Goal: Information Seeking & Learning: Learn about a topic

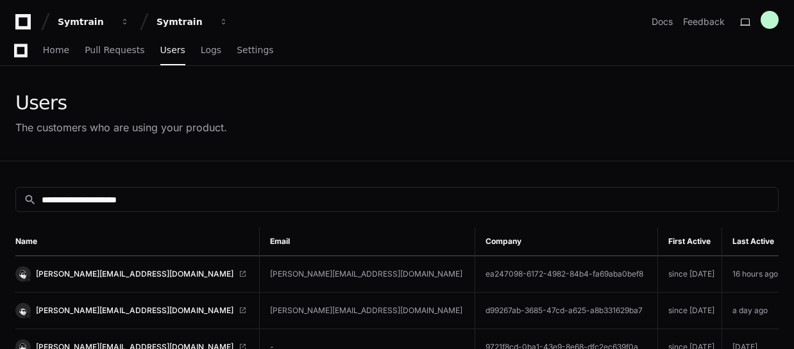
scroll to position [116, 0]
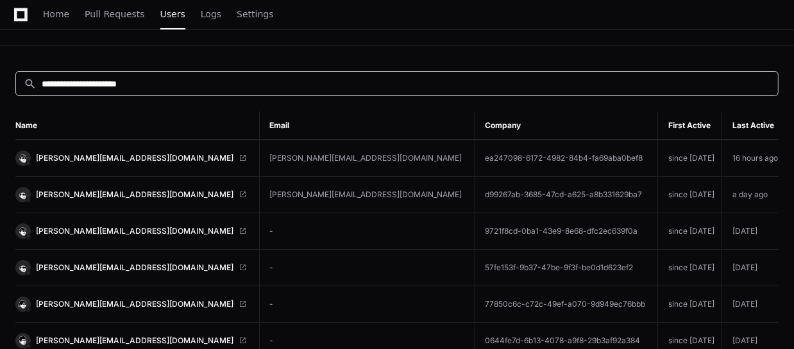
drag, startPoint x: 180, startPoint y: 86, endPoint x: 171, endPoint y: 86, distance: 8.3
click at [171, 86] on input "**********" at bounding box center [406, 84] width 728 height 13
drag, startPoint x: 180, startPoint y: 81, endPoint x: 8, endPoint y: 80, distance: 171.9
click at [0, 81] on html "**********" at bounding box center [397, 190] width 794 height 612
paste input "***"
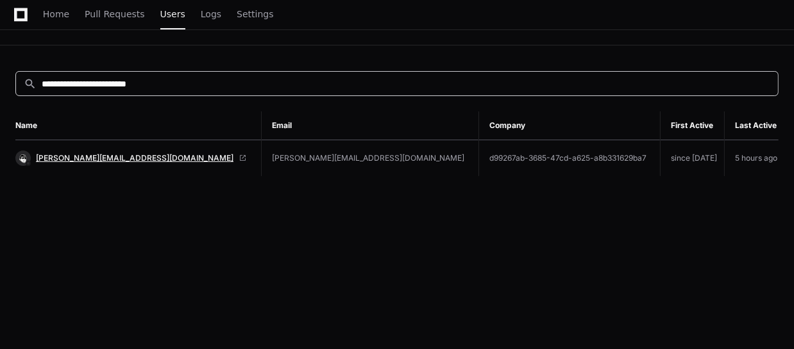
click at [83, 158] on span "Leisha.Garrata@Startek.com" at bounding box center [135, 158] width 198 height 10
click at [193, 87] on input "**********" at bounding box center [406, 84] width 728 height 13
paste input
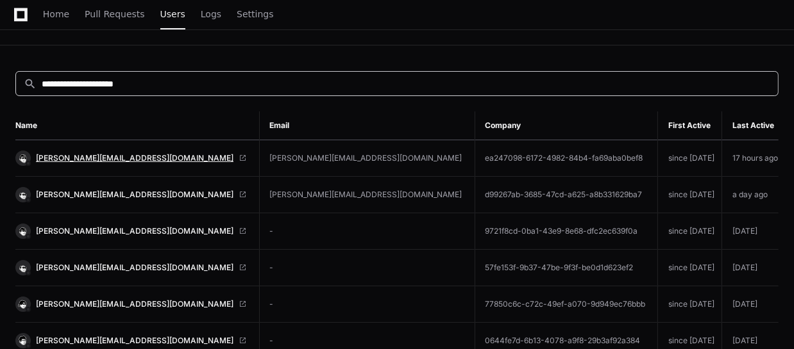
click at [102, 158] on span "mary.unajan@startek.com" at bounding box center [135, 158] width 198 height 10
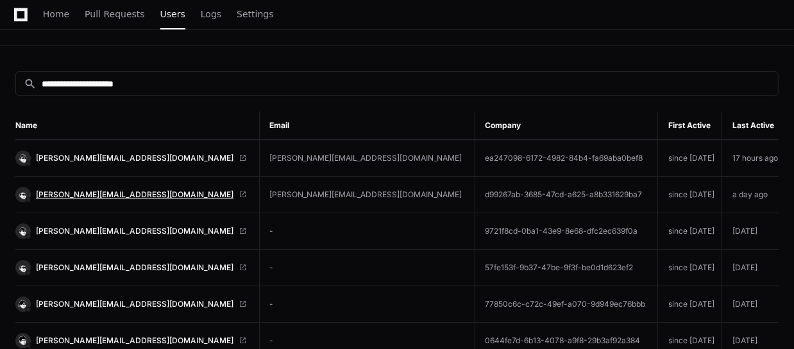
click at [64, 196] on span "[PERSON_NAME][EMAIL_ADDRESS][DOMAIN_NAME]" at bounding box center [135, 195] width 198 height 10
click at [166, 85] on input "**********" at bounding box center [406, 84] width 728 height 13
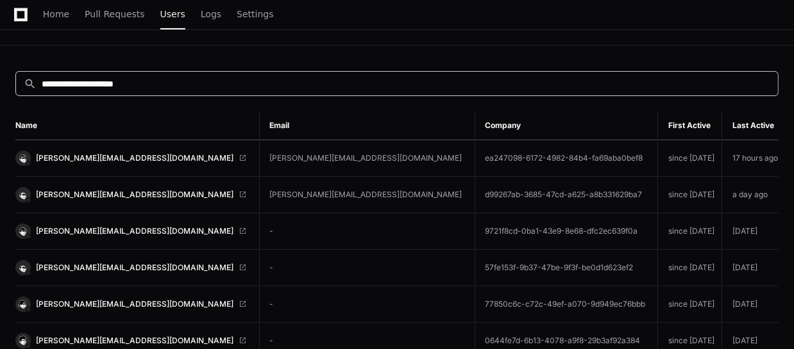
click at [169, 85] on input "**********" at bounding box center [406, 84] width 728 height 13
paste input "*******"
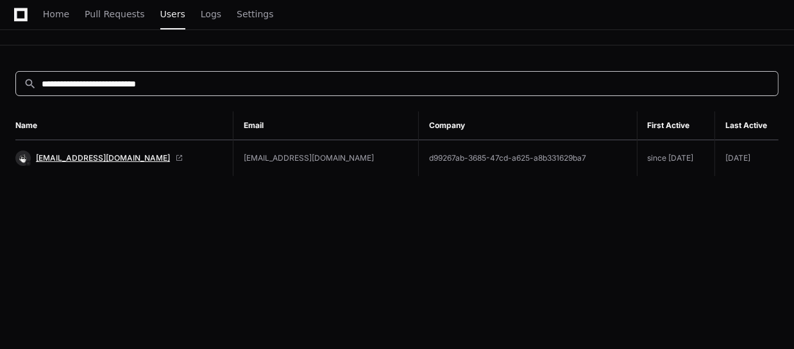
type input "**********"
click at [131, 160] on span "Ronalyn.Liwanagan@startek.com" at bounding box center [103, 158] width 134 height 10
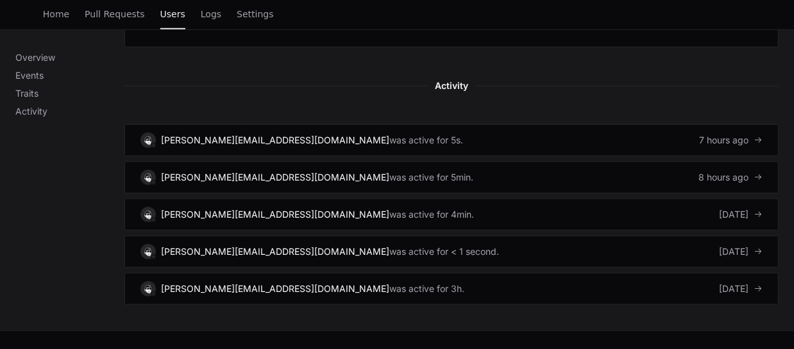
scroll to position [867, 0]
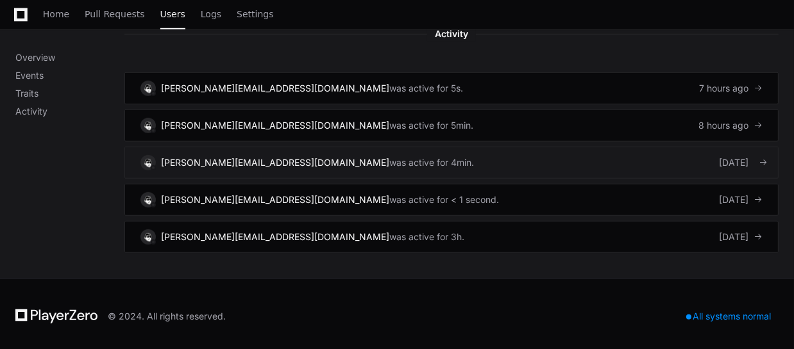
click at [647, 163] on link "Leisha.Garrata@Startek.com was active for 4min. 3 days ago" at bounding box center [451, 163] width 654 height 32
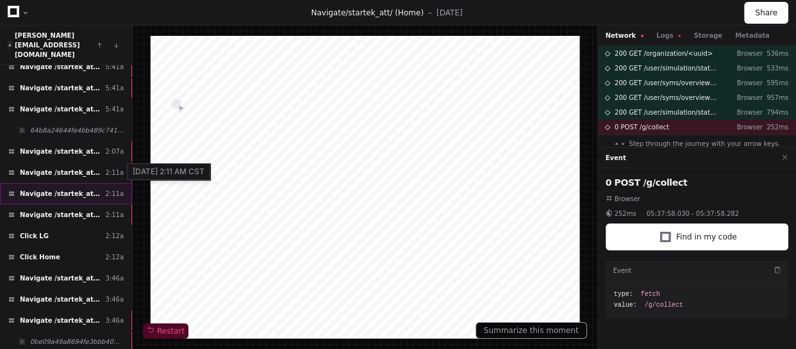
scroll to position [437, 0]
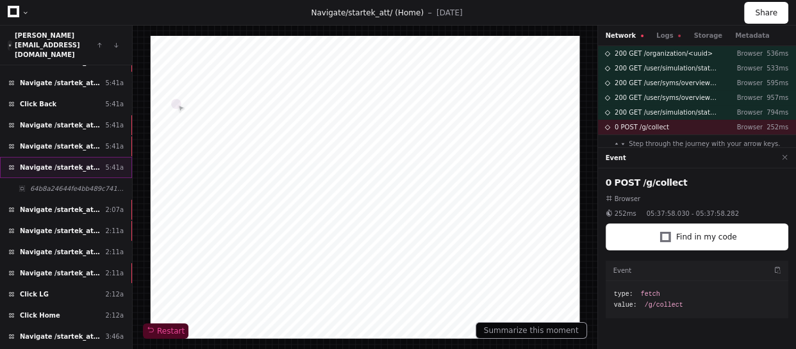
click at [62, 163] on span "Navigate /startek_att/my-syms (My Exercises)" at bounding box center [60, 168] width 80 height 10
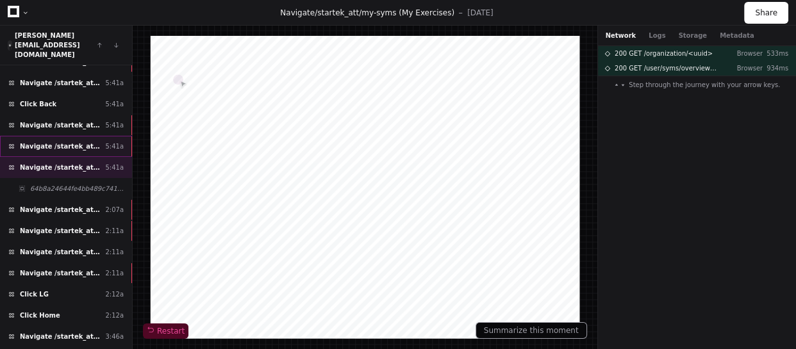
click at [66, 136] on div "Navigate /startek_att/ (Home) 5:41a" at bounding box center [66, 146] width 132 height 21
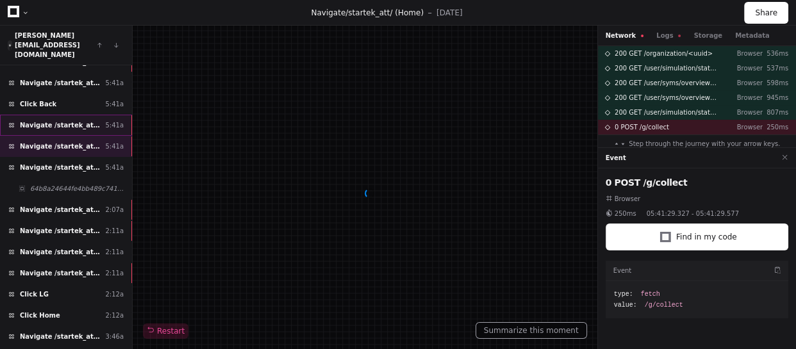
click at [58, 121] on span "Navigate /startek_att/my-syms" at bounding box center [60, 126] width 80 height 10
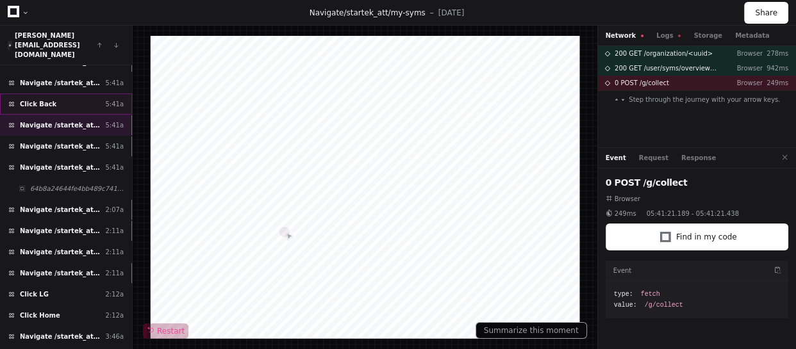
click at [57, 94] on div "Click Back 5:41a" at bounding box center [66, 104] width 132 height 21
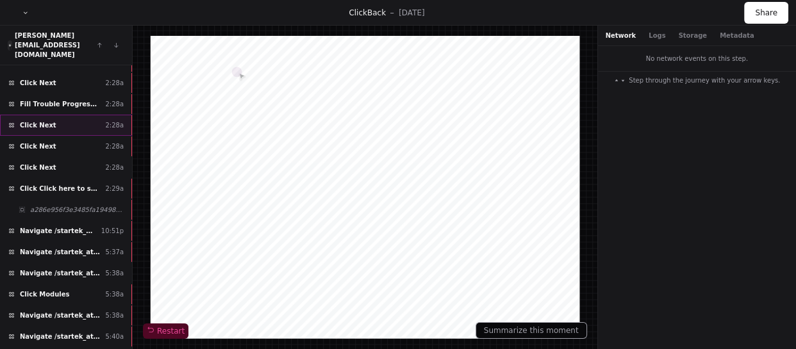
scroll to position [87, 0]
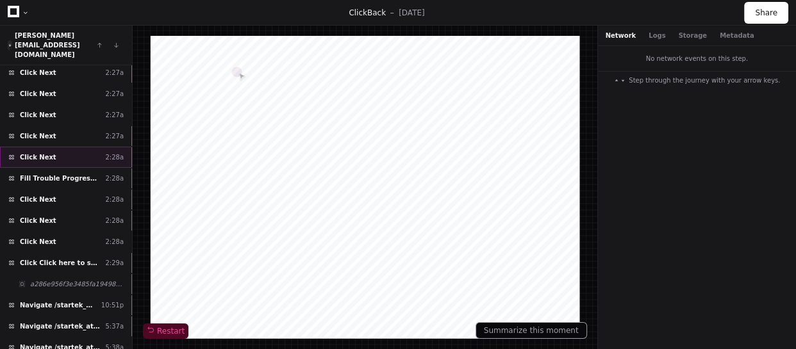
click at [53, 147] on div "Click Next 2:28a" at bounding box center [66, 157] width 132 height 21
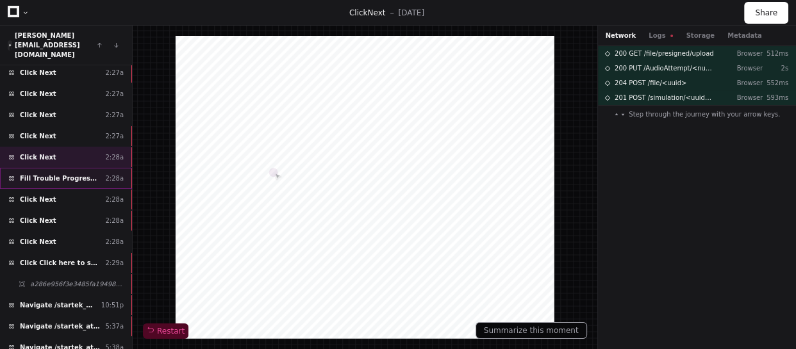
click at [104, 168] on div "Fill Trouble Progressing? 2:28a" at bounding box center [66, 178] width 132 height 21
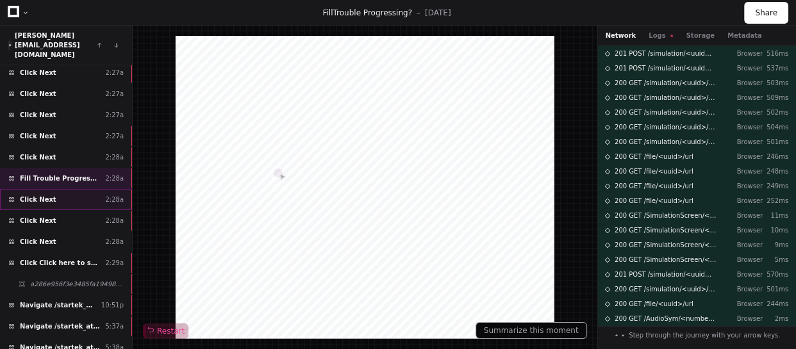
click at [96, 189] on div "Click Next 2:28a" at bounding box center [66, 199] width 132 height 21
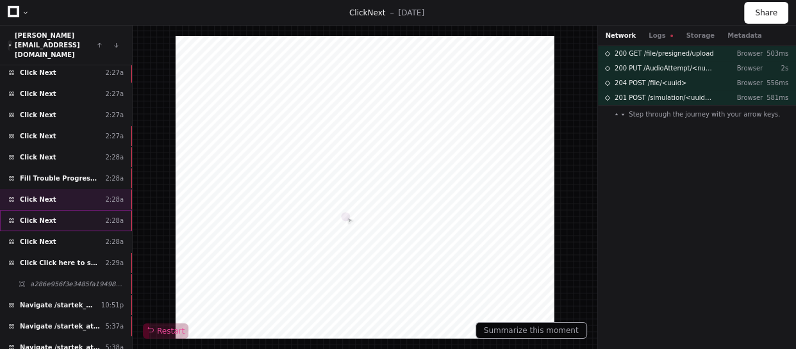
click at [91, 210] on div "Click Next 2:28a" at bounding box center [66, 220] width 132 height 21
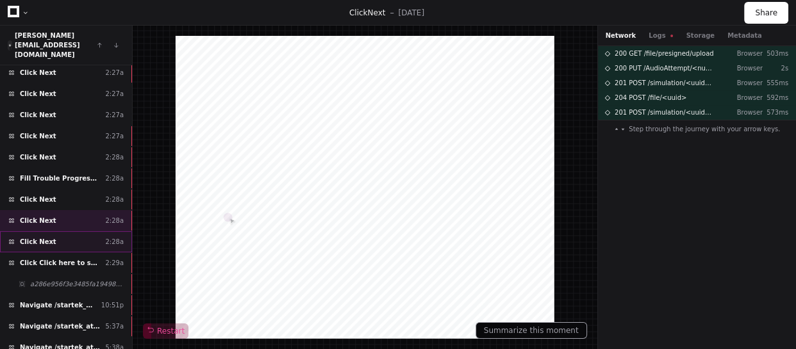
click at [87, 231] on div "Click Next 2:28a" at bounding box center [66, 241] width 132 height 21
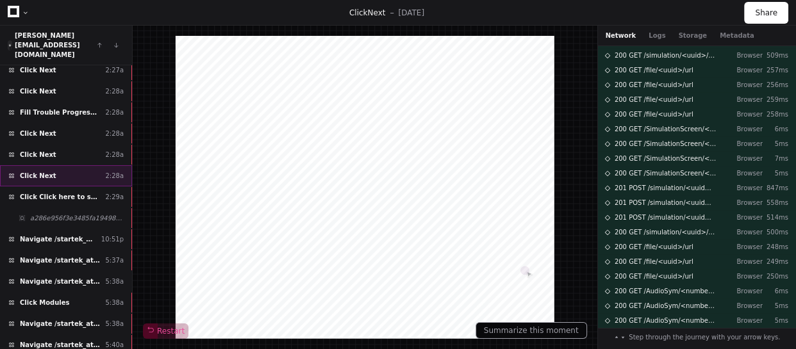
scroll to position [204, 0]
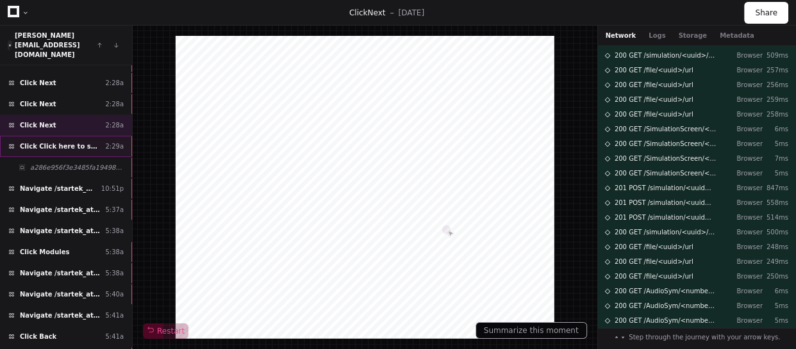
click at [75, 136] on div "Click Click here to scroll down 2:29a" at bounding box center [66, 146] width 132 height 21
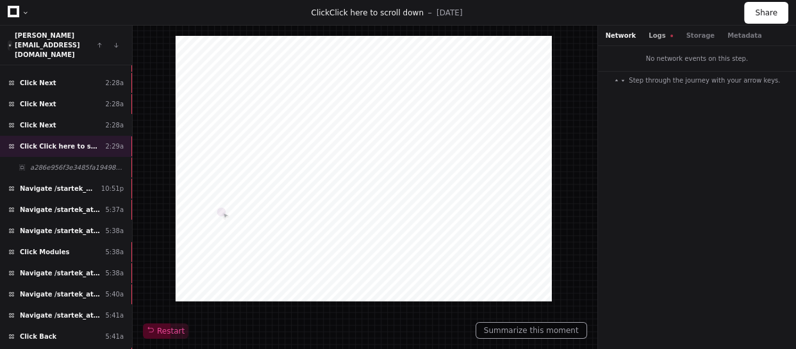
click at [651, 38] on button "Logs" at bounding box center [661, 36] width 24 height 10
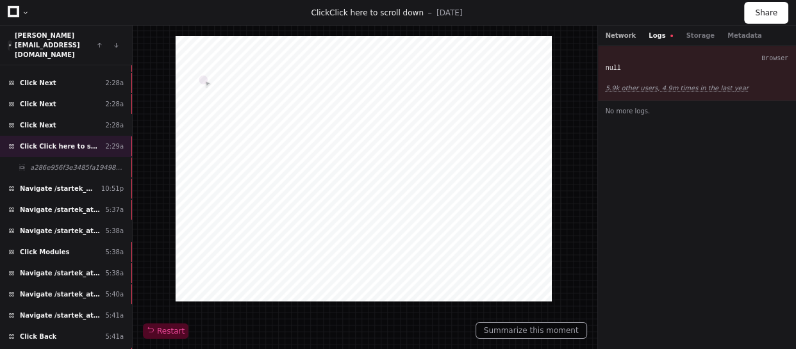
click at [623, 32] on button "Network" at bounding box center [621, 36] width 31 height 10
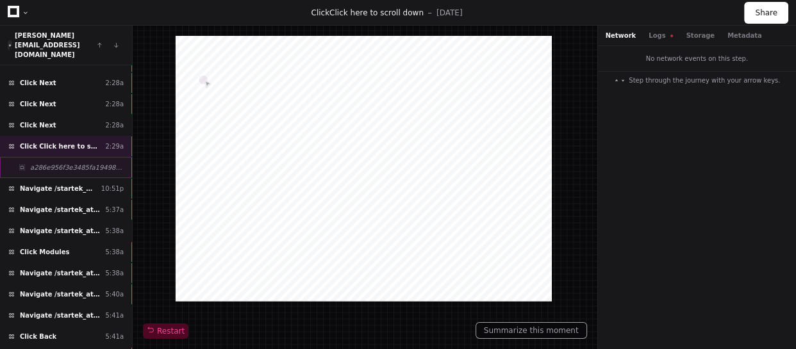
click at [64, 163] on span "a286e956f3e3485fa194988e9fc9db1b" at bounding box center [77, 168] width 94 height 10
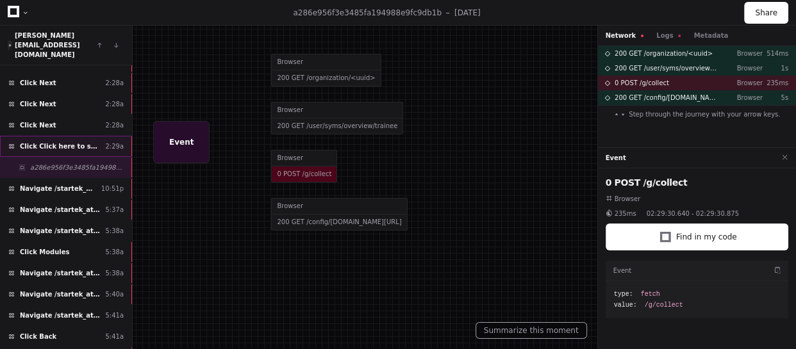
click at [70, 142] on span "Click Click here to scroll down" at bounding box center [60, 147] width 80 height 10
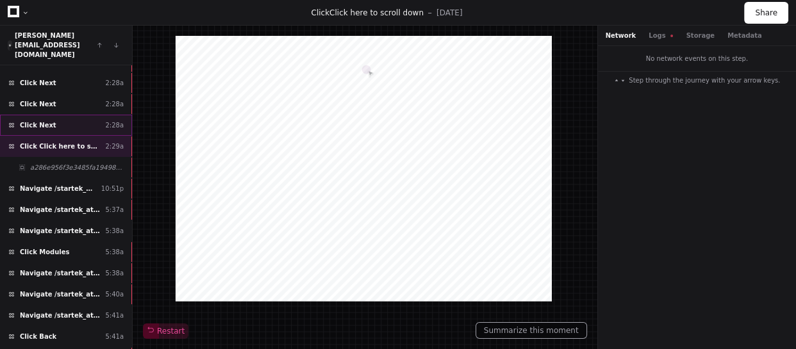
click at [69, 115] on div "Click Next 2:28a" at bounding box center [66, 125] width 132 height 21
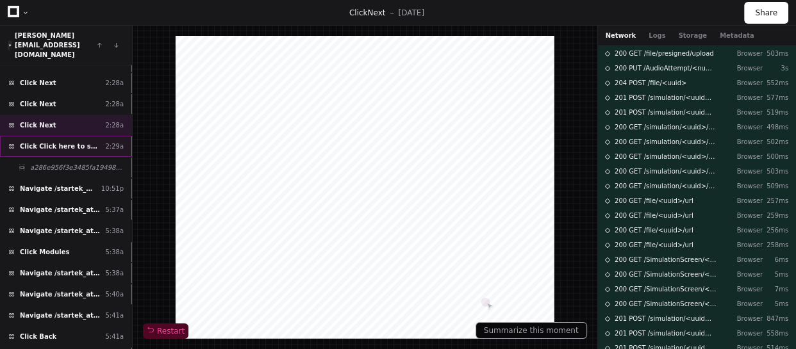
click at [78, 136] on div "Click Click here to scroll down 2:29a" at bounding box center [66, 146] width 132 height 21
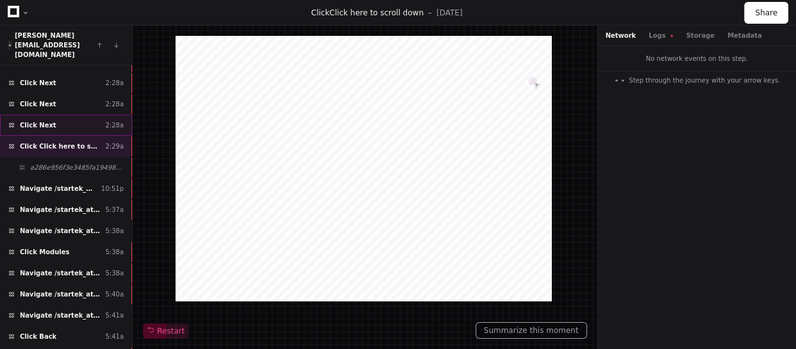
click at [80, 115] on div "Click Next 2:28a" at bounding box center [66, 125] width 132 height 21
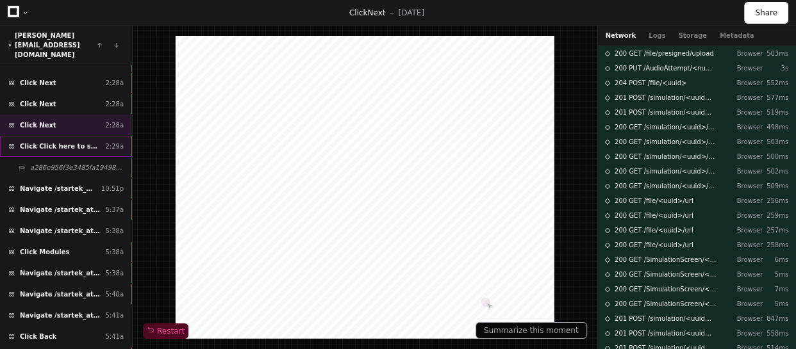
click at [67, 142] on span "Click Click here to scroll down" at bounding box center [60, 147] width 80 height 10
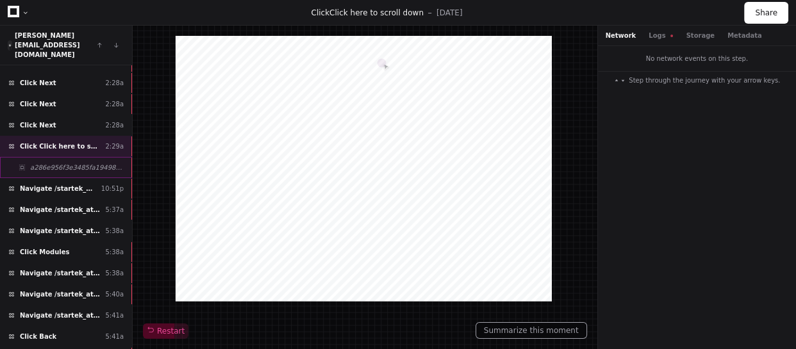
click at [64, 163] on span "a286e956f3e3485fa194988e9fc9db1b" at bounding box center [77, 168] width 94 height 10
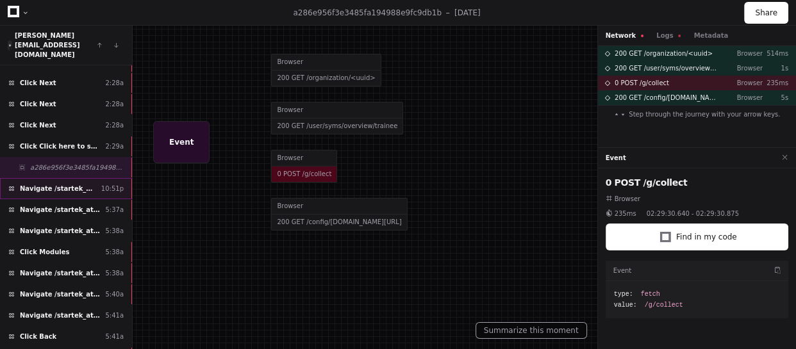
click at [89, 184] on span "Navigate /startek_att/module/*" at bounding box center [58, 189] width 76 height 10
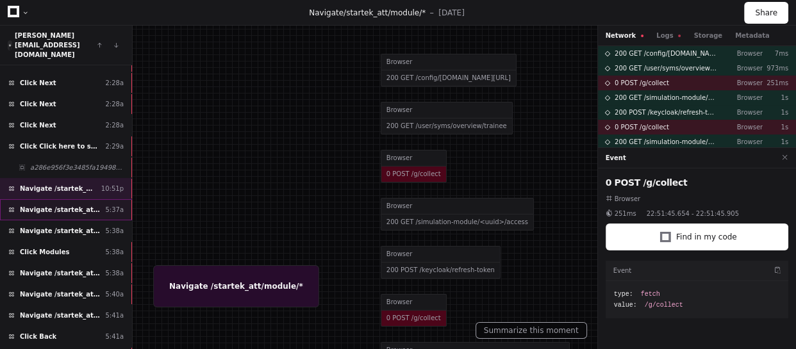
click at [82, 199] on div "Navigate /startek_att/ (Home) 5:37a" at bounding box center [66, 209] width 132 height 21
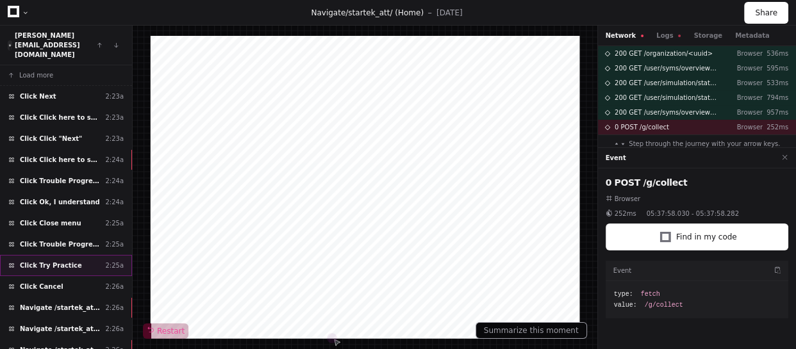
click at [62, 261] on span "Click Try Practice" at bounding box center [51, 266] width 62 height 10
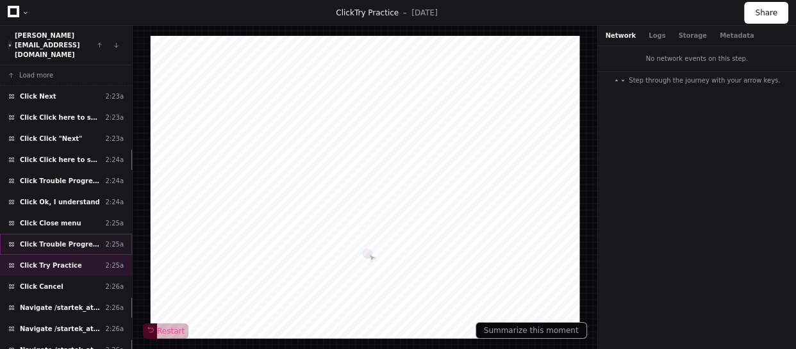
click at [65, 240] on span "Click Trouble Progressing?" at bounding box center [60, 245] width 80 height 10
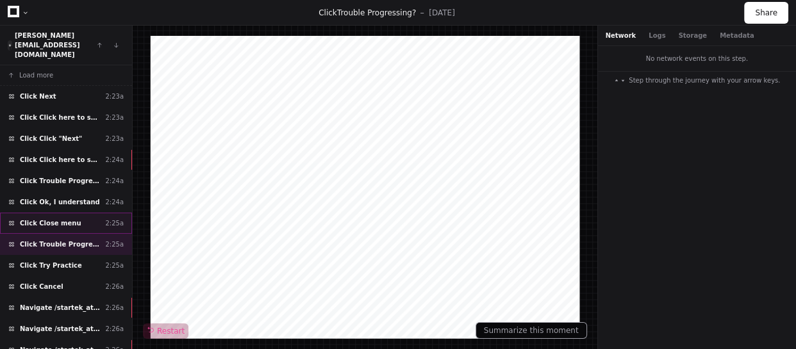
click at [69, 219] on span "Click Close menu" at bounding box center [51, 224] width 62 height 10
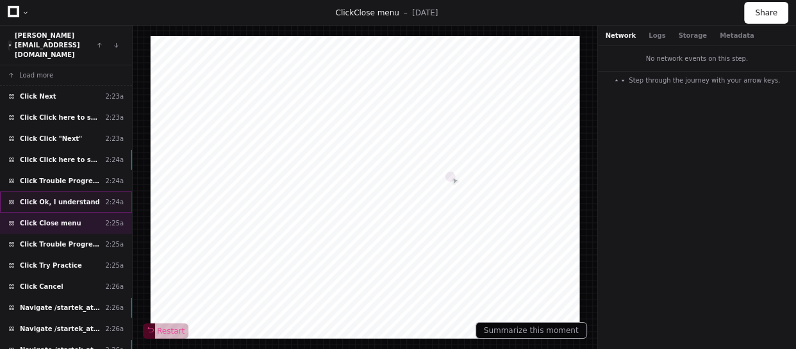
click at [74, 198] on span "Click Ok, I understand" at bounding box center [60, 203] width 80 height 10
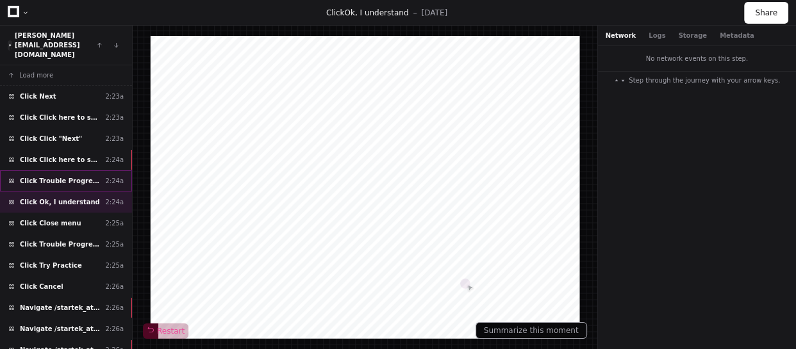
click at [81, 171] on div "Click Trouble Progressing? 2:24a" at bounding box center [66, 181] width 132 height 21
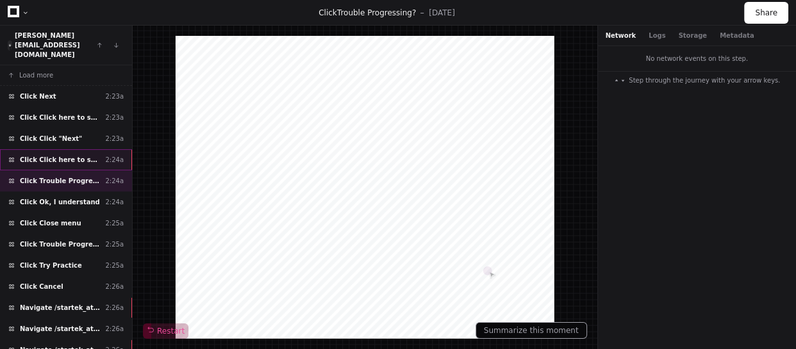
click at [58, 155] on span "Click Click here to scroll down" at bounding box center [60, 160] width 80 height 10
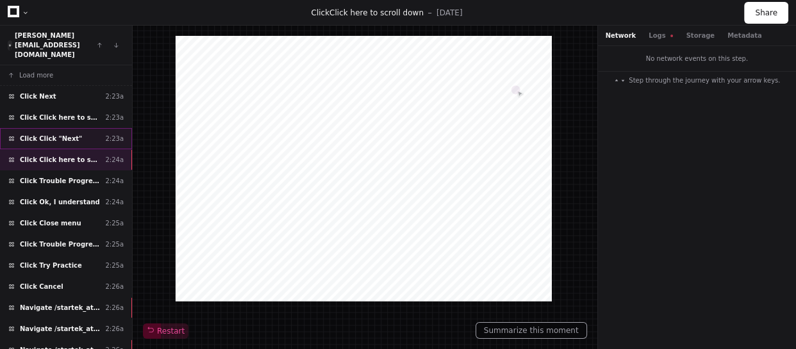
click at [66, 134] on span "Click Click "Next"" at bounding box center [51, 139] width 62 height 10
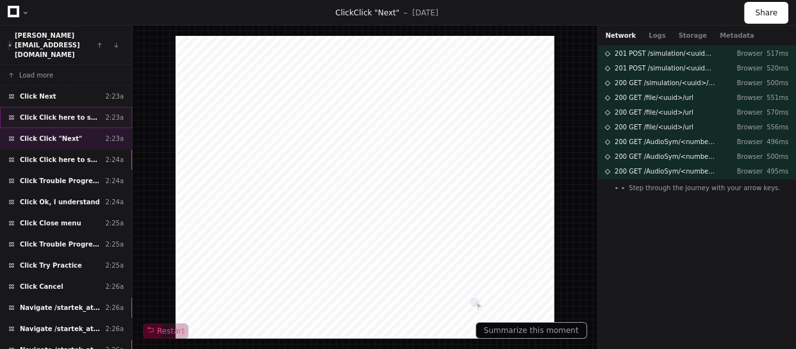
click at [71, 108] on div "Click Click here to scroll down 2:23a" at bounding box center [66, 117] width 132 height 21
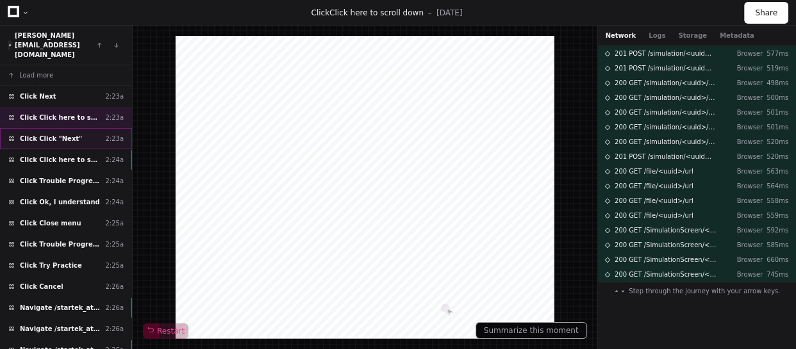
click at [72, 128] on div "Click Click "Next" 2:23a" at bounding box center [66, 138] width 132 height 21
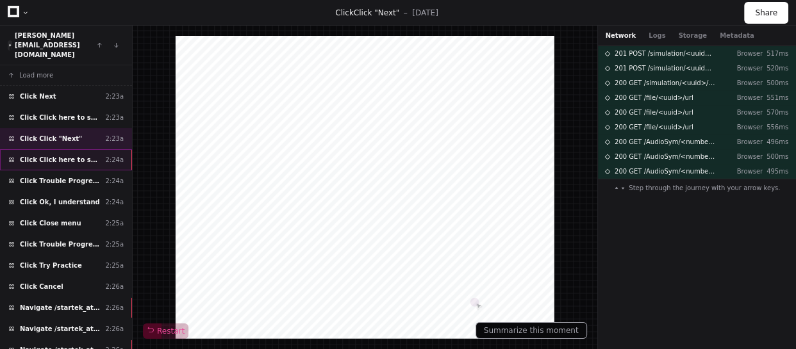
click at [75, 155] on span "Click Click here to scroll down" at bounding box center [60, 160] width 80 height 10
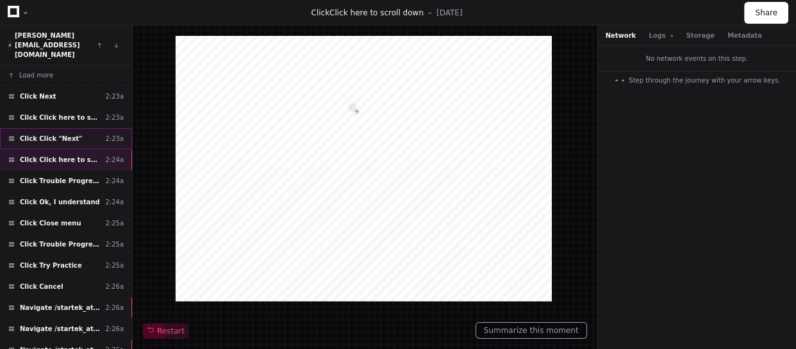
click at [76, 128] on div "Click Click "Next" 2:23a" at bounding box center [66, 138] width 132 height 21
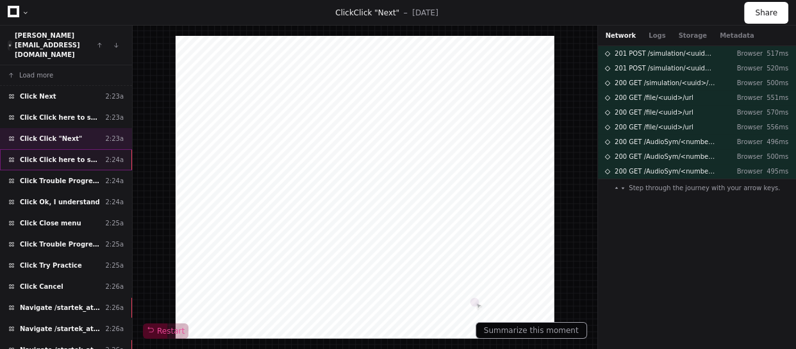
click at [78, 149] on div "Click Click here to scroll down 2:24a" at bounding box center [66, 159] width 132 height 21
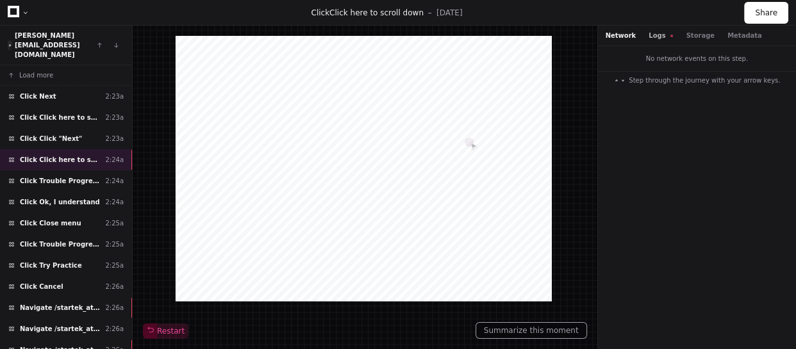
click at [658, 32] on button "Logs" at bounding box center [661, 36] width 24 height 10
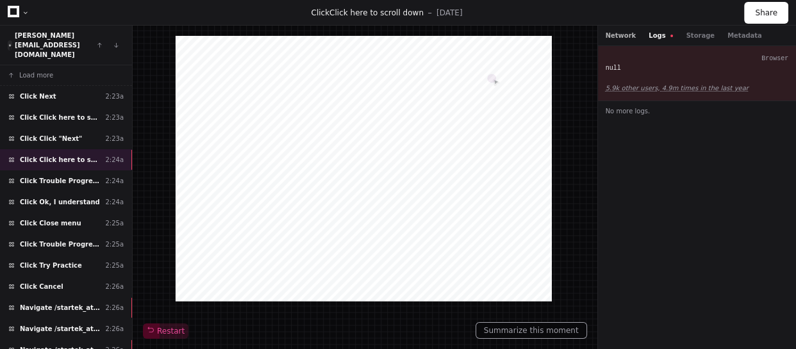
click at [623, 33] on button "Network" at bounding box center [621, 36] width 31 height 10
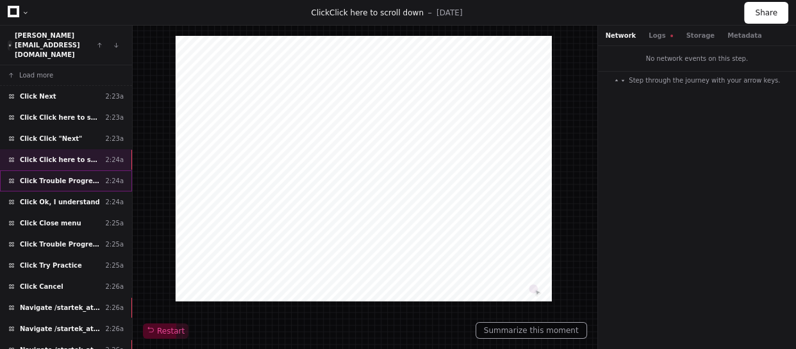
click at [103, 171] on div "Click Trouble Progressing? 2:24a" at bounding box center [66, 181] width 132 height 21
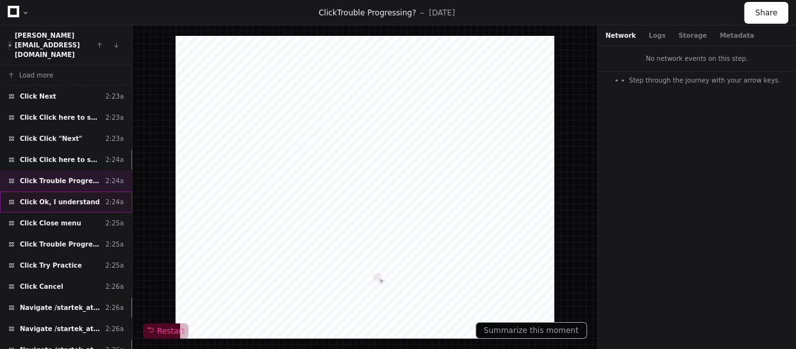
click at [74, 198] on span "Click Ok, I understand" at bounding box center [60, 203] width 80 height 10
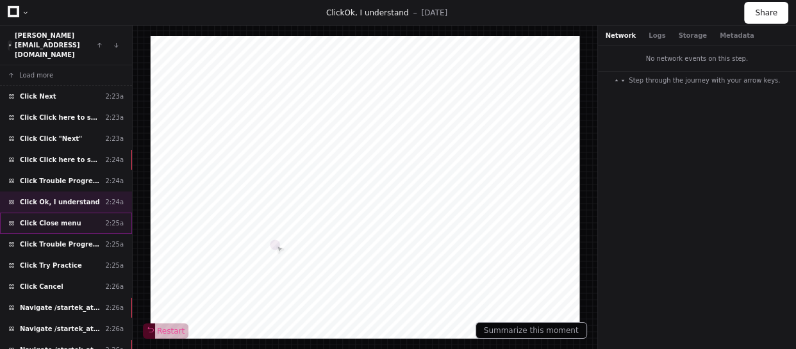
click at [74, 213] on div "Click Close menu 2:25a" at bounding box center [66, 223] width 132 height 21
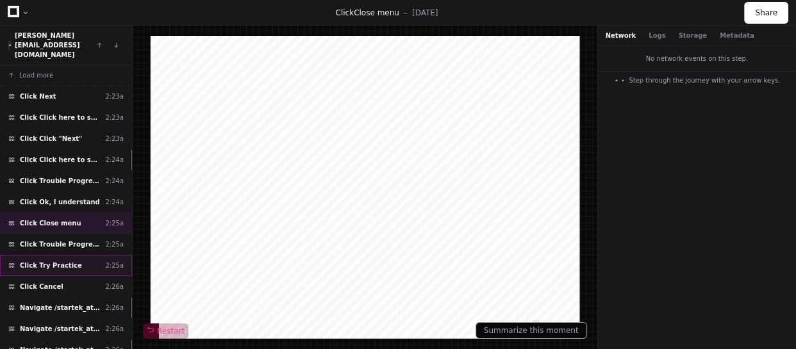
click at [73, 255] on div "Click Try Practice 2:25a" at bounding box center [66, 265] width 132 height 21
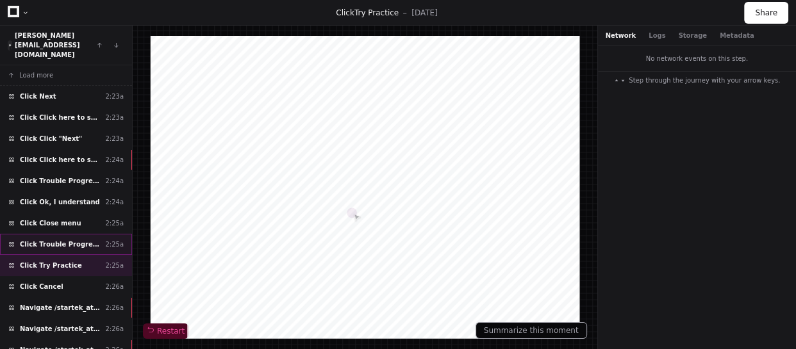
click at [80, 240] on span "Click Trouble Progressing?" at bounding box center [60, 245] width 80 height 10
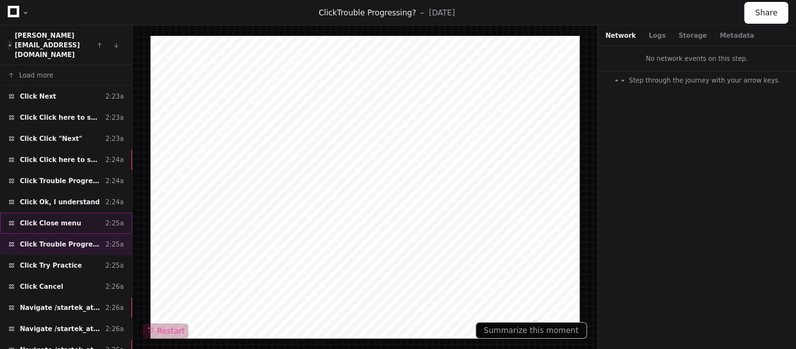
click at [85, 213] on div "Click Close menu 2:25a" at bounding box center [66, 223] width 132 height 21
click at [76, 240] on span "Click Trouble Progressing?" at bounding box center [60, 245] width 80 height 10
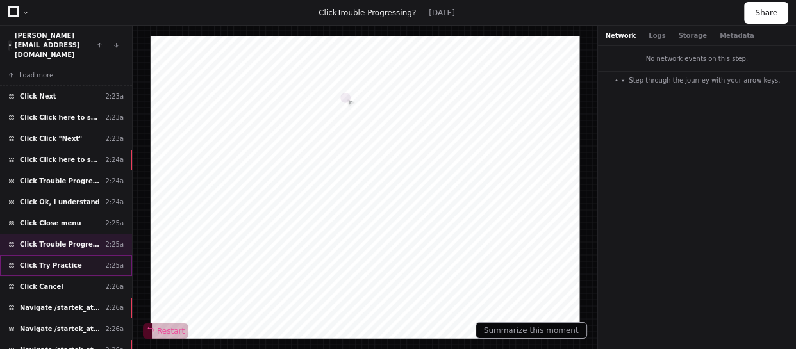
click at [86, 255] on div "Click Try Practice 2:25a" at bounding box center [66, 265] width 132 height 21
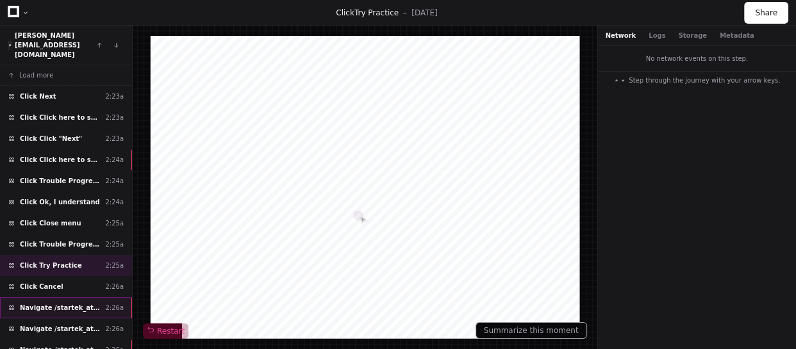
click at [81, 303] on span "Navigate /startek_att/playback (Playback)" at bounding box center [60, 308] width 80 height 10
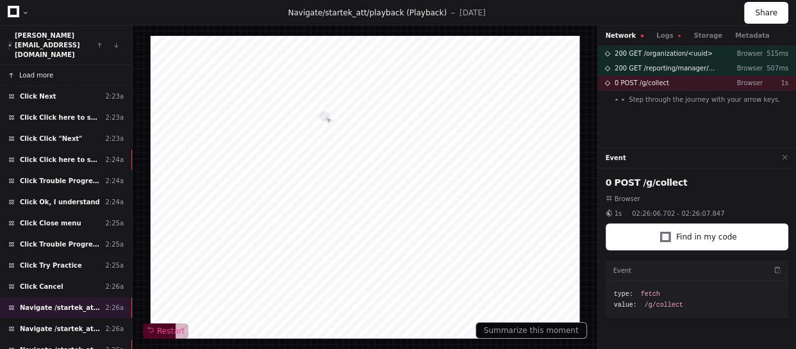
click at [38, 71] on span "Load more" at bounding box center [36, 76] width 34 height 10
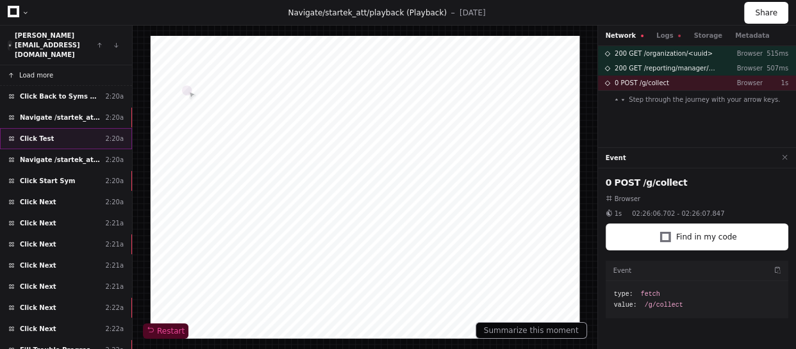
click at [53, 128] on div "Click Test 2:20a" at bounding box center [66, 138] width 132 height 21
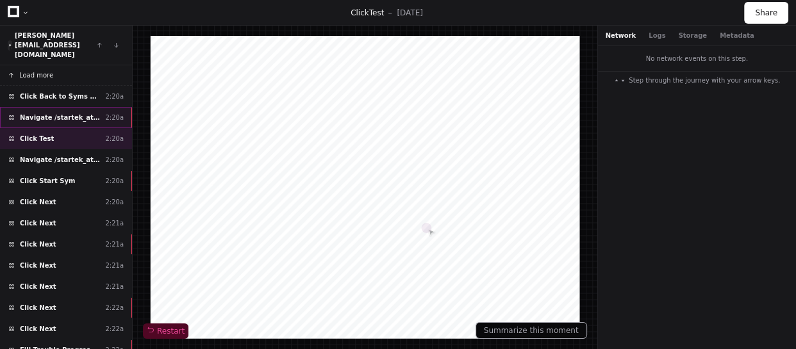
click at [58, 113] on span "Navigate /startek_att/module/*" at bounding box center [60, 118] width 80 height 10
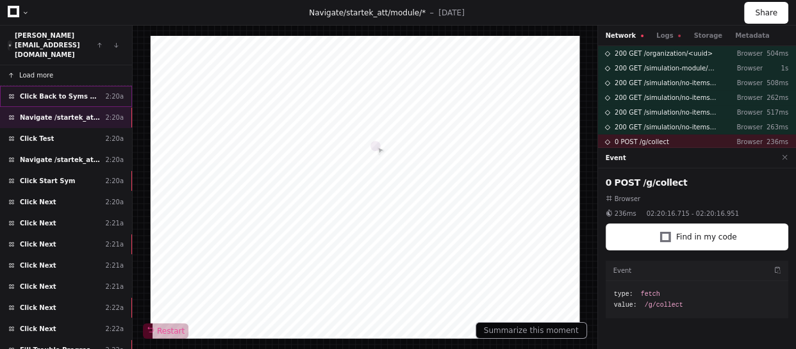
click at [60, 92] on span "Click Back to Syms List" at bounding box center [60, 97] width 80 height 10
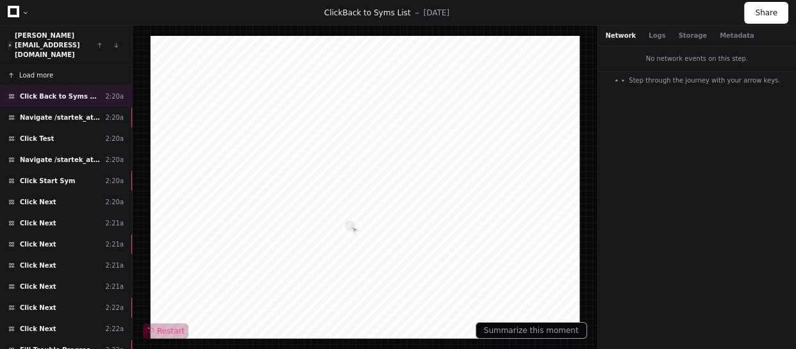
click at [48, 71] on span "Load more" at bounding box center [36, 76] width 34 height 10
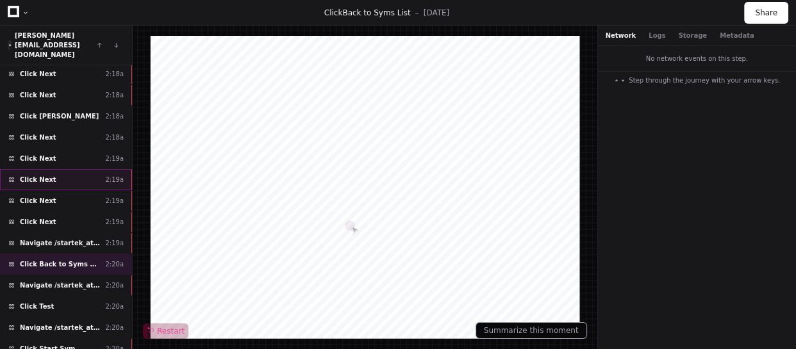
scroll to position [174, 0]
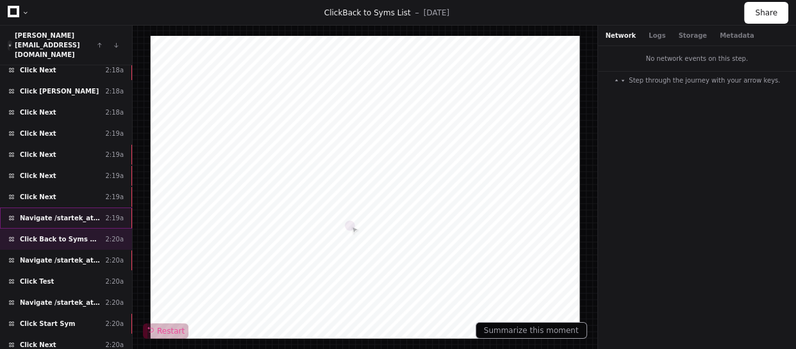
click at [87, 208] on div "Navigate /startek_att/simulation/*/execution/*/statistic 2:19a" at bounding box center [66, 218] width 132 height 21
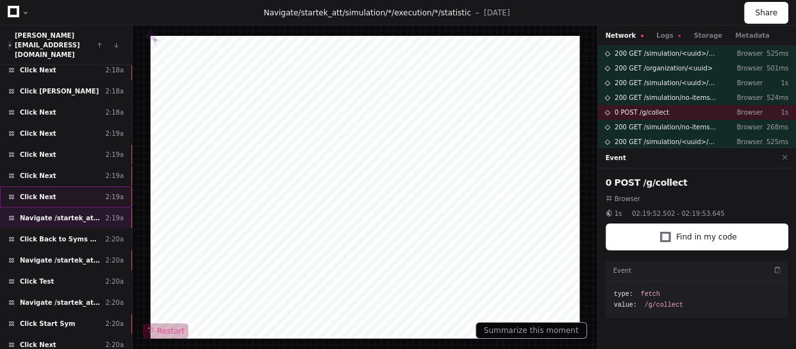
click at [67, 187] on div "Click Next 2:19a" at bounding box center [66, 197] width 132 height 21
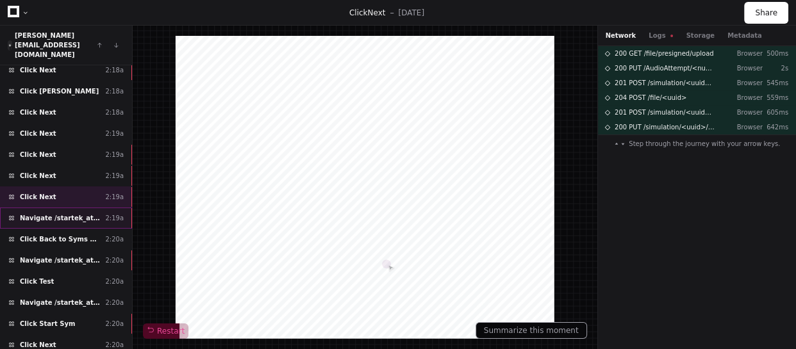
click at [81, 214] on span "Navigate /startek_att/simulation/*/execution/*/statistic" at bounding box center [60, 219] width 80 height 10
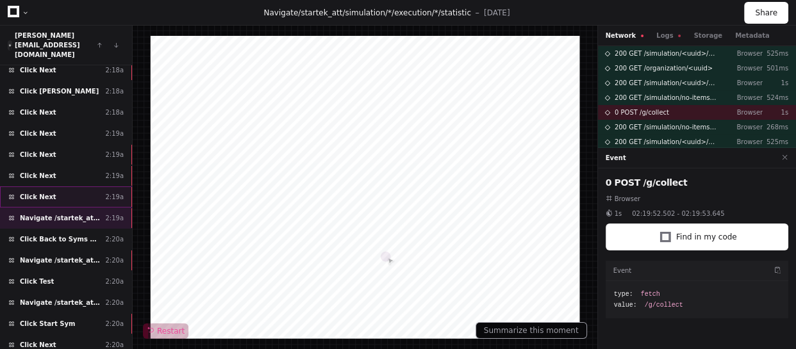
click at [81, 187] on div "Click Next 2:19a" at bounding box center [66, 197] width 132 height 21
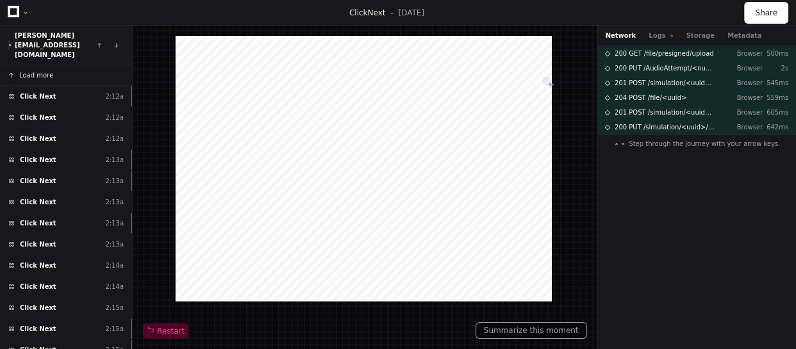
click at [655, 219] on div "200 GET /file/presigned/upload Browser 500ms 200 PUT /AudioAttempt/<number>/<nu…" at bounding box center [697, 197] width 199 height 303
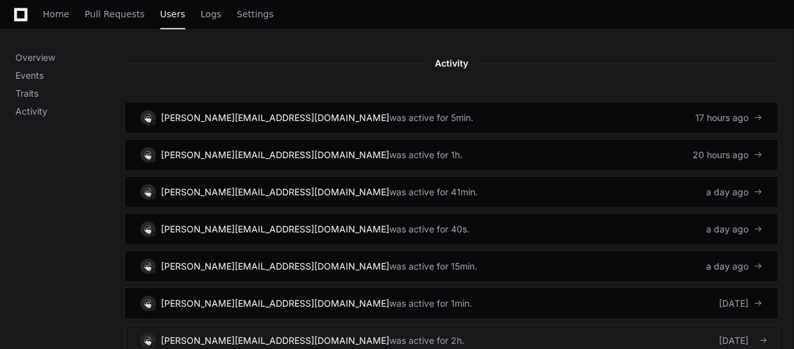
scroll to position [874, 0]
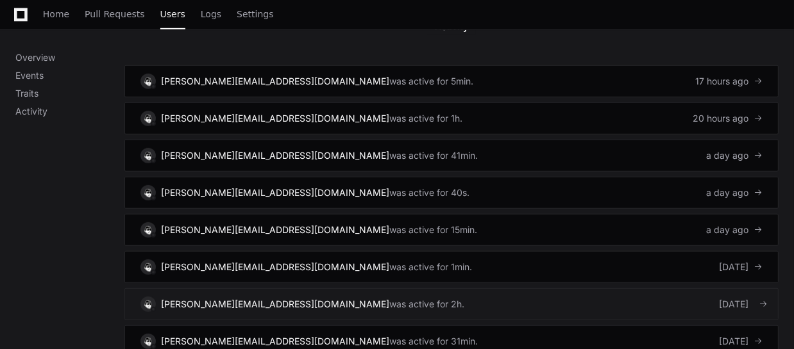
click at [562, 289] on link "[PERSON_NAME][EMAIL_ADDRESS][DOMAIN_NAME] was active for 2h. [DATE]" at bounding box center [451, 305] width 654 height 32
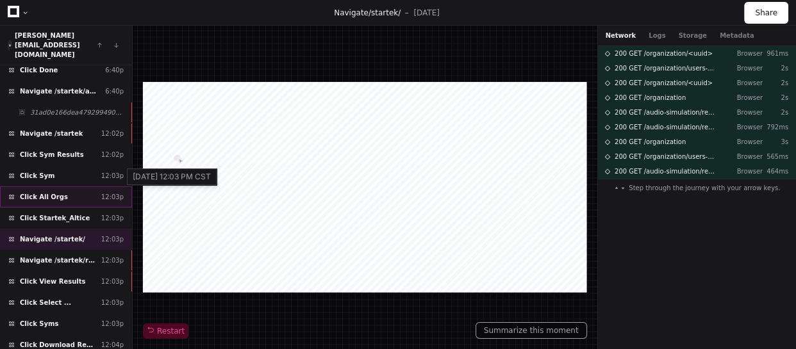
scroll to position [116, 0]
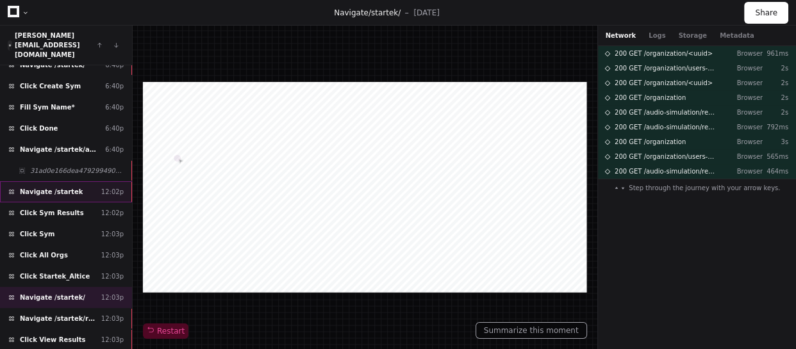
click at [93, 181] on div "Navigate /startek 12:02p" at bounding box center [66, 191] width 132 height 21
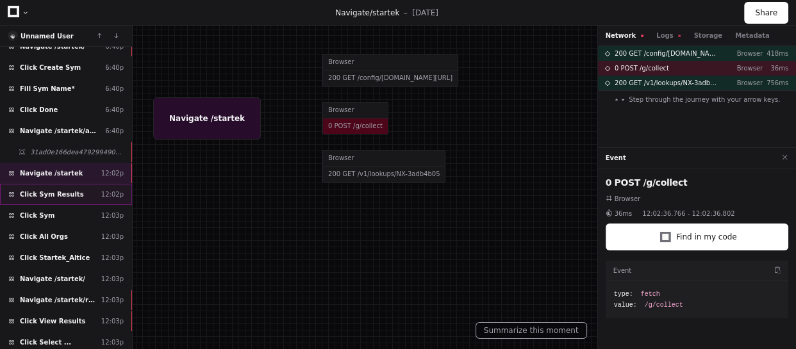
click at [79, 192] on div "Click Sym Results 12:02p" at bounding box center [66, 194] width 132 height 21
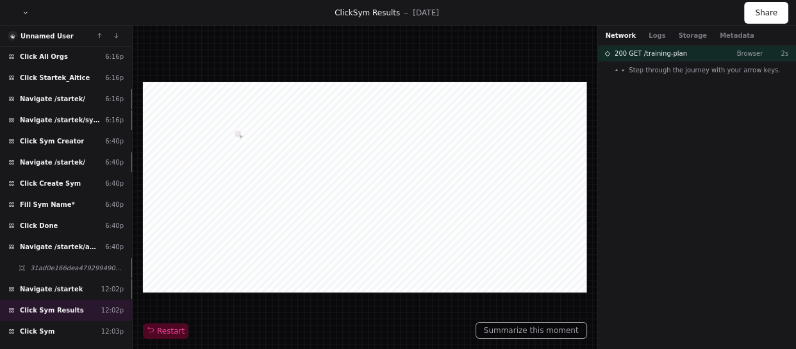
scroll to position [291, 0]
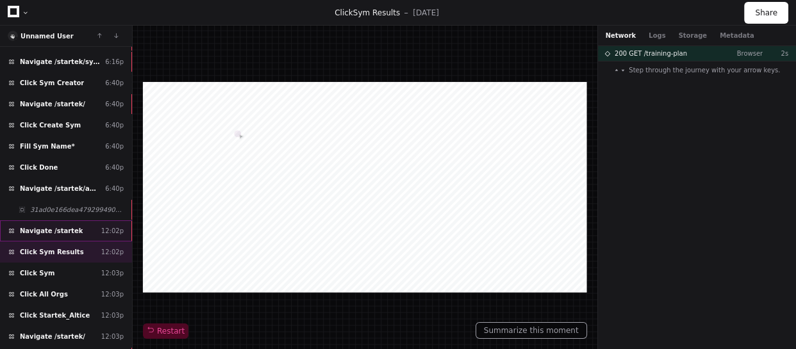
click at [83, 223] on div "Navigate /startek 12:02p" at bounding box center [66, 231] width 132 height 21
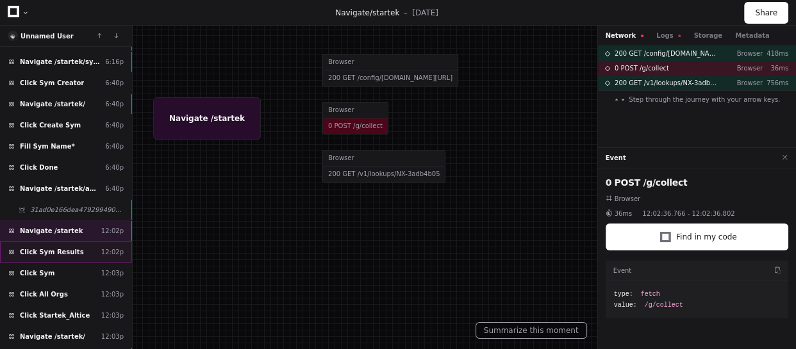
click at [83, 246] on div "Click Sym Results 12:02p" at bounding box center [66, 252] width 132 height 21
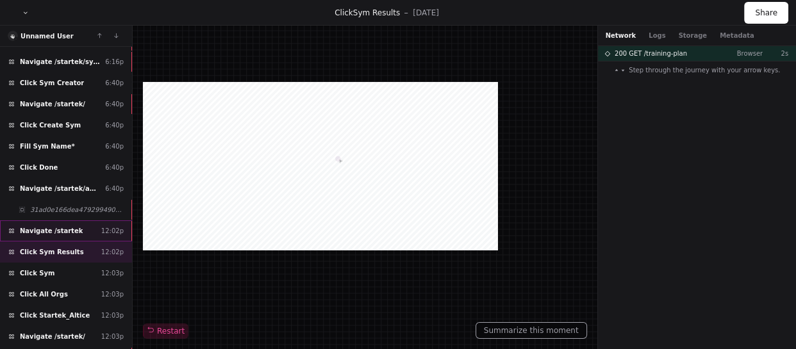
scroll to position [408, 0]
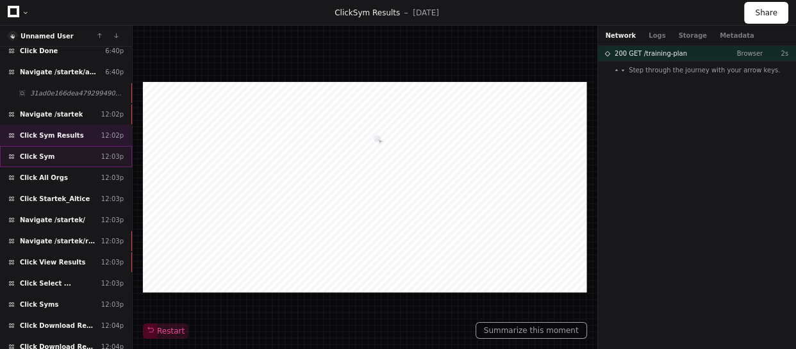
click at [87, 158] on div "Click Sym 12:03p" at bounding box center [66, 156] width 132 height 21
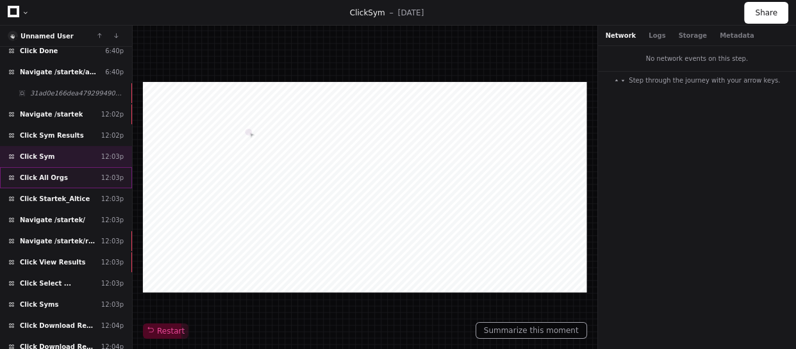
click at [85, 173] on div "Click All Orgs 12:03p" at bounding box center [66, 177] width 132 height 21
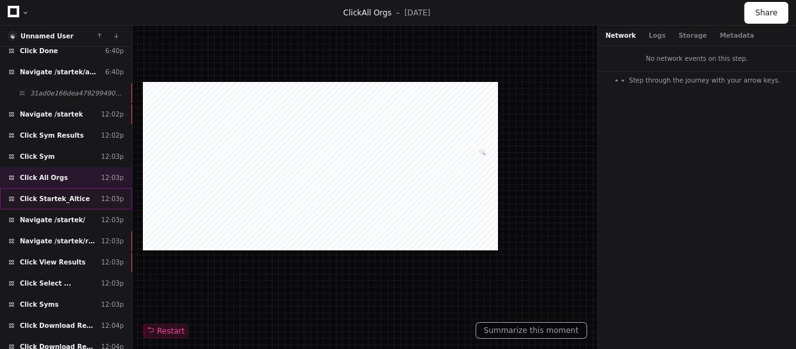
click at [83, 195] on div "Click Startek_Altice 12:03p" at bounding box center [66, 199] width 132 height 21
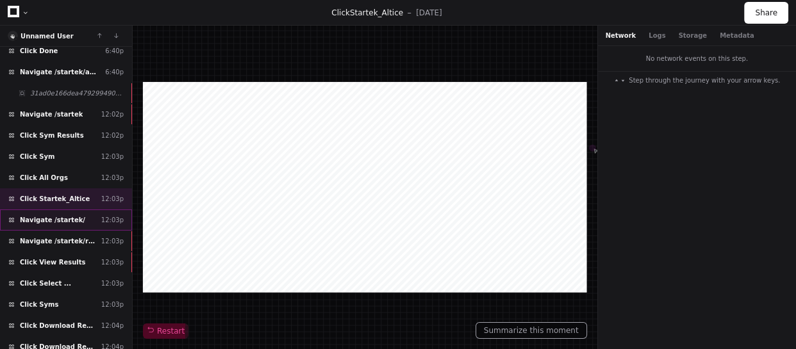
click at [83, 216] on div "Navigate /startek/ 12:03p" at bounding box center [66, 220] width 132 height 21
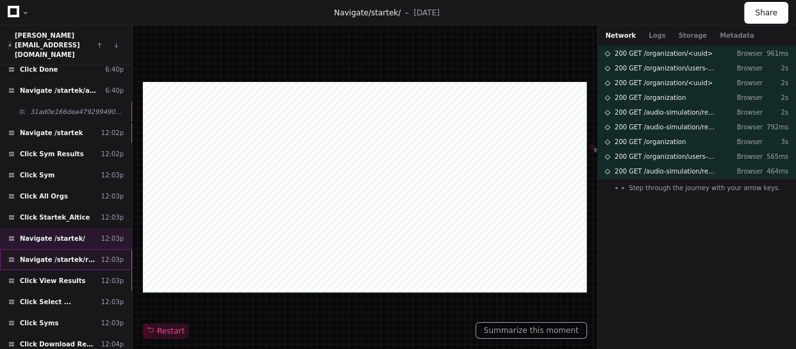
click at [83, 255] on span "Navigate /startek/reports (Reports)" at bounding box center [58, 260] width 76 height 10
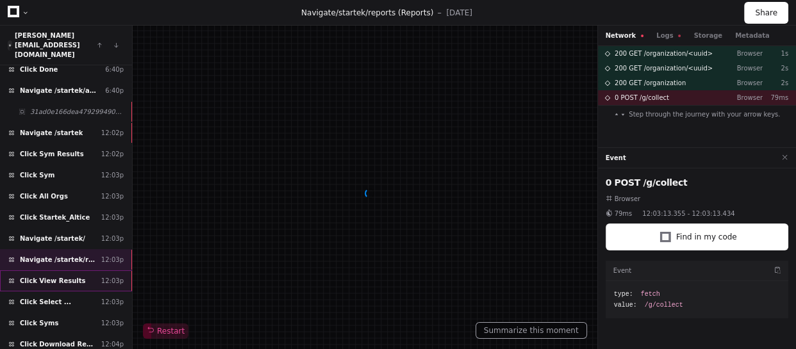
click at [83, 271] on div "Click View Results 12:03p" at bounding box center [66, 281] width 132 height 21
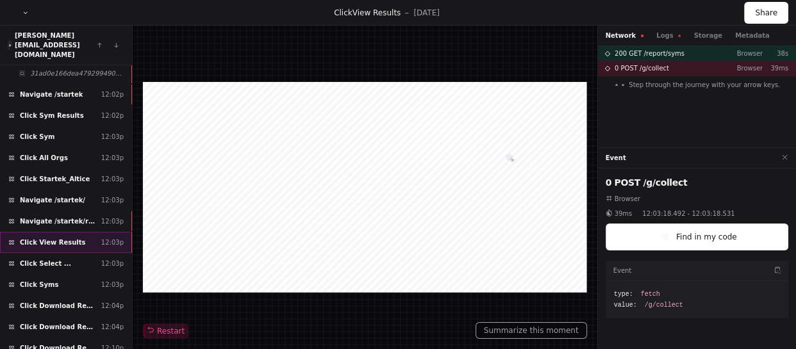
scroll to position [466, 0]
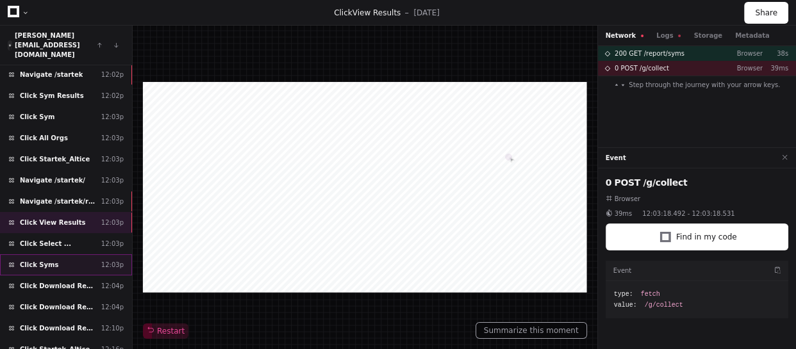
click at [80, 255] on div "Click Syms 12:03p" at bounding box center [66, 265] width 132 height 21
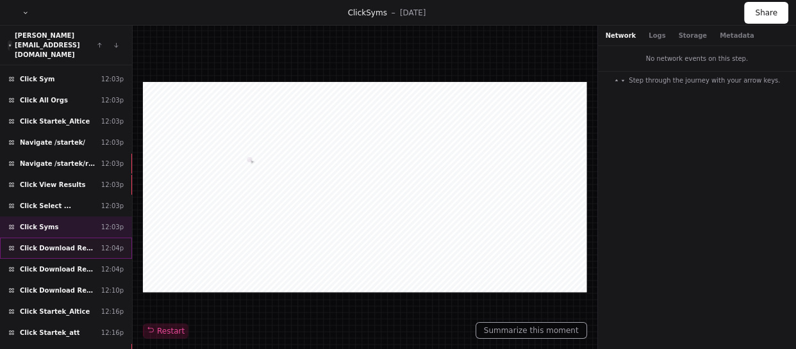
scroll to position [525, 0]
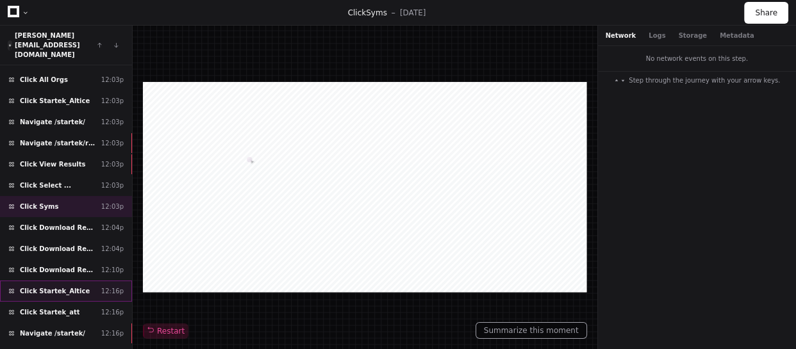
click at [87, 281] on div "Click Startek_Altice 12:16p" at bounding box center [66, 291] width 132 height 21
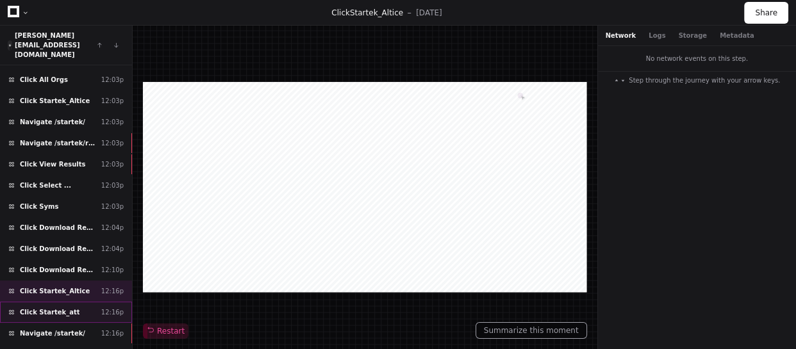
click at [76, 302] on div "Click Startek_att 12:16p" at bounding box center [66, 312] width 132 height 21
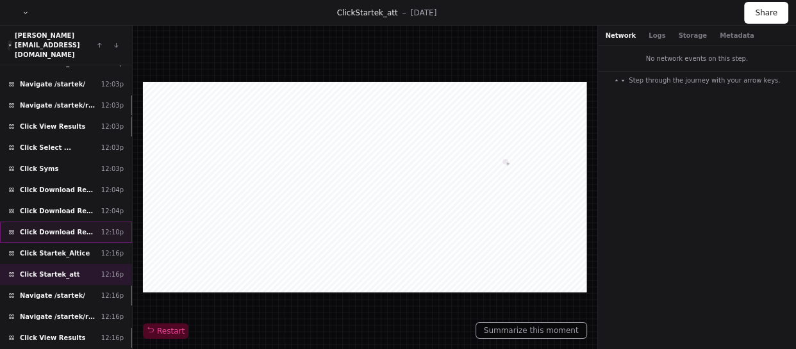
scroll to position [583, 0]
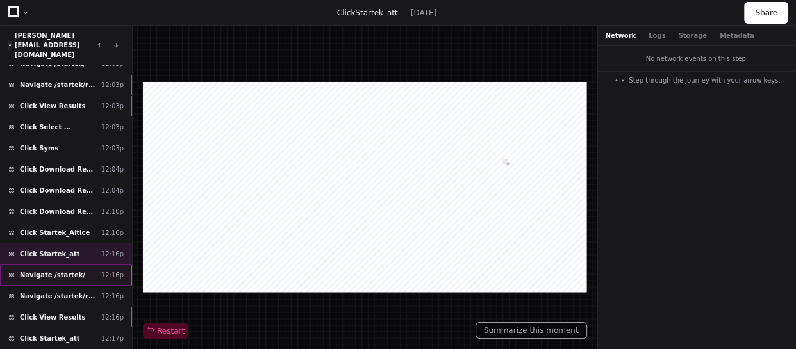
click at [76, 265] on div "Navigate /startek/ 12:16p" at bounding box center [66, 275] width 132 height 21
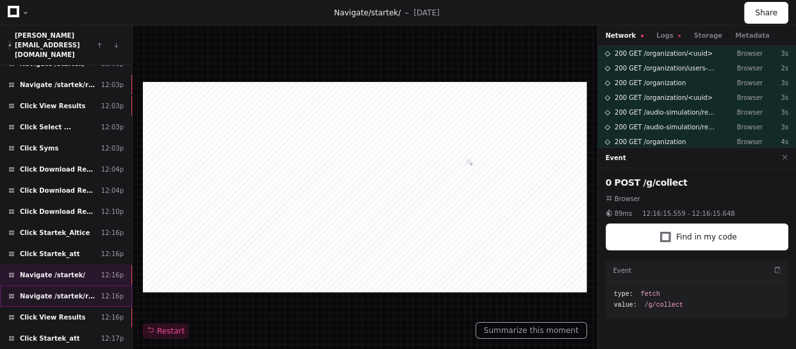
click at [77, 292] on span "Navigate /startek/reports (Reports)" at bounding box center [58, 297] width 76 height 10
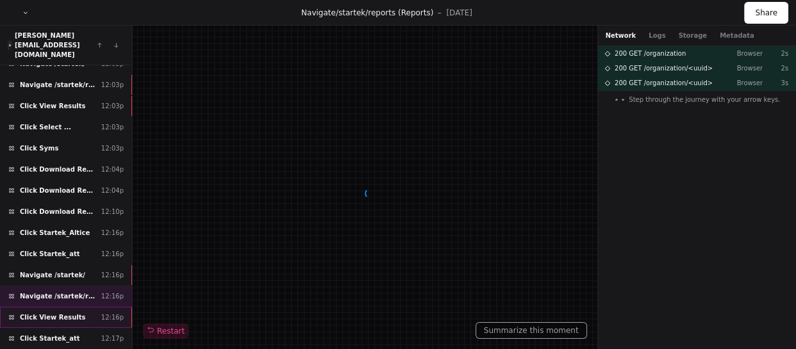
click at [76, 307] on div "Click View Results 12:16p" at bounding box center [66, 317] width 132 height 21
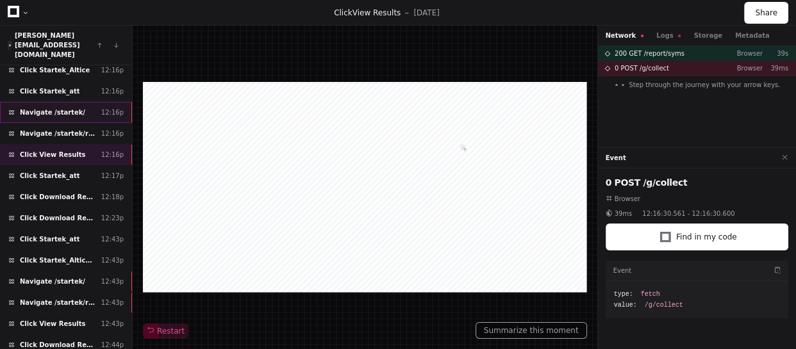
scroll to position [680, 0]
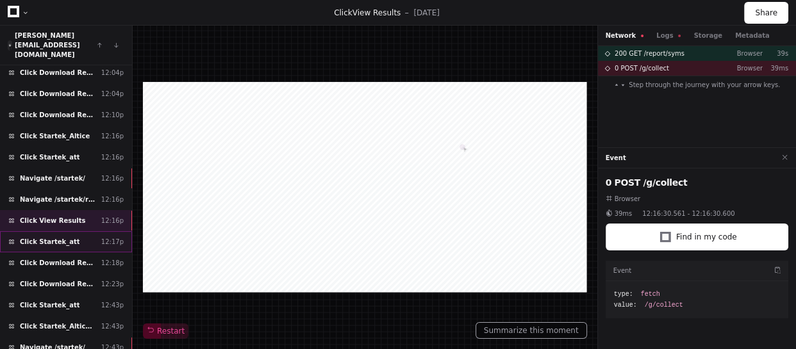
click at [83, 231] on div "Click Startek_att 12:17p" at bounding box center [66, 241] width 132 height 21
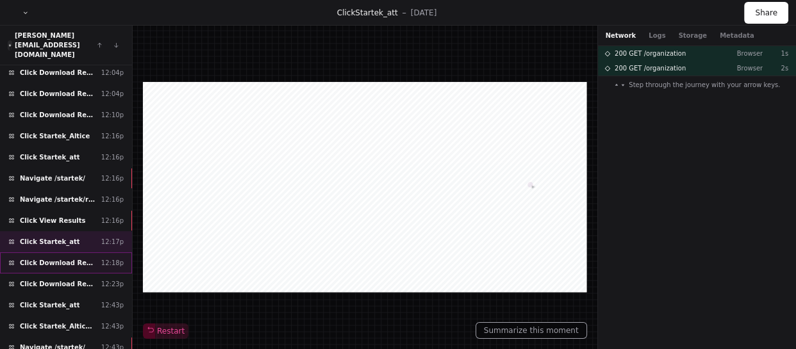
click at [90, 253] on div "Click Download Report 12:18p" at bounding box center [66, 263] width 132 height 21
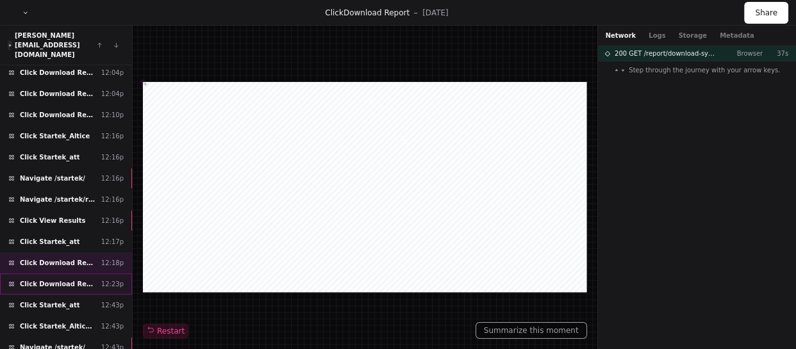
click at [88, 274] on div "Click Download Report 12:23p" at bounding box center [66, 284] width 132 height 21
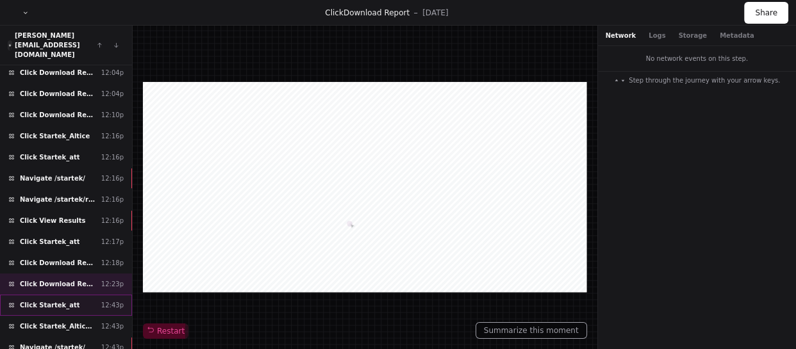
click at [88, 295] on div "Click Startek_att 12:43p" at bounding box center [66, 305] width 132 height 21
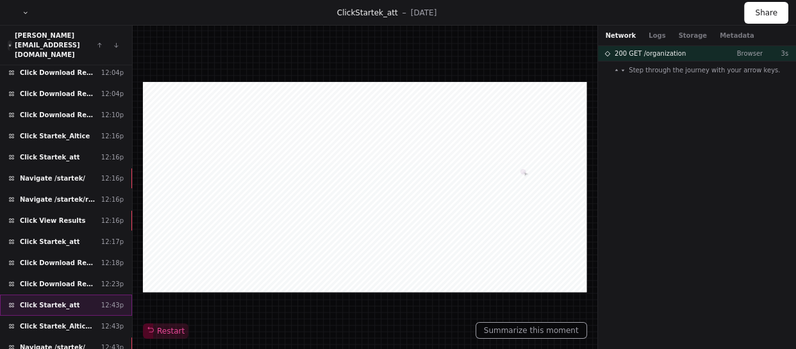
click at [88, 295] on div "Click Startek_att 12:43p" at bounding box center [66, 305] width 132 height 21
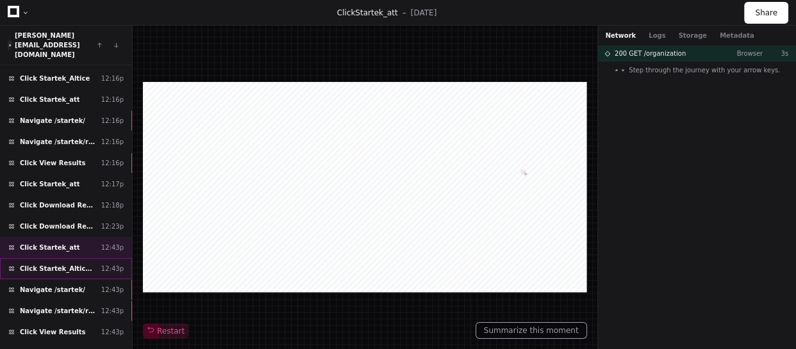
click at [72, 258] on div "Click Startek_Altice_Chat_India 12:43p" at bounding box center [66, 268] width 132 height 21
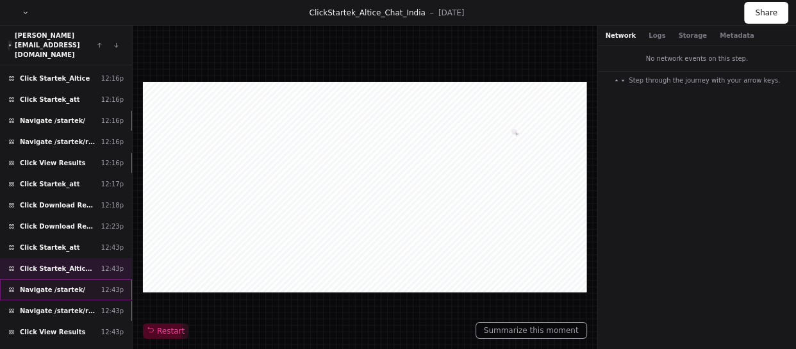
click at [78, 280] on div "Navigate /startek/ 12:43p" at bounding box center [66, 290] width 132 height 21
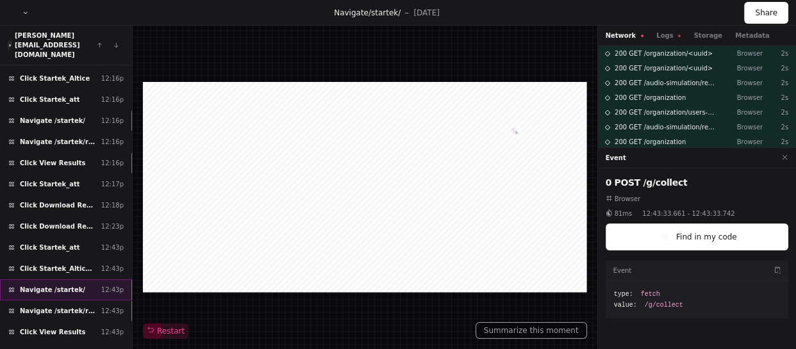
click at [72, 285] on span "Navigate /startek/" at bounding box center [52, 290] width 65 height 10
click at [69, 307] on span "Navigate /startek/reports (Reports)" at bounding box center [58, 312] width 76 height 10
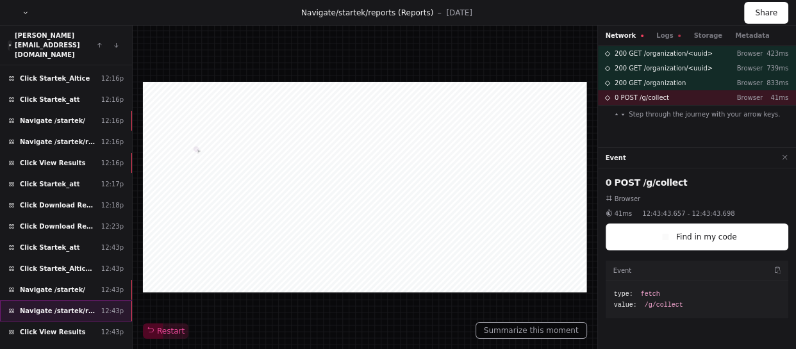
click at [69, 307] on span "Navigate /startek/reports (Reports)" at bounding box center [58, 312] width 76 height 10
click at [69, 322] on div "Click View Results 12:43p" at bounding box center [66, 332] width 132 height 21
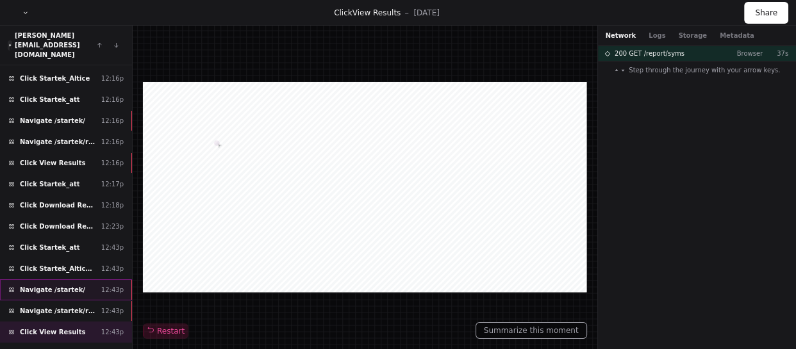
scroll to position [854, 0]
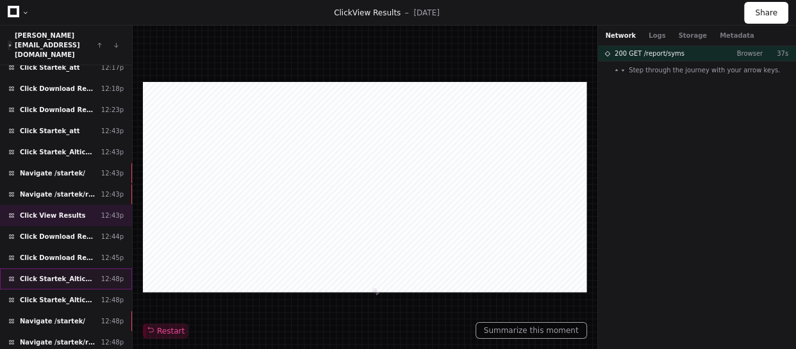
click at [90, 269] on div "Click Startek_Altice_Chat_India 12:48p" at bounding box center [66, 279] width 132 height 21
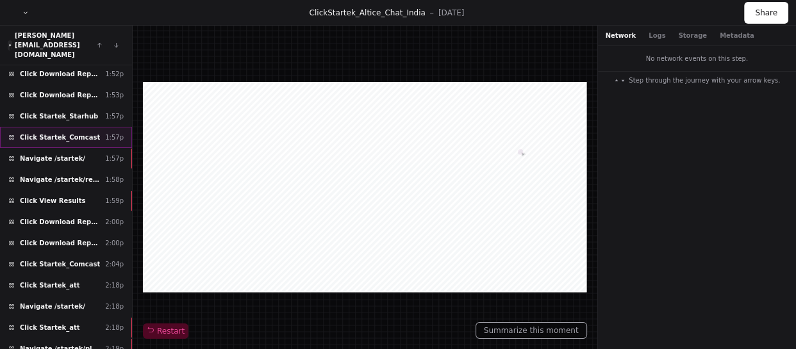
scroll to position [1802, 0]
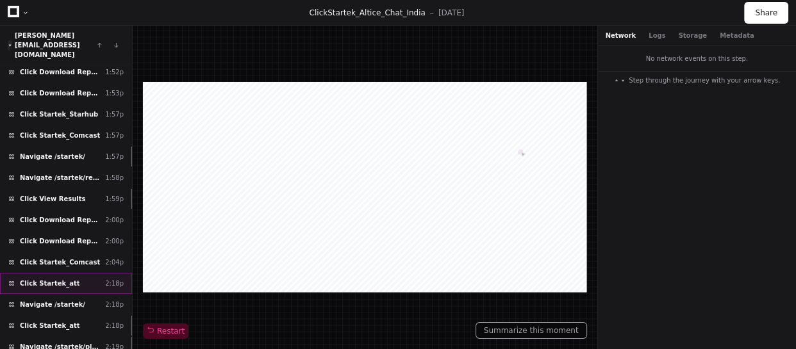
click at [71, 273] on div "Click Startek_att 2:18p" at bounding box center [66, 283] width 132 height 21
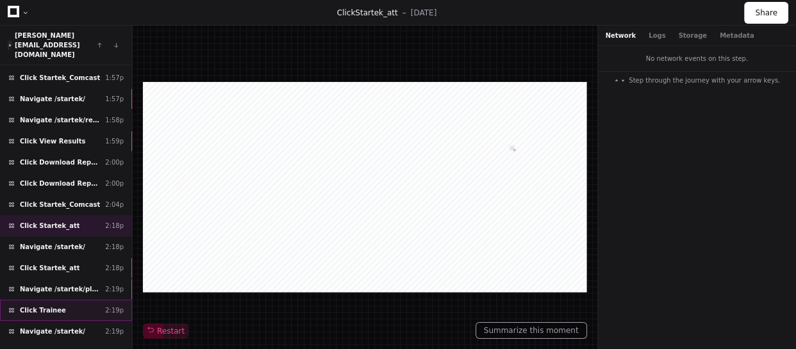
click at [65, 300] on div "Click Trainee 2:19p" at bounding box center [66, 310] width 132 height 21
click at [69, 300] on div "Click Trainee 2:19p" at bounding box center [66, 310] width 132 height 21
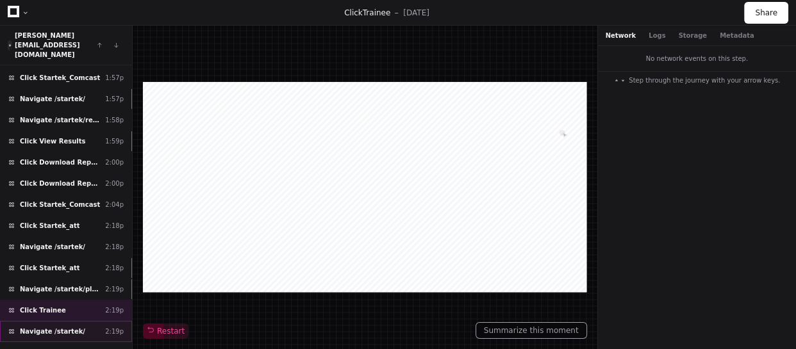
click at [70, 327] on span "Navigate /startek/" at bounding box center [52, 332] width 65 height 10
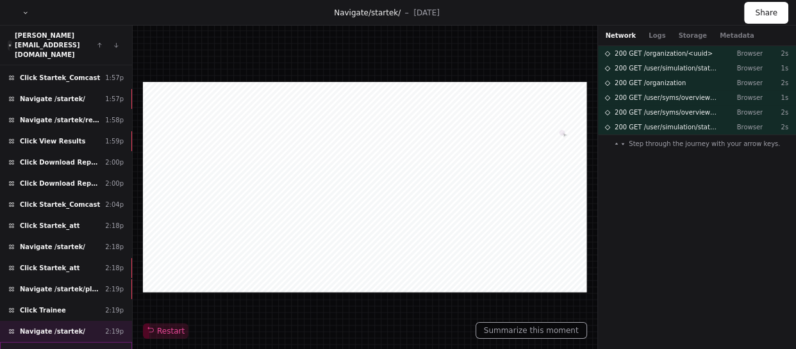
click at [83, 342] on div "Click Startek_att 2:19p" at bounding box center [66, 352] width 132 height 21
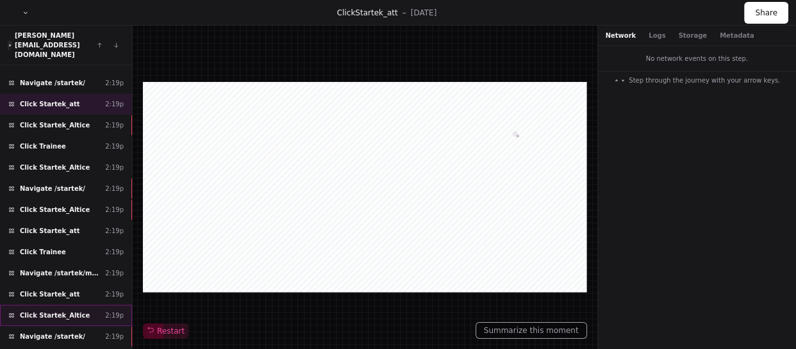
scroll to position [2117, 0]
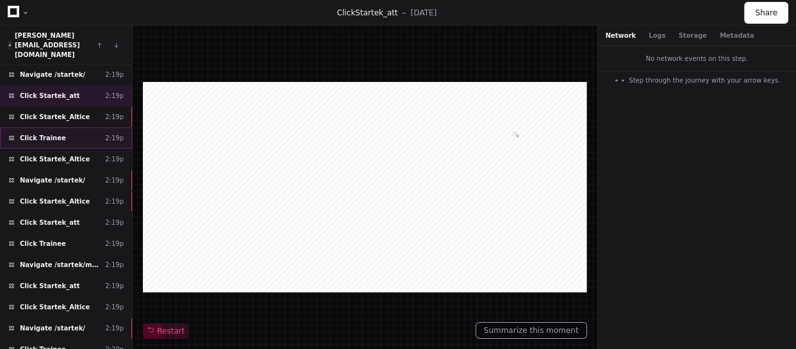
click at [88, 128] on div "Click Trainee 2:19p" at bounding box center [66, 138] width 132 height 21
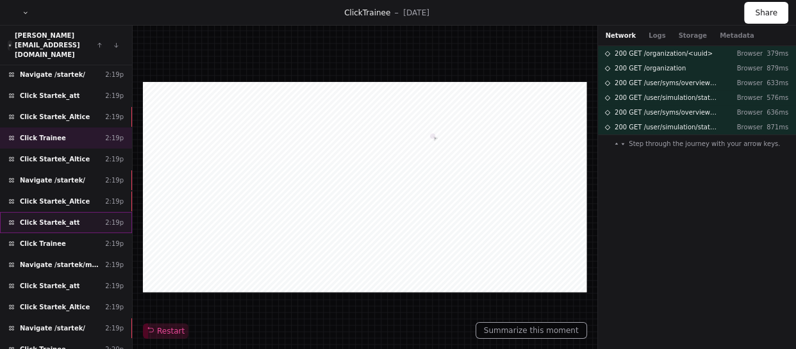
click at [71, 212] on div "Click Startek_att 2:19p" at bounding box center [66, 222] width 132 height 21
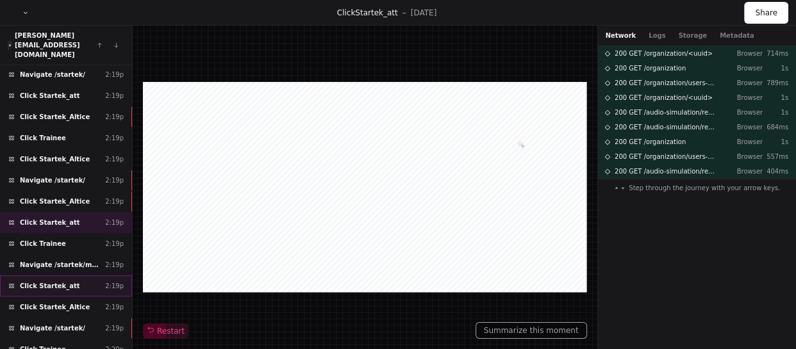
click at [73, 276] on div "Click Startek_att 2:19p" at bounding box center [66, 286] width 132 height 21
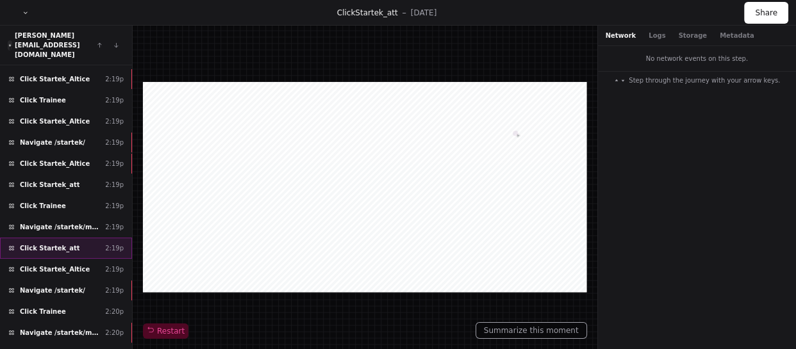
scroll to position [2175, 0]
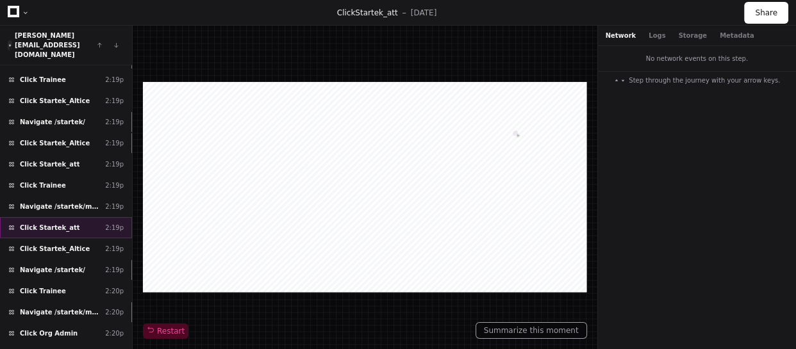
click at [76, 281] on div "Click Trainee 2:20p" at bounding box center [66, 291] width 132 height 21
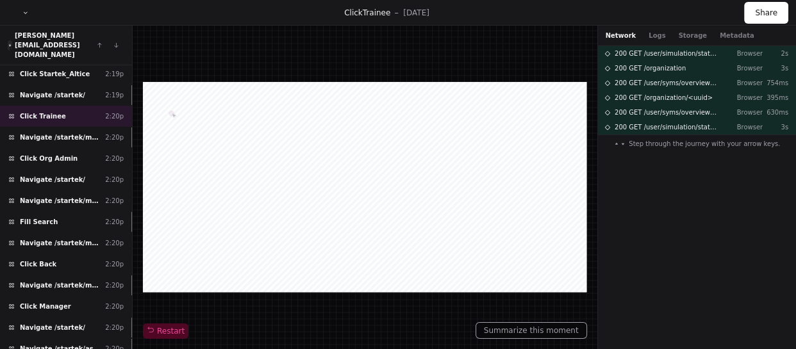
scroll to position [2374, 0]
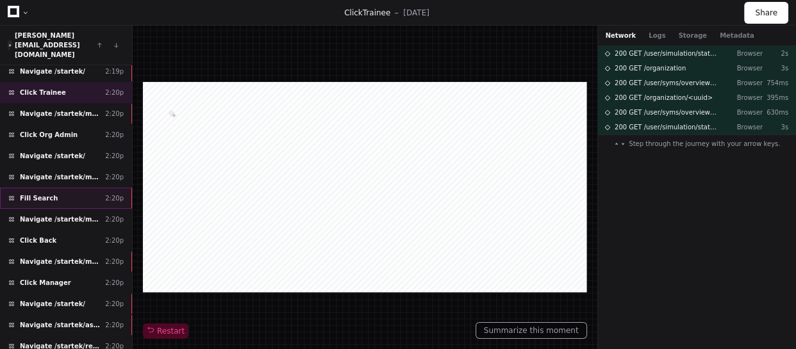
click at [71, 188] on div "Fill Search 2:20p" at bounding box center [66, 198] width 132 height 21
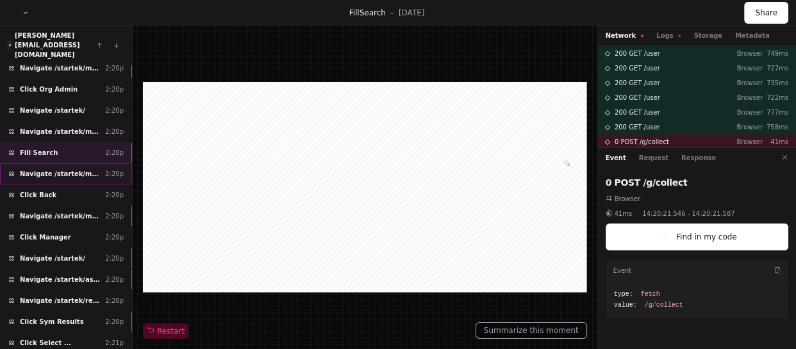
scroll to position [2432, 0]
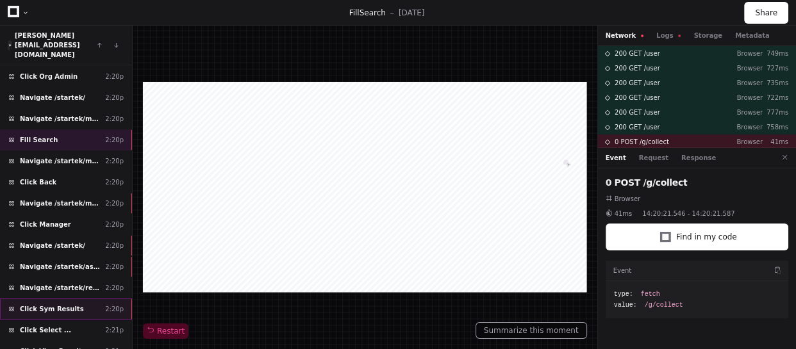
click at [76, 299] on div "Click Sym Results 2:20p" at bounding box center [66, 309] width 132 height 21
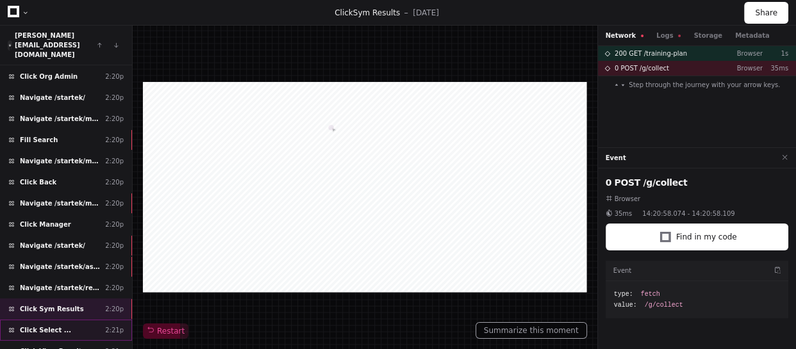
click at [71, 320] on div "Click Select ... 2:21p" at bounding box center [66, 330] width 132 height 21
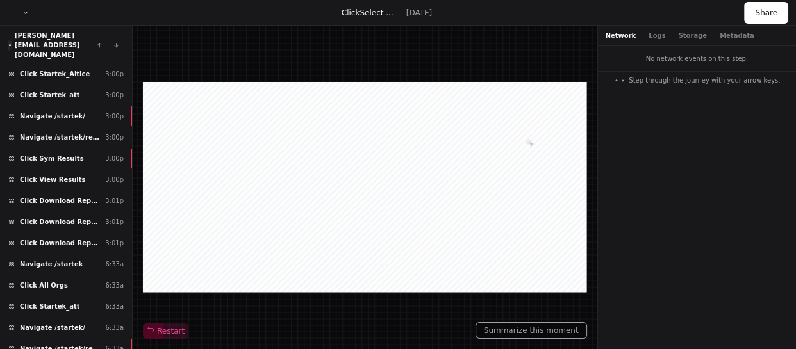
scroll to position [3006, 0]
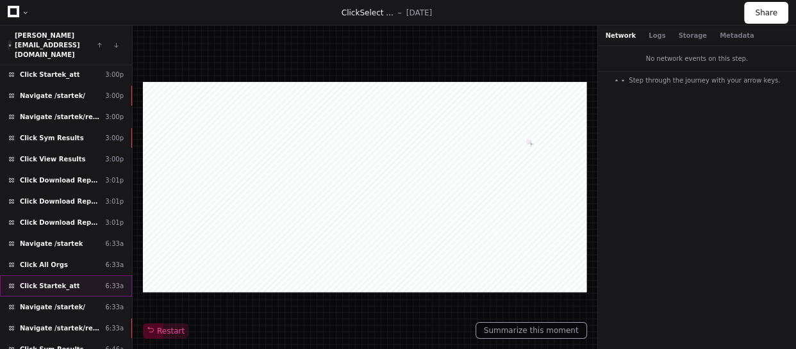
click at [85, 276] on div "Click Startek_att 6:33a" at bounding box center [66, 286] width 132 height 21
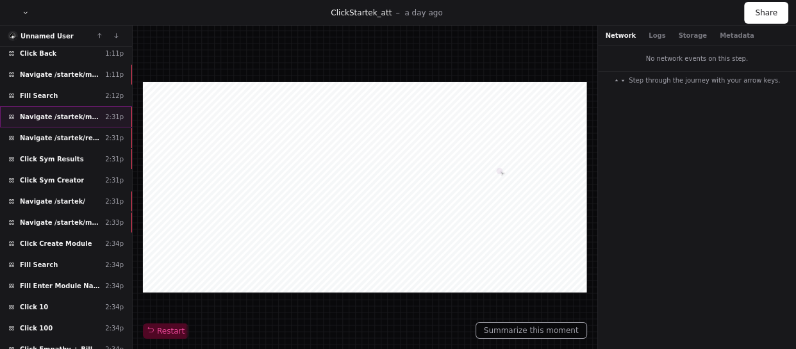
scroll to position [3952, 0]
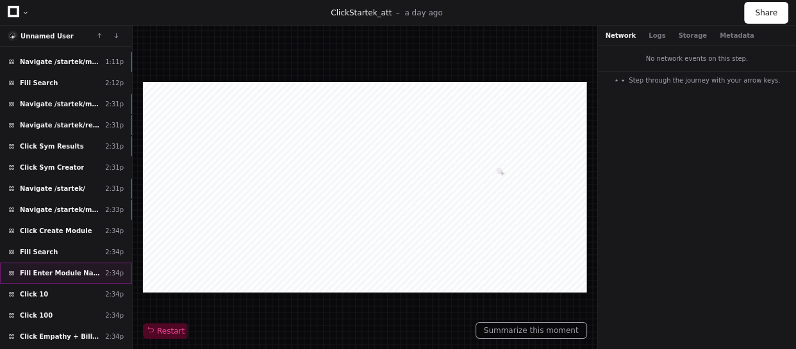
click at [80, 263] on div "Fill Enter Module Name * 2:34p" at bounding box center [66, 273] width 132 height 21
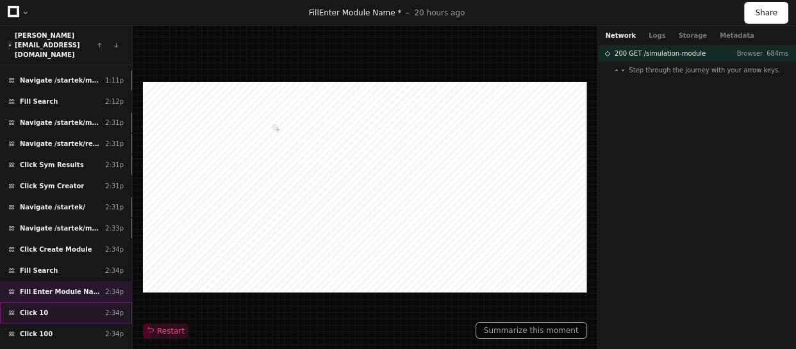
click at [62, 303] on div "Click 10 2:34p" at bounding box center [66, 313] width 132 height 21
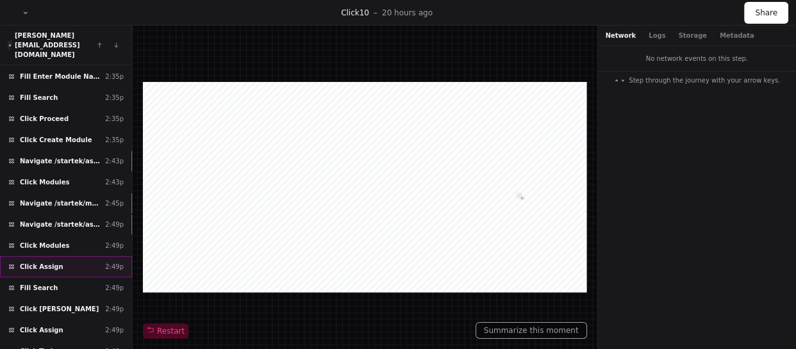
scroll to position [4409, 0]
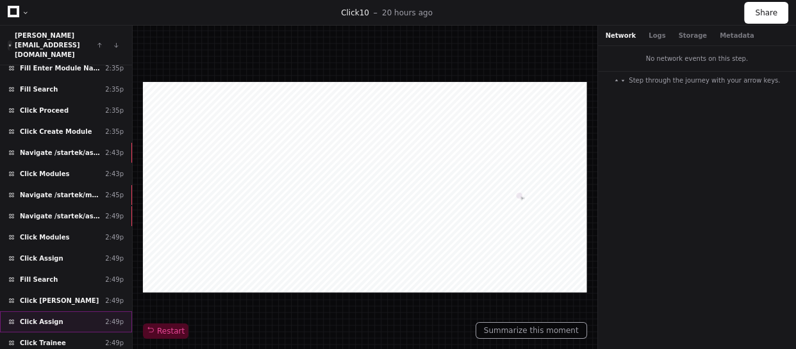
click at [70, 312] on div "Click Assign 2:49p" at bounding box center [66, 322] width 132 height 21
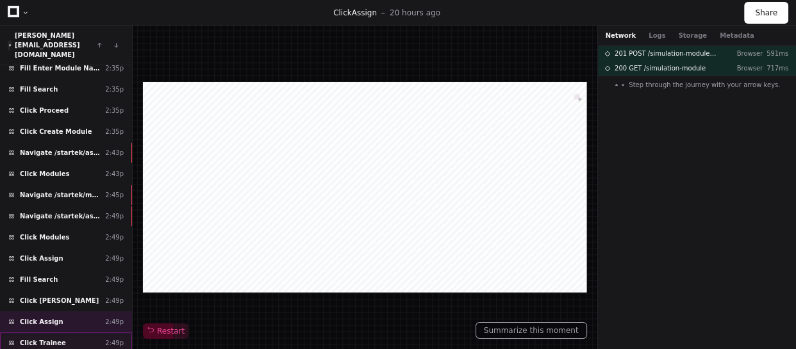
click at [70, 333] on div "Click Trainee 2:49p" at bounding box center [66, 343] width 132 height 21
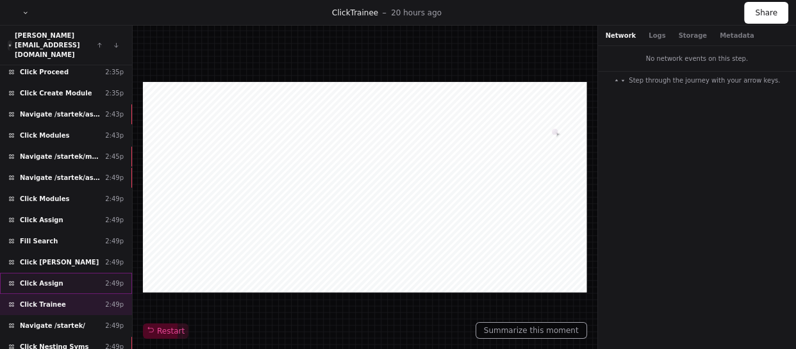
scroll to position [4467, 0]
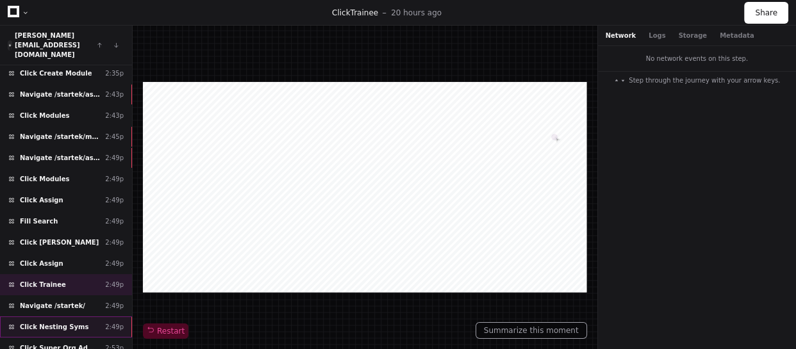
click at [74, 317] on div "Click Nesting Syms 2:49p" at bounding box center [66, 327] width 132 height 21
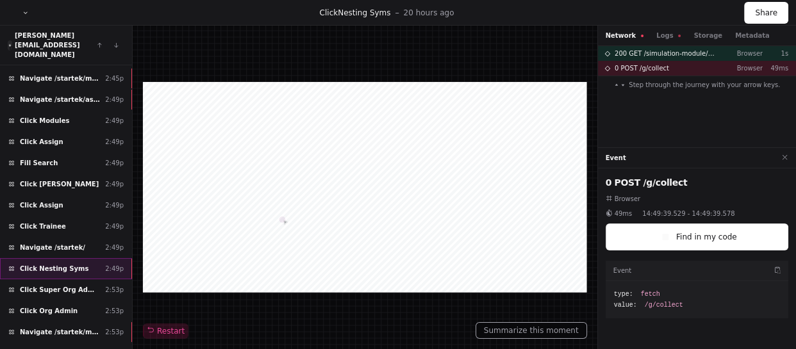
scroll to position [4584, 0]
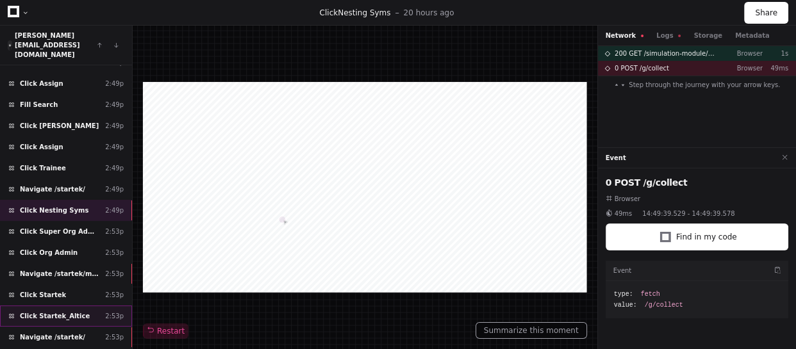
click at [81, 306] on div "Click Startek_Altice 2:53p" at bounding box center [66, 316] width 132 height 21
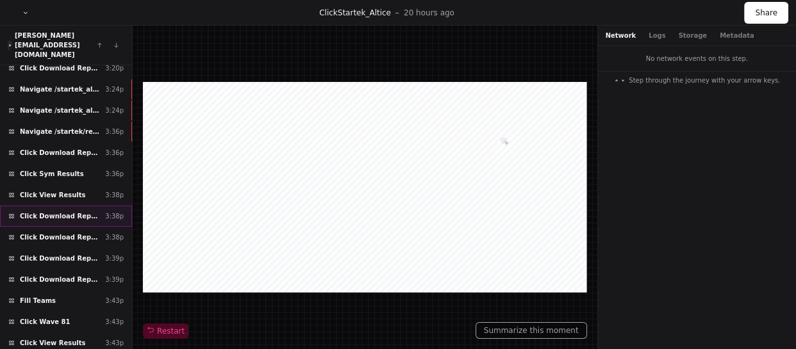
scroll to position [5589, 0]
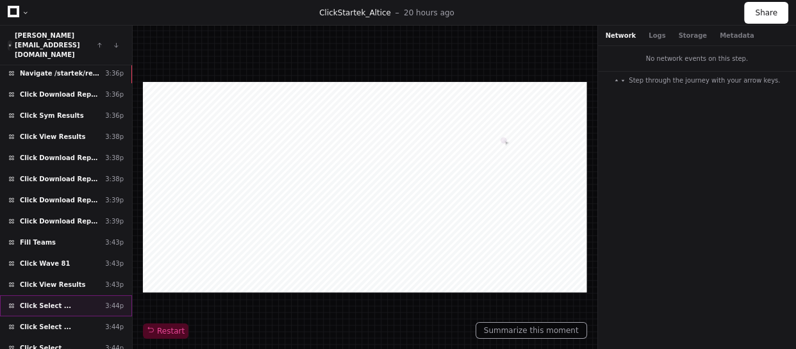
click at [69, 296] on div "Click Select ... 3:44p" at bounding box center [66, 306] width 132 height 21
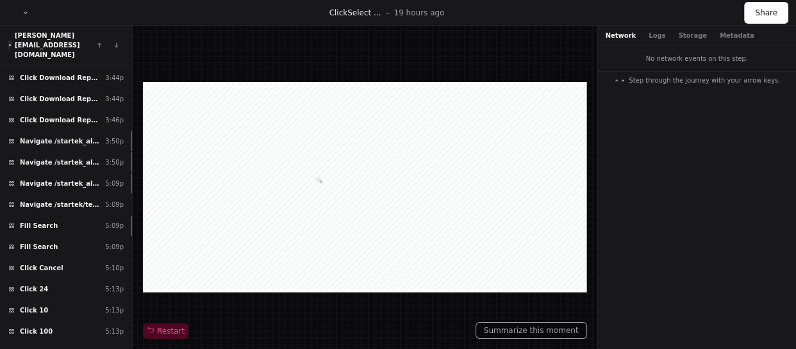
scroll to position [5924, 0]
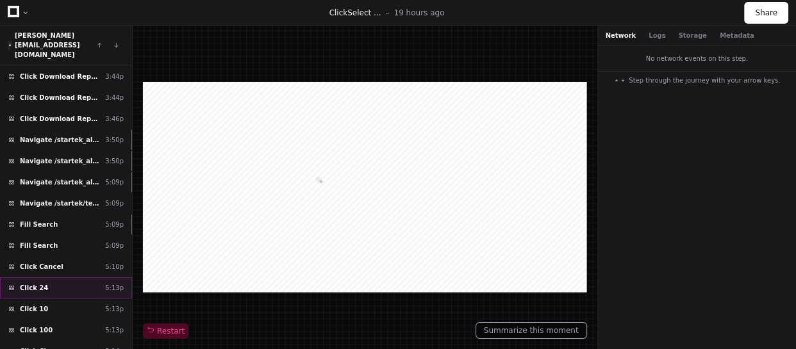
click at [70, 278] on div "Click 24 5:13p" at bounding box center [66, 288] width 132 height 21
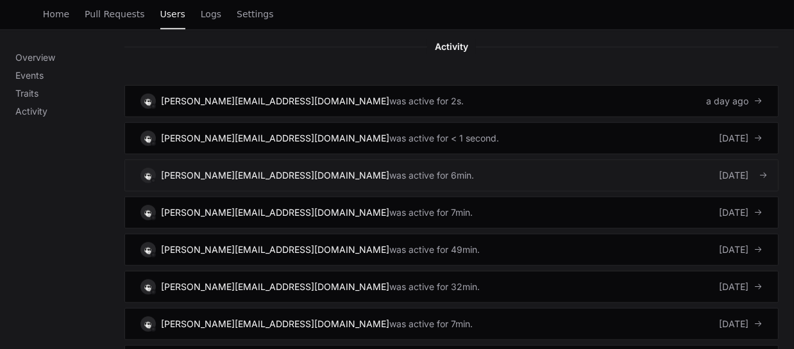
scroll to position [874, 0]
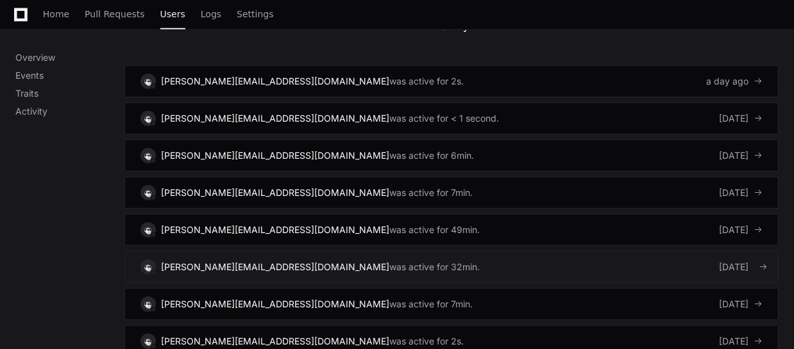
click at [631, 252] on link "[PERSON_NAME][EMAIL_ADDRESS][DOMAIN_NAME] was active for 32min. [DATE]" at bounding box center [451, 267] width 654 height 32
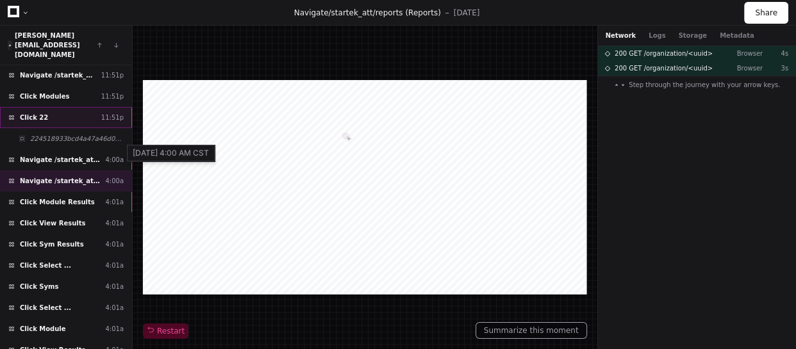
scroll to position [291, 0]
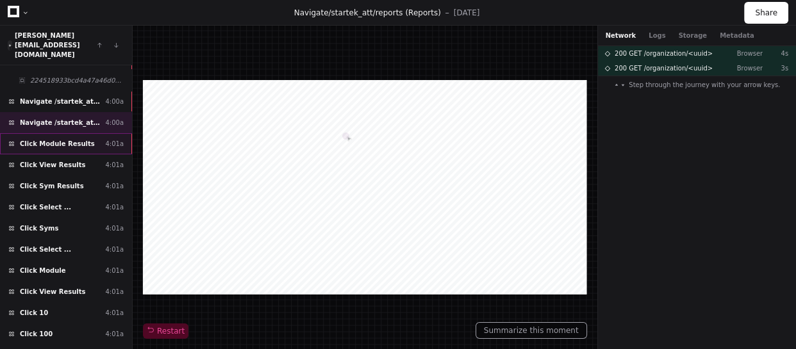
click at [94, 133] on div "Click Module Results 4:01a" at bounding box center [66, 143] width 132 height 21
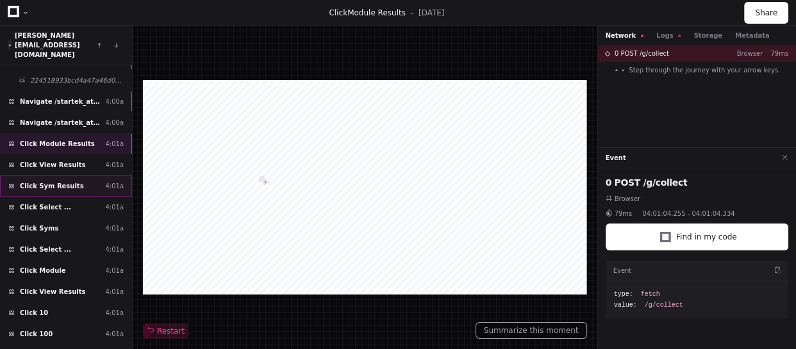
click at [84, 176] on div "Click Sym Results 4:01a" at bounding box center [66, 186] width 132 height 21
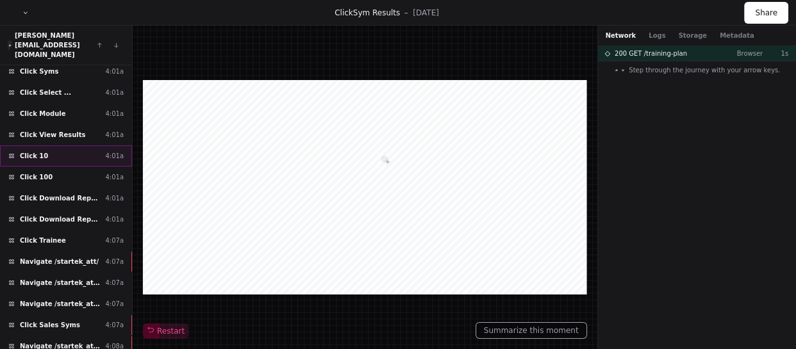
scroll to position [507, 0]
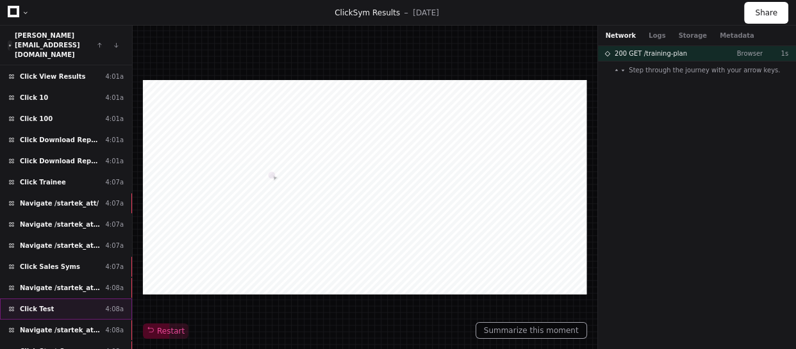
click at [66, 299] on div "Click Test 4:08a" at bounding box center [66, 309] width 132 height 21
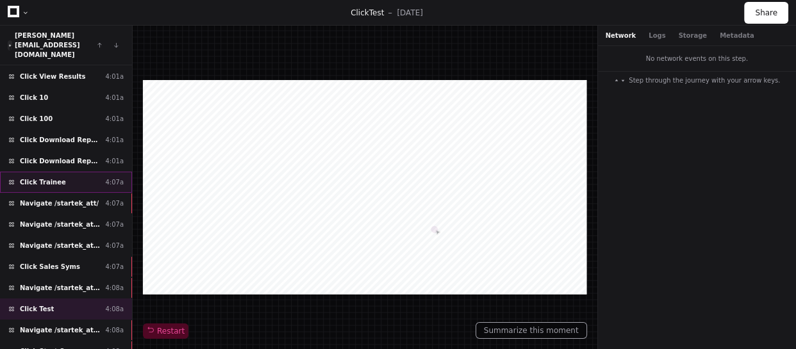
scroll to position [564, 0]
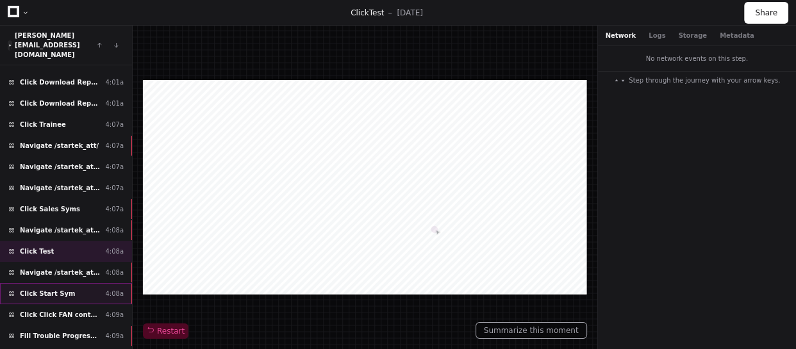
click at [75, 283] on div "Click Start Sym 4:08a" at bounding box center [66, 293] width 132 height 21
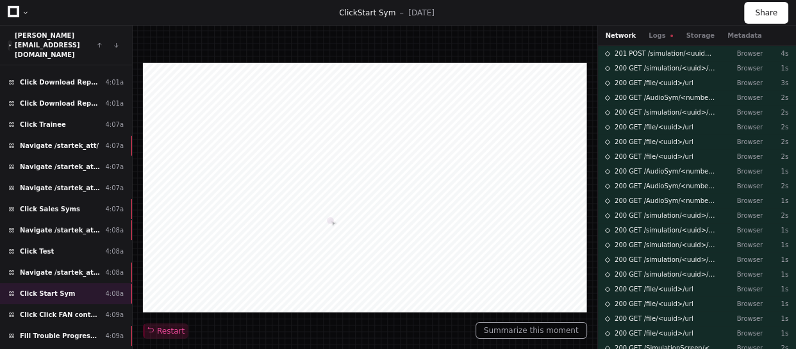
drag, startPoint x: 652, startPoint y: 36, endPoint x: 625, endPoint y: 35, distance: 26.3
click at [652, 35] on button "Logs" at bounding box center [661, 36] width 24 height 10
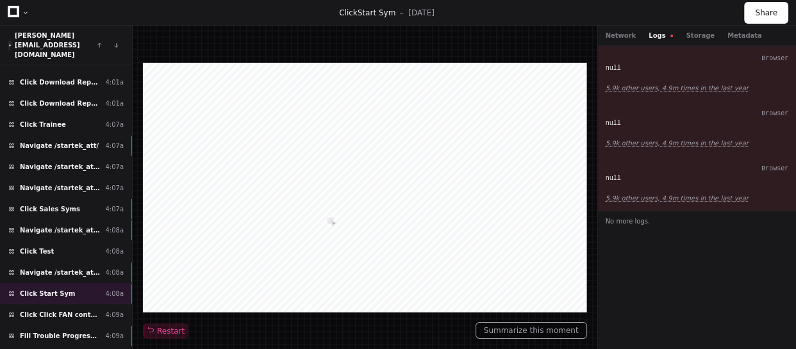
drag, startPoint x: 618, startPoint y: 33, endPoint x: 575, endPoint y: 51, distance: 46.6
click at [618, 33] on button "Network" at bounding box center [621, 36] width 31 height 10
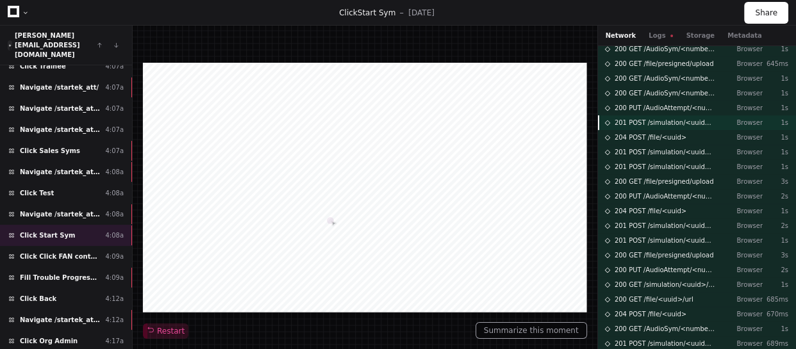
scroll to position [617, 0]
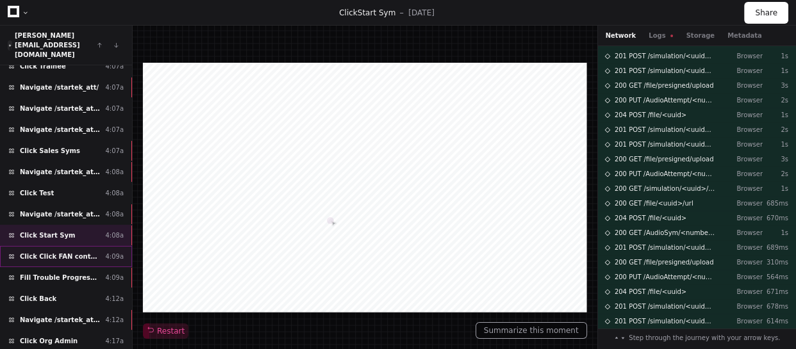
click at [64, 252] on span "Click Click FAN contact PIN" at bounding box center [60, 257] width 80 height 10
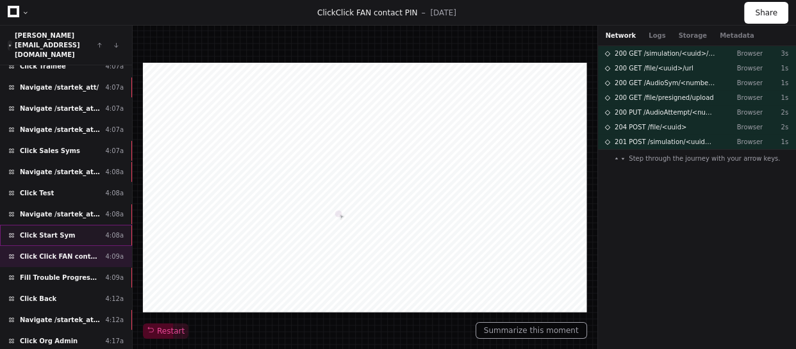
click at [75, 225] on div "Click Start Sym 4:08a" at bounding box center [66, 235] width 132 height 21
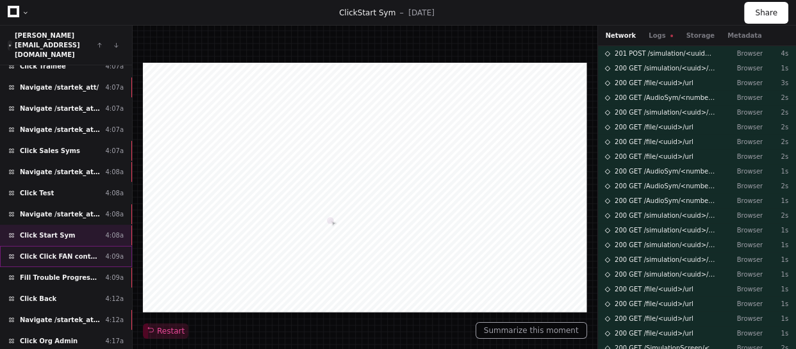
click at [81, 252] on span "Click Click FAN contact PIN" at bounding box center [60, 257] width 80 height 10
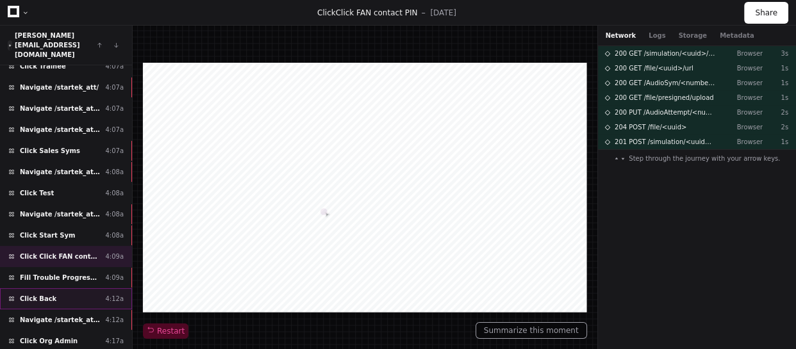
click at [100, 289] on div "Click Back 4:12a" at bounding box center [66, 299] width 132 height 21
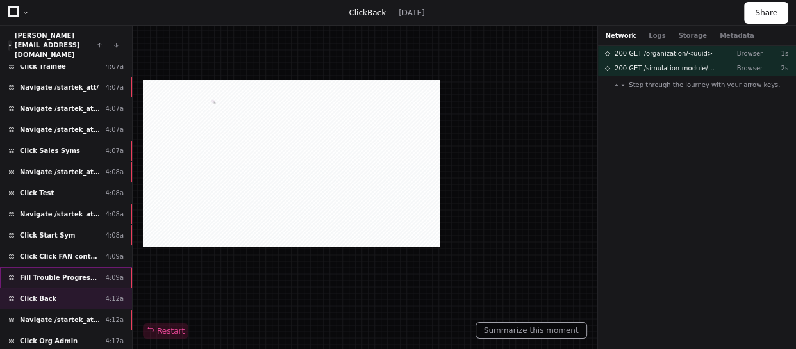
click at [97, 267] on div "Fill Trouble Progressing? 4:09a" at bounding box center [66, 277] width 132 height 21
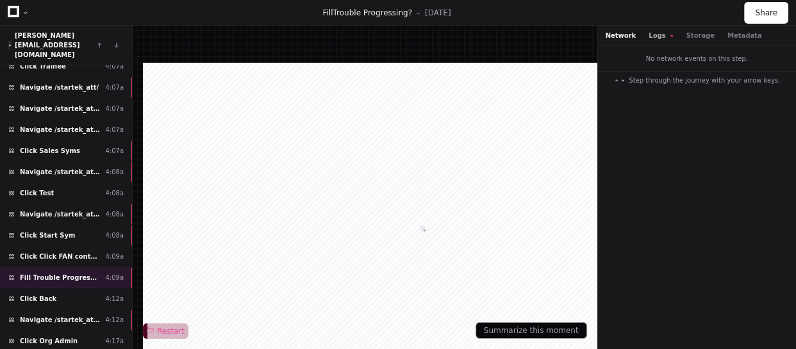
click at [654, 36] on button "Logs" at bounding box center [661, 36] width 24 height 10
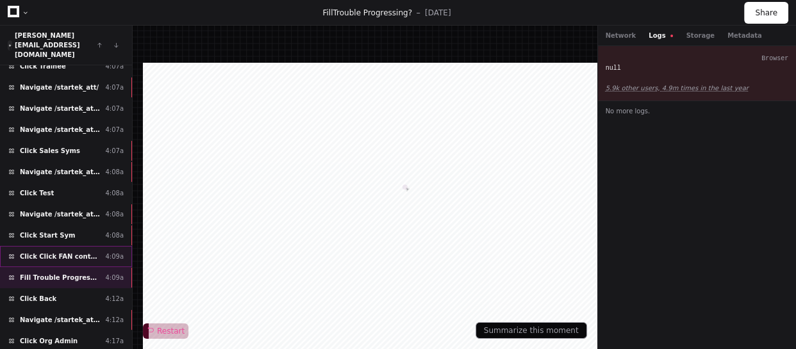
click at [87, 252] on span "Click Click FAN contact PIN" at bounding box center [60, 257] width 80 height 10
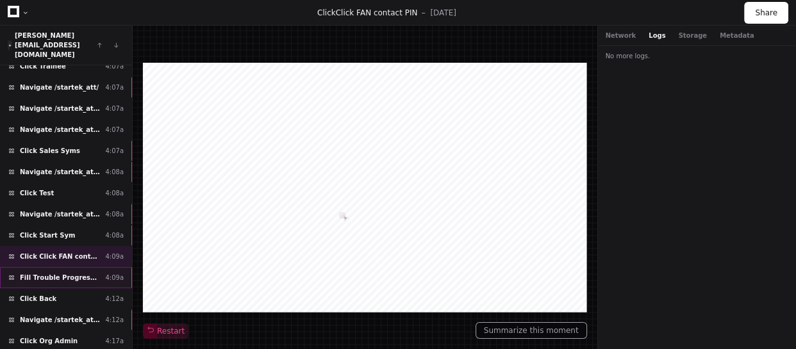
click at [83, 273] on span "Fill Trouble Progressing?" at bounding box center [60, 278] width 80 height 10
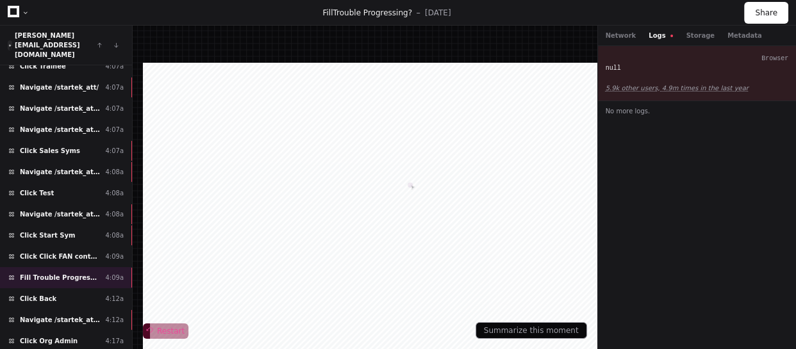
click at [171, 333] on span "Restart" at bounding box center [166, 331] width 38 height 10
click at [54, 289] on div "Click Back 4:12a" at bounding box center [66, 299] width 132 height 21
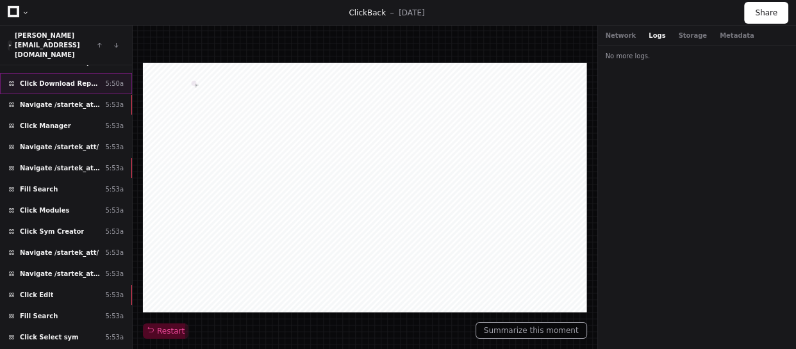
scroll to position [1511, 0]
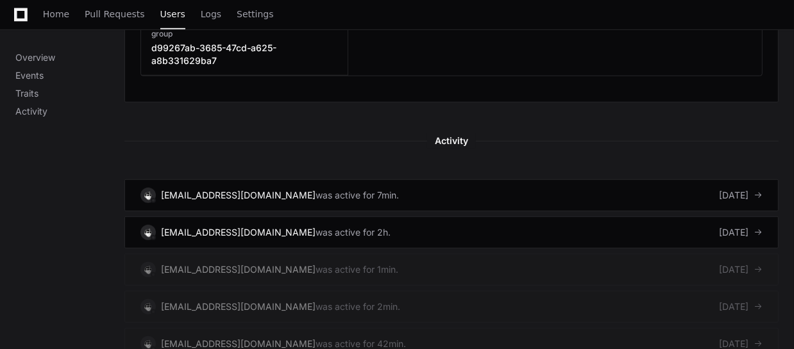
scroll to position [757, 0]
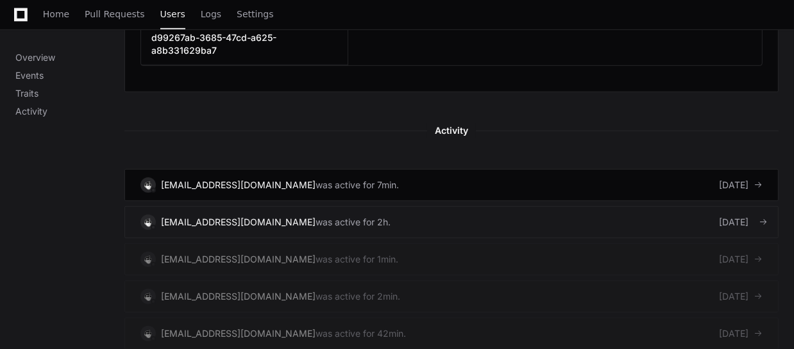
click at [471, 223] on link "[EMAIL_ADDRESS][DOMAIN_NAME] was active for 2h. [DATE]" at bounding box center [451, 222] width 654 height 32
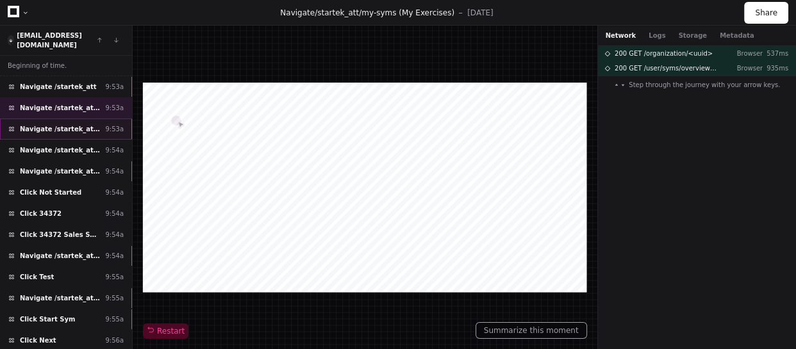
click at [93, 126] on div "Navigate /startek_att/ (Home) 9:53a" at bounding box center [66, 129] width 132 height 21
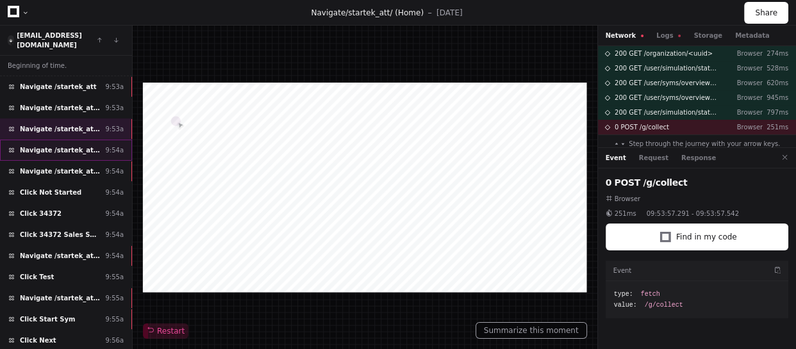
click at [75, 146] on span "Navigate /startek_att/my-syms (My Exercises)" at bounding box center [60, 151] width 80 height 10
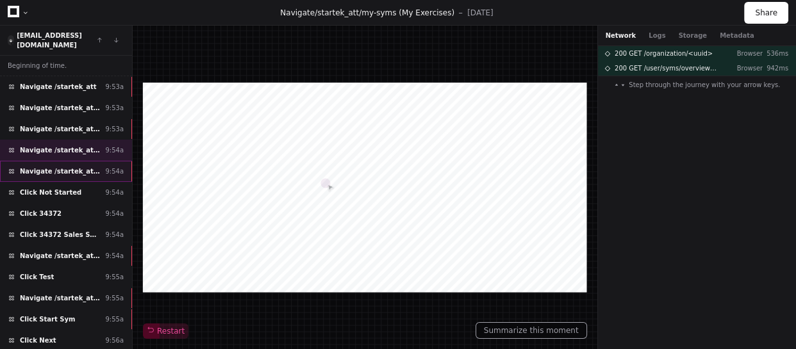
click at [71, 167] on span "Navigate /startek_att/ (Home)" at bounding box center [60, 172] width 80 height 10
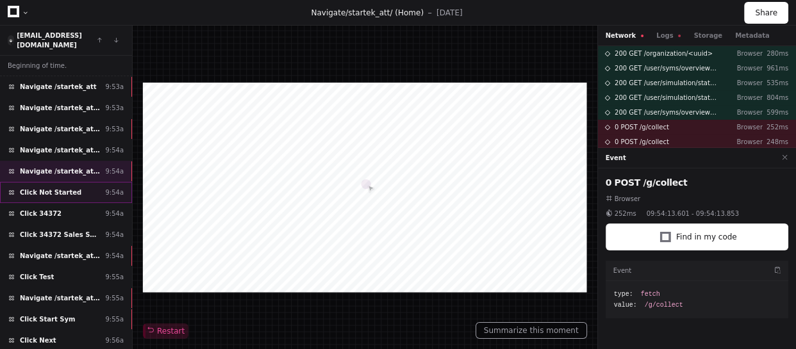
click at [72, 184] on div "Click Not Started 9:54a" at bounding box center [66, 192] width 132 height 21
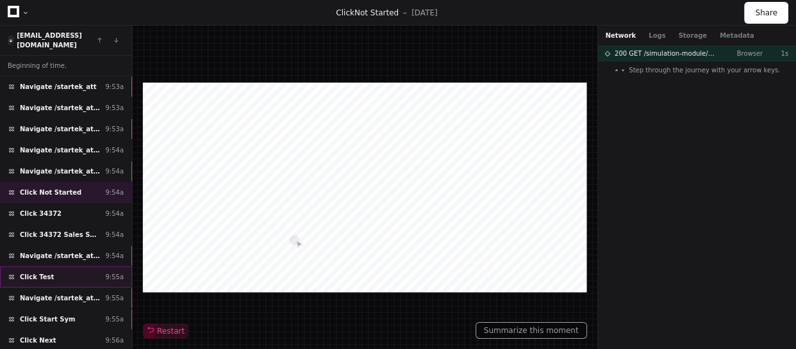
click at [66, 267] on div "Click Test 9:55a" at bounding box center [66, 277] width 132 height 21
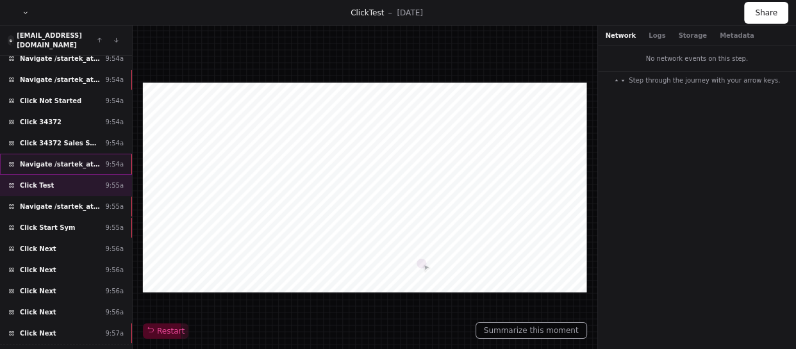
scroll to position [96, 0]
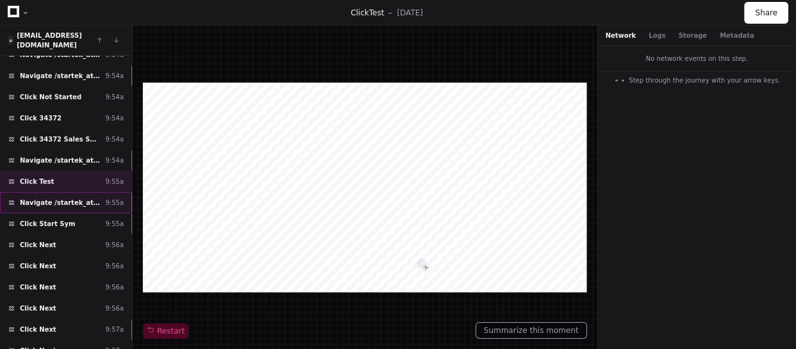
click at [78, 198] on span "Navigate /startek_att/simulation/*/test" at bounding box center [60, 203] width 80 height 10
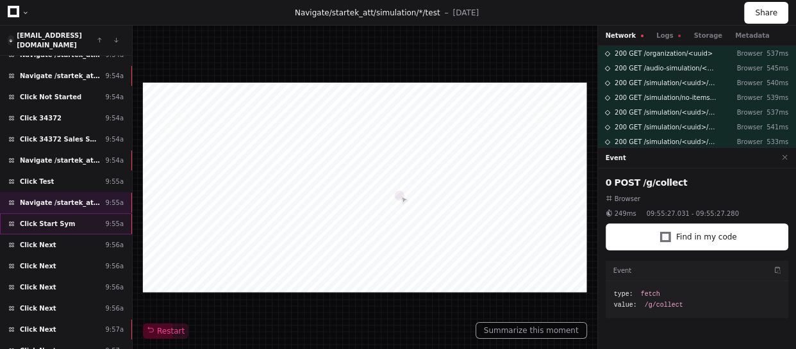
click at [70, 215] on div "Click Start Sym 9:55a" at bounding box center [66, 224] width 132 height 21
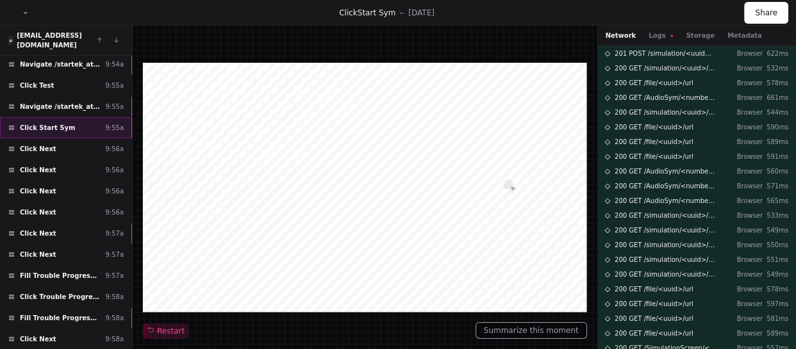
scroll to position [212, 0]
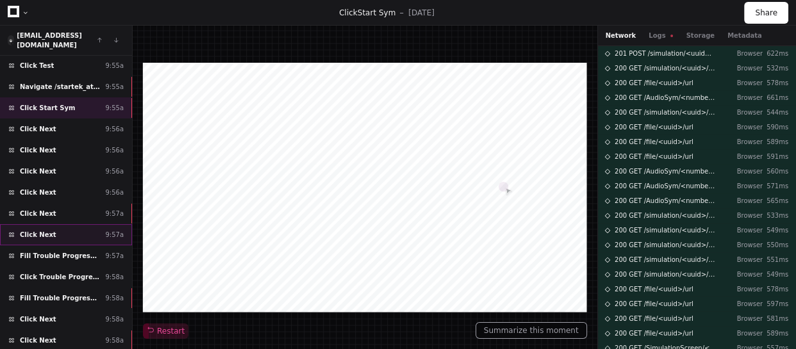
click at [76, 224] on div "Click Next 9:57a" at bounding box center [66, 234] width 132 height 21
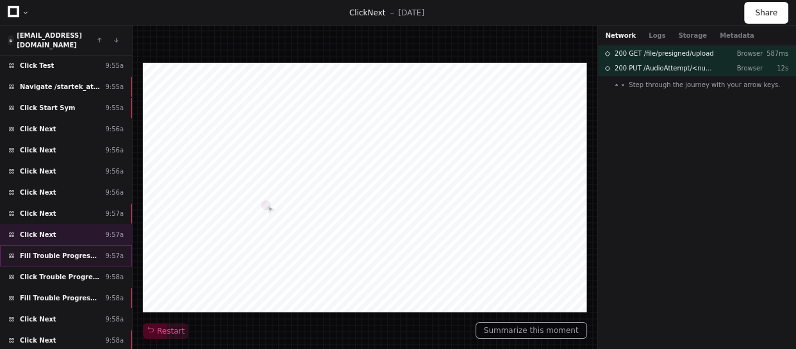
click at [97, 246] on div "Fill Trouble Progressing? 9:57a" at bounding box center [66, 256] width 132 height 21
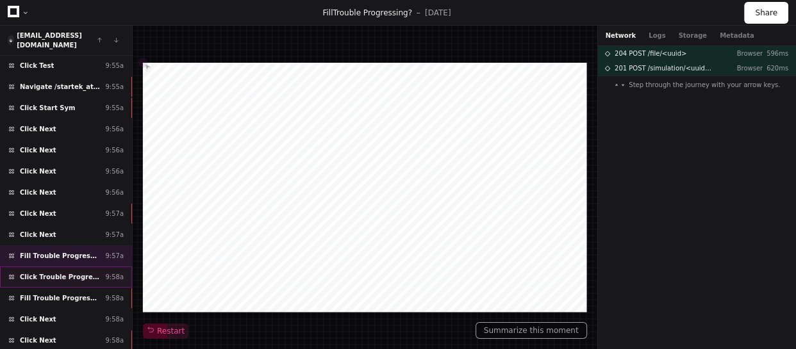
click at [101, 267] on div "Click Trouble Progressing? 9:58a" at bounding box center [66, 277] width 132 height 21
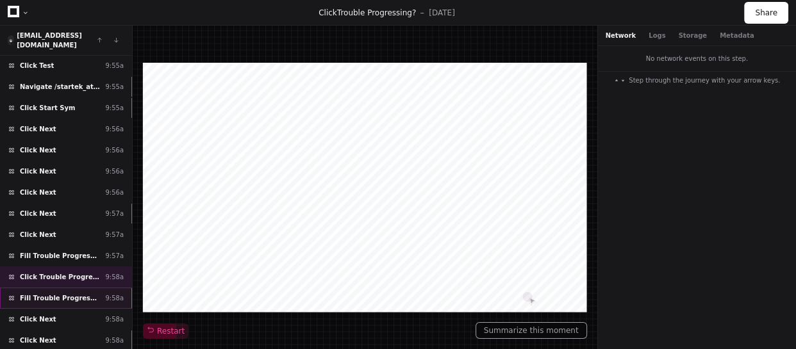
click at [81, 294] on span "Fill Trouble Progressing?" at bounding box center [60, 299] width 80 height 10
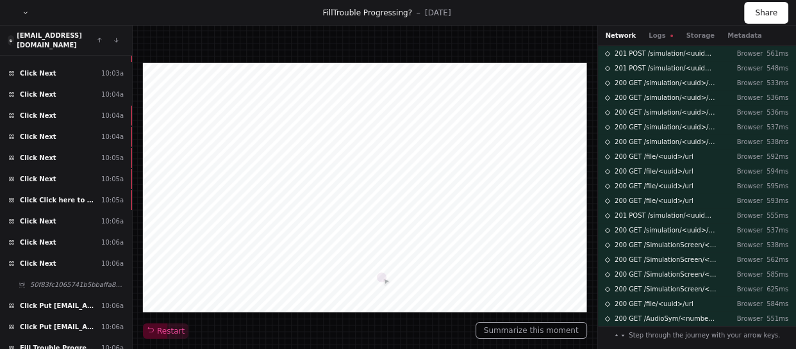
scroll to position [902, 0]
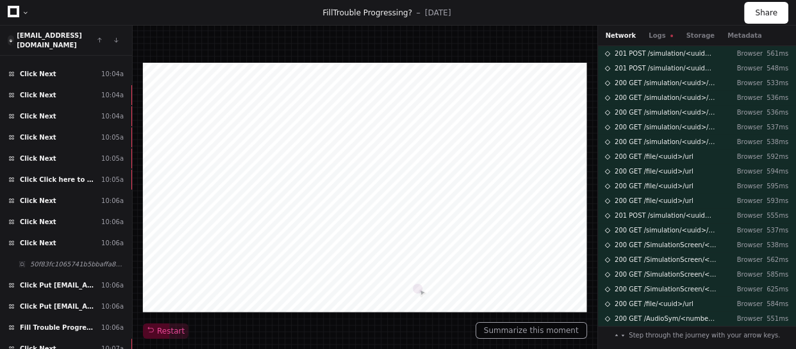
click at [84, 212] on div "Click Next 10:06a" at bounding box center [66, 222] width 132 height 21
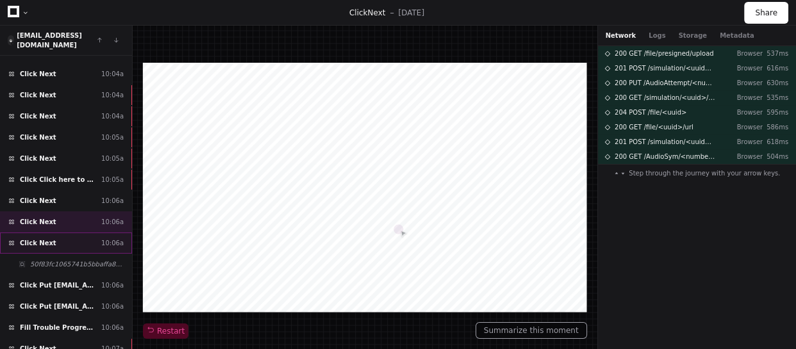
click at [69, 233] on div "Click Next 10:06a" at bounding box center [66, 243] width 132 height 21
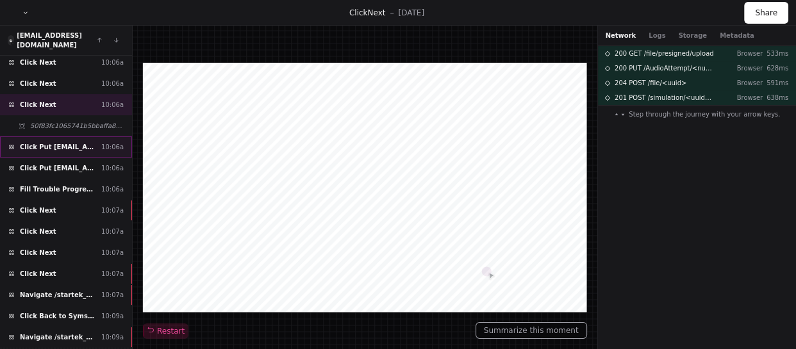
scroll to position [1042, 0]
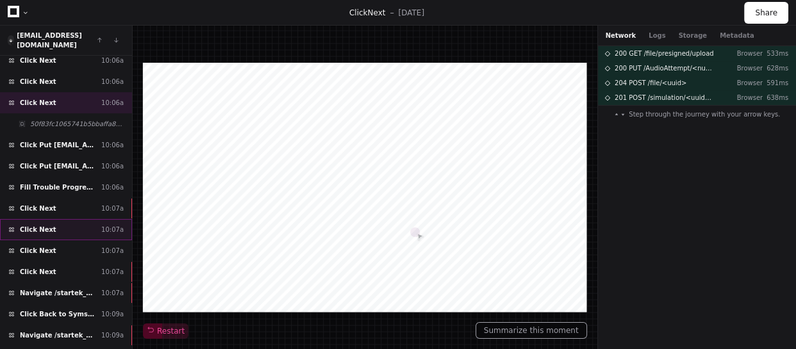
click at [72, 219] on div "Click Next 10:07a" at bounding box center [66, 229] width 132 height 21
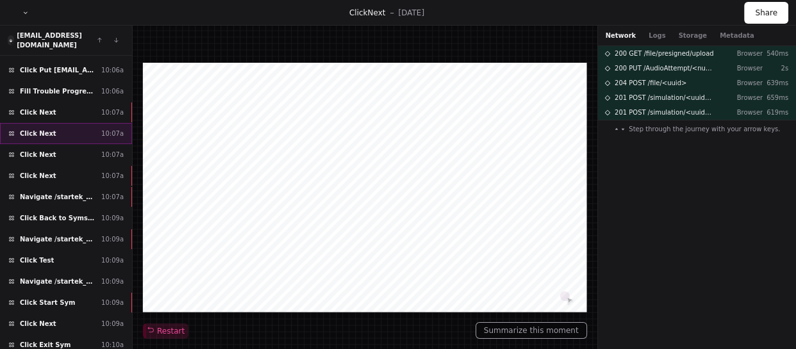
scroll to position [1159, 0]
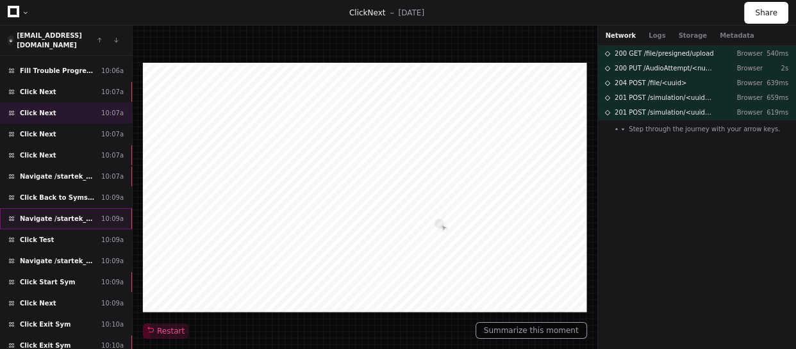
click at [76, 214] on span "Navigate /startek_att/module/*" at bounding box center [58, 219] width 76 height 10
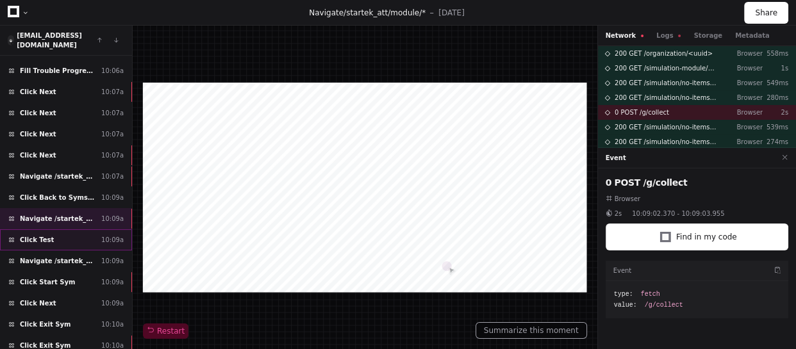
click at [78, 230] on div "Click Test 10:09a" at bounding box center [66, 240] width 132 height 21
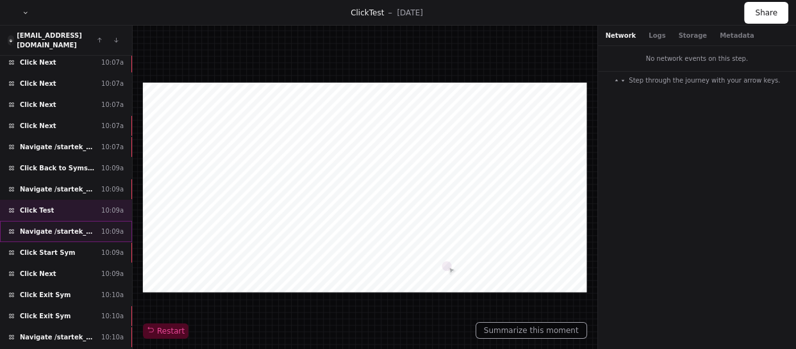
scroll to position [1217, 0]
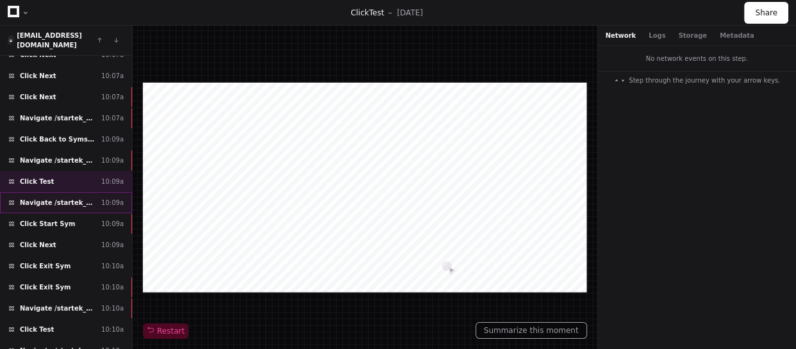
click at [94, 198] on span "Navigate /startek_att/simulation/*/test" at bounding box center [58, 203] width 76 height 10
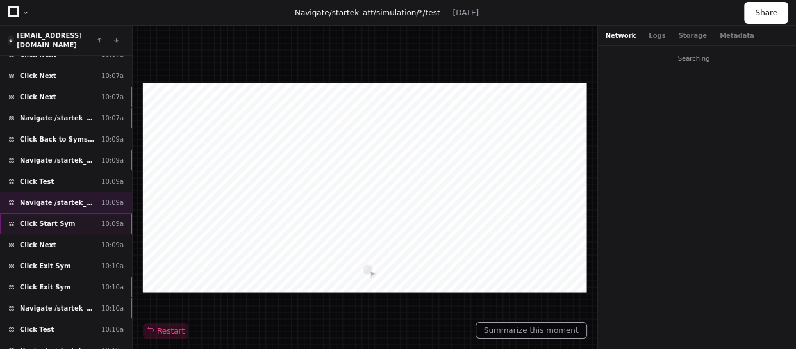
click at [77, 214] on div "Click Start Sym 10:09a" at bounding box center [66, 224] width 132 height 21
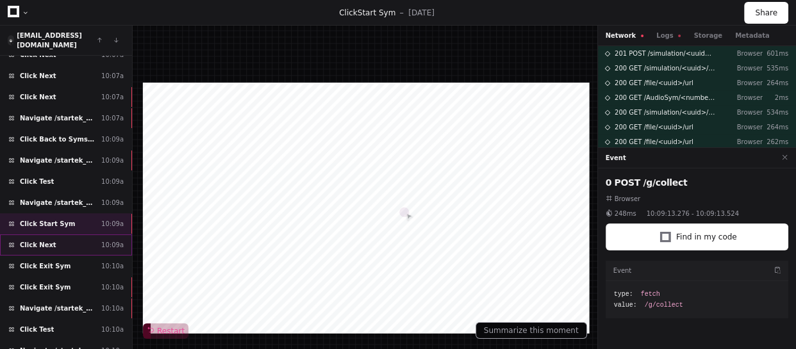
click at [56, 235] on div "Click Next 10:09a" at bounding box center [66, 245] width 132 height 21
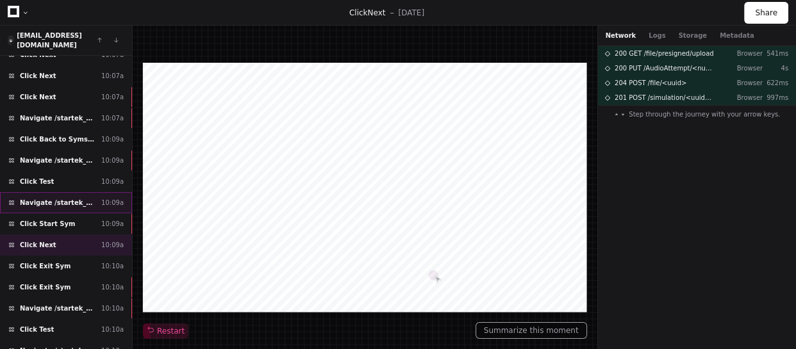
scroll to position [1334, 0]
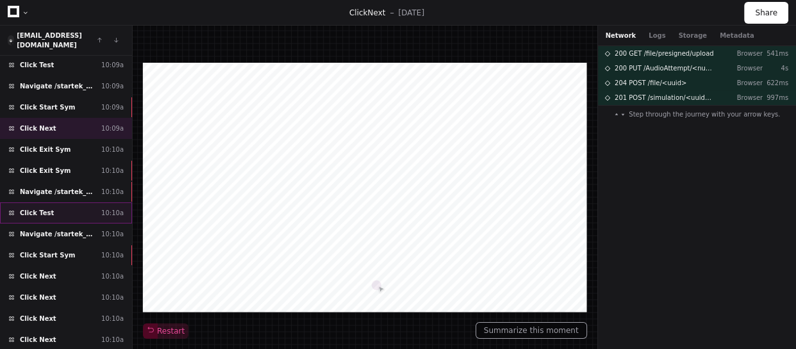
click at [54, 203] on div "Click Test 10:10a" at bounding box center [66, 213] width 132 height 21
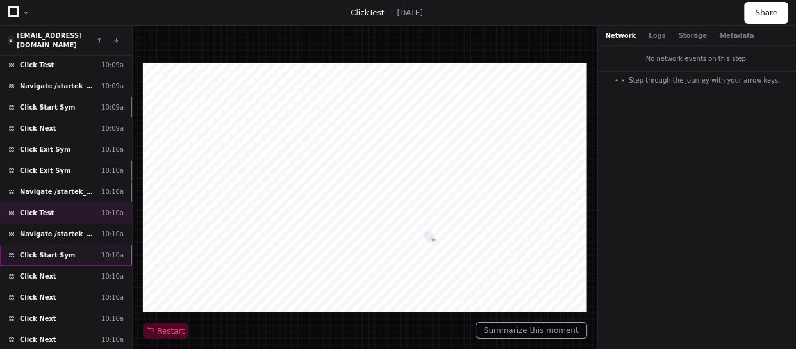
click at [63, 245] on div "Click Start Sym 10:10a" at bounding box center [66, 255] width 132 height 21
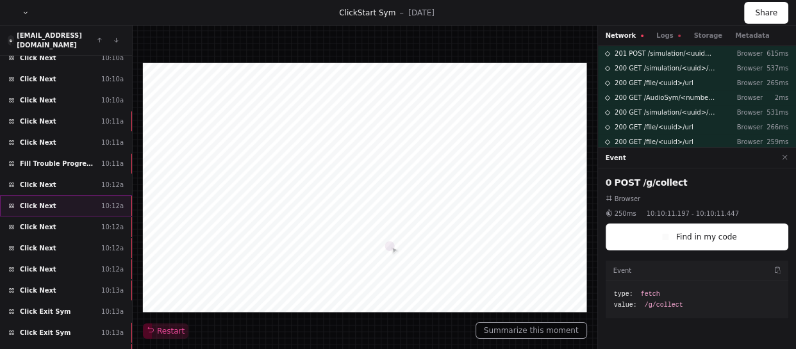
scroll to position [1590, 0]
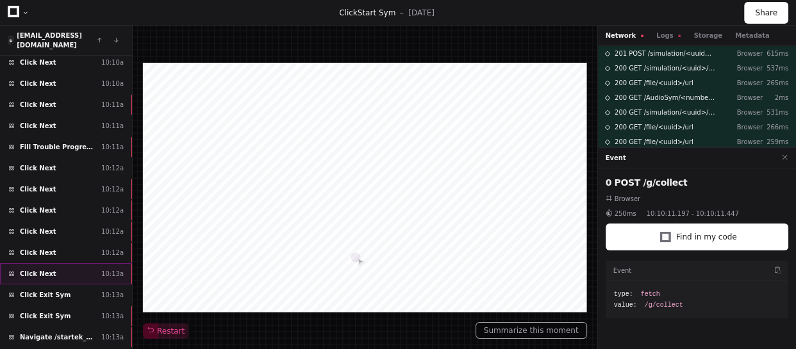
click at [62, 264] on div "Click Next 10:13a" at bounding box center [66, 274] width 132 height 21
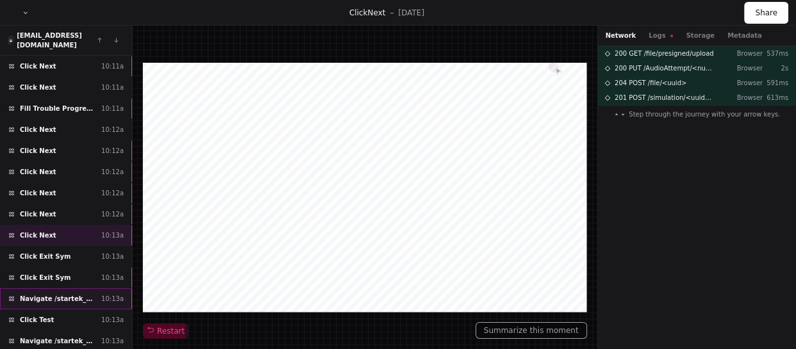
scroll to position [1649, 0]
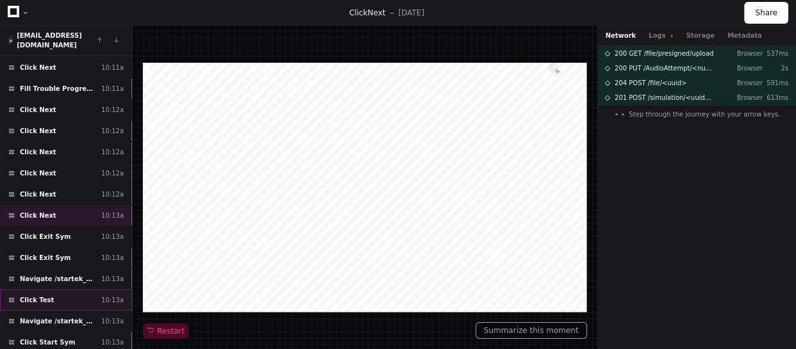
click at [70, 290] on div "Click Test 10:13a" at bounding box center [66, 300] width 132 height 21
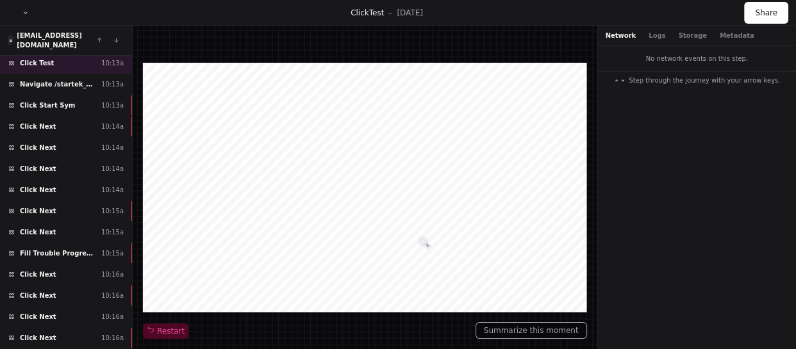
scroll to position [1906, 0]
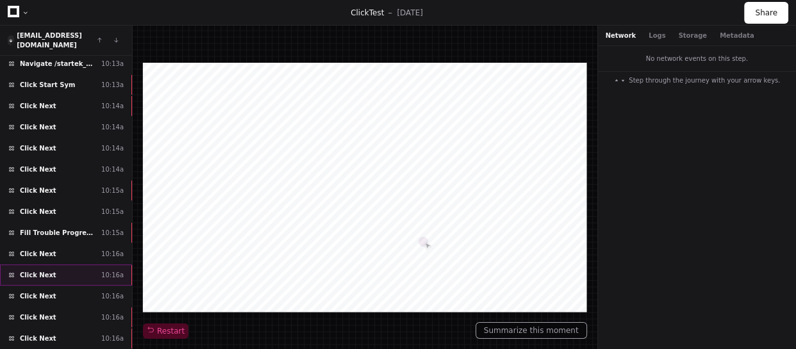
click at [58, 265] on div "Click Next 10:16a" at bounding box center [66, 275] width 132 height 21
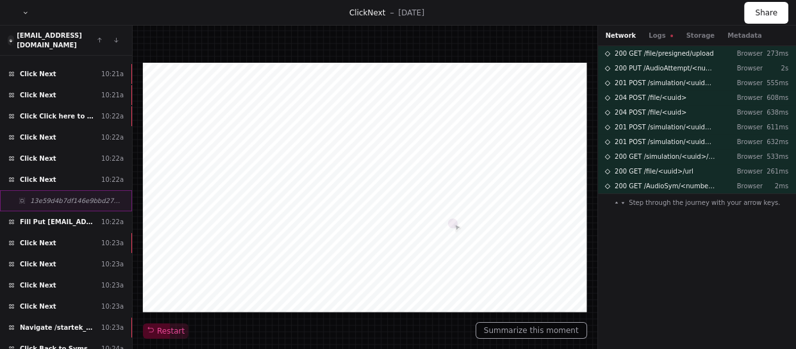
scroll to position [2679, 0]
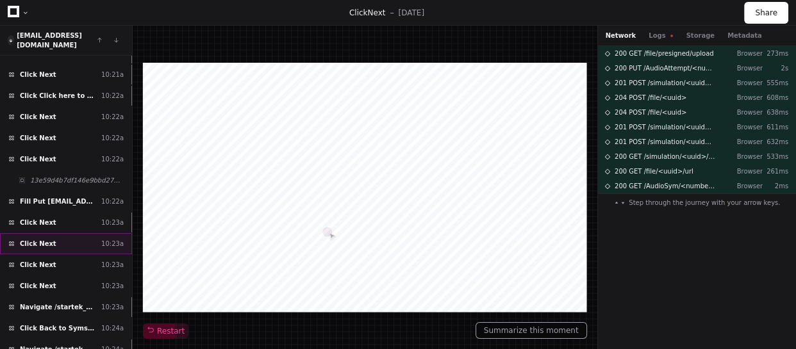
click at [69, 233] on div "Click Next 10:23a" at bounding box center [66, 243] width 132 height 21
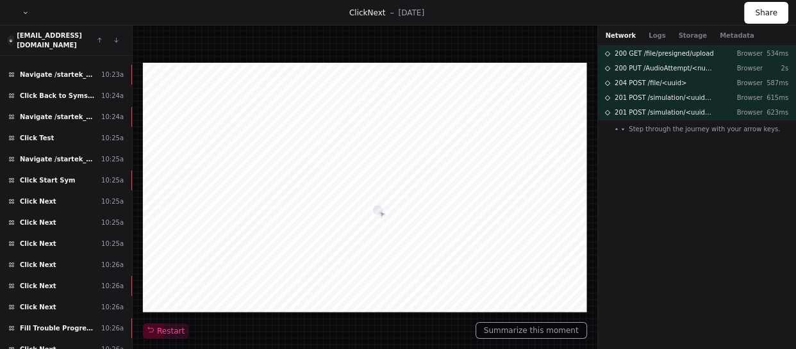
scroll to position [2936, 0]
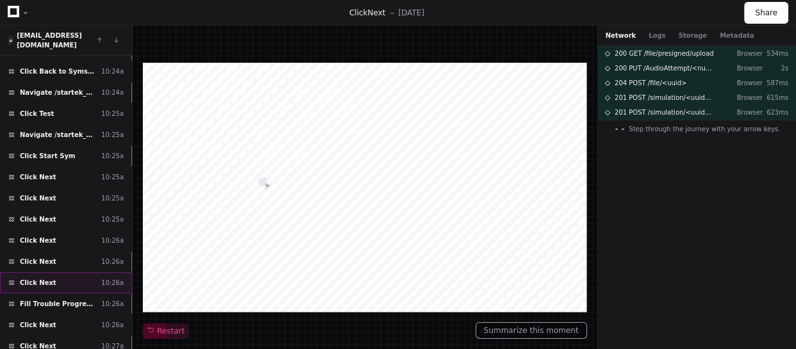
click at [74, 273] on div "Click Next 10:26a" at bounding box center [66, 283] width 132 height 21
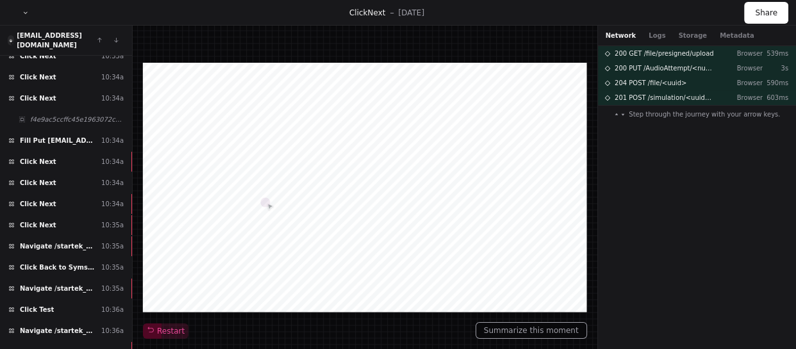
scroll to position [3800, 0]
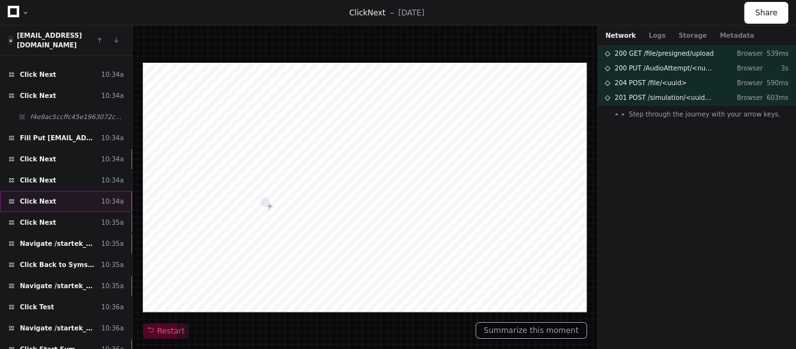
click at [80, 191] on div "Click Next 10:34a" at bounding box center [66, 201] width 132 height 21
click at [60, 297] on div "Click Test 10:36a" at bounding box center [66, 307] width 132 height 21
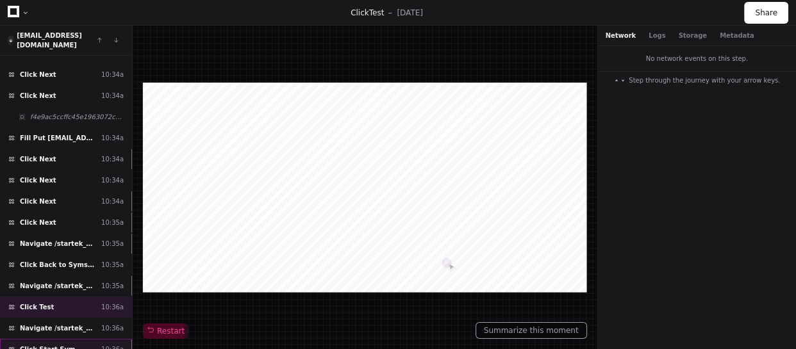
click at [62, 345] on span "Click Start Sym" at bounding box center [47, 350] width 55 height 10
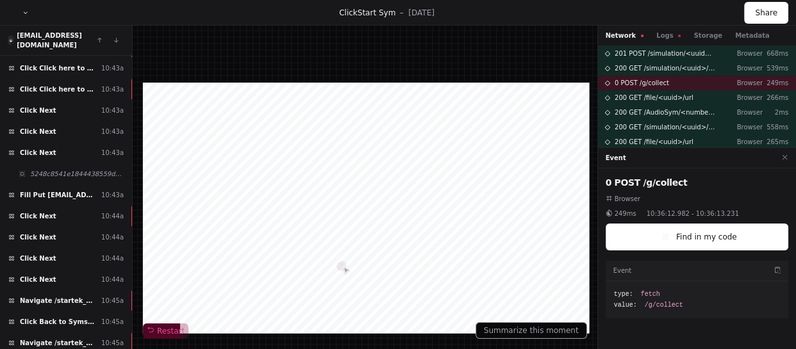
scroll to position [4829, 0]
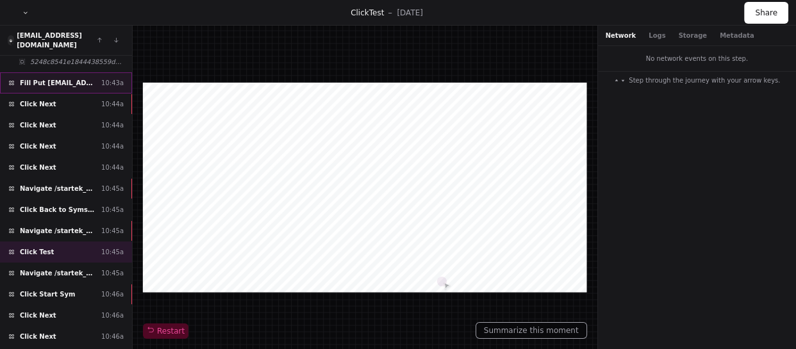
scroll to position [4946, 0]
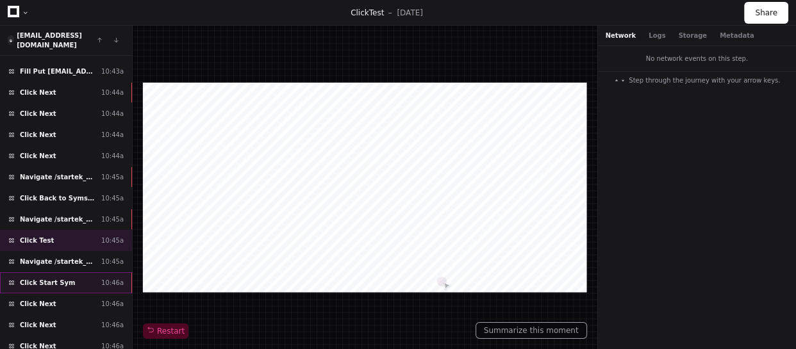
click at [69, 273] on div "Click Start Sym 10:46a" at bounding box center [66, 283] width 132 height 21
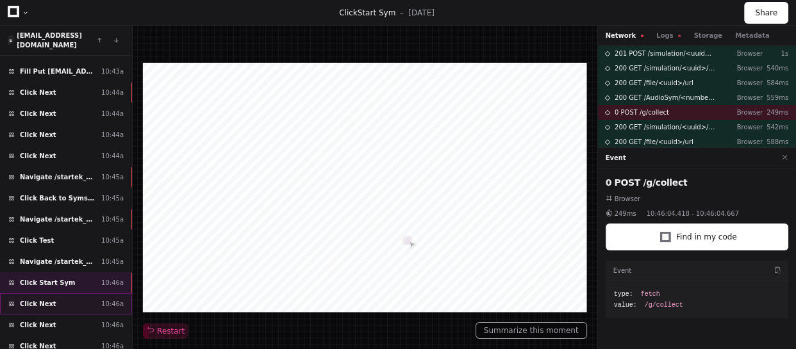
click at [68, 294] on div "Click Next 10:46a" at bounding box center [66, 304] width 132 height 21
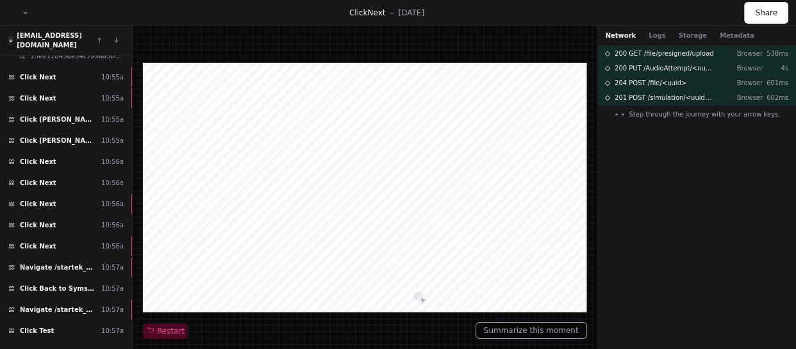
scroll to position [5893, 0]
click at [62, 320] on div "Click Test 10:57a" at bounding box center [66, 330] width 132 height 21
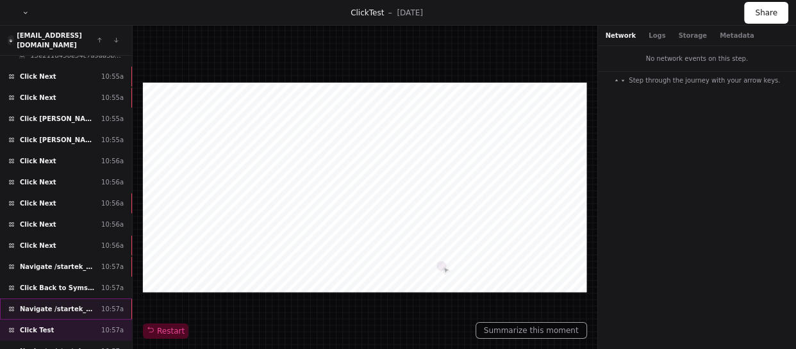
scroll to position [5951, 0]
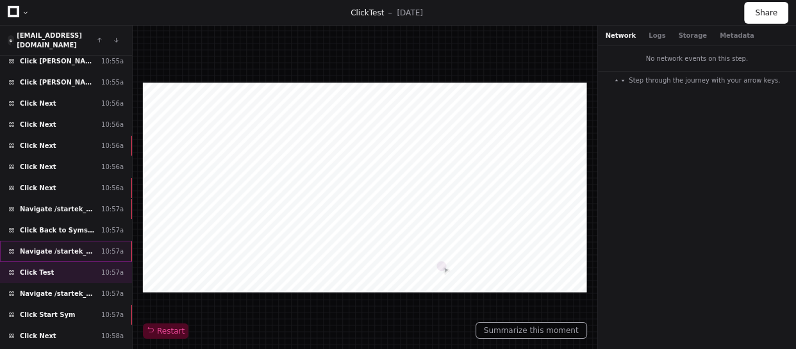
click at [62, 310] on span "Click Start Sym" at bounding box center [47, 315] width 55 height 10
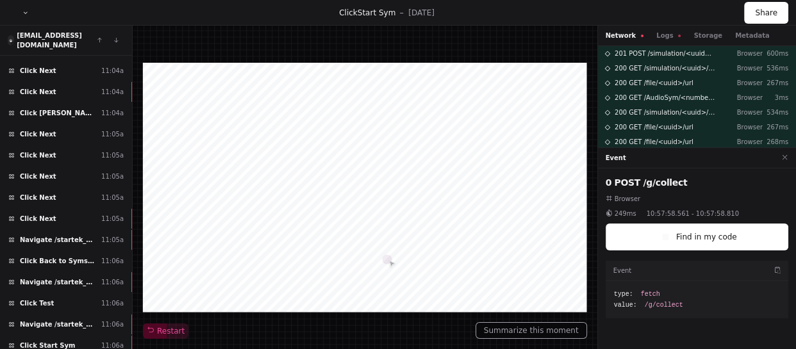
scroll to position [6956, 0]
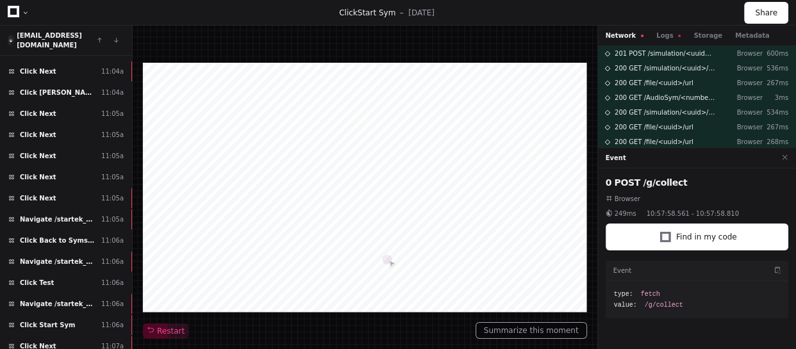
click at [59, 321] on span "Click Start Sym" at bounding box center [47, 326] width 55 height 10
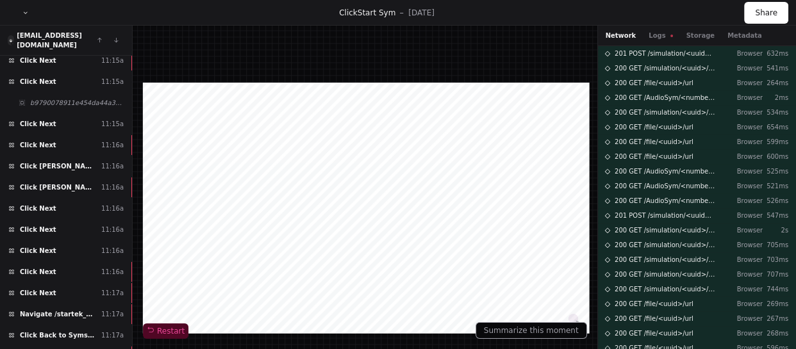
scroll to position [7986, 0]
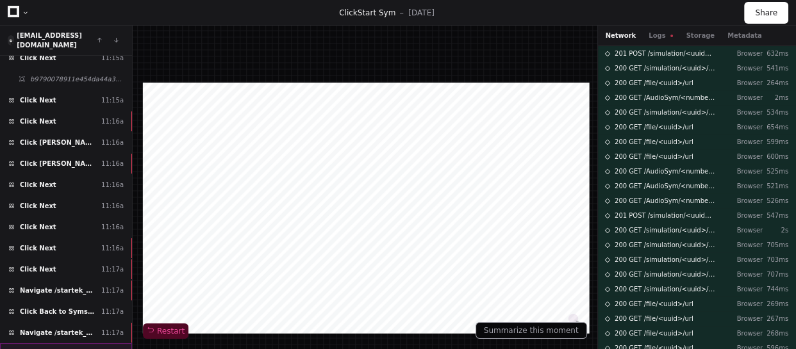
click at [58, 344] on div "Click Test 11:17a" at bounding box center [66, 354] width 132 height 21
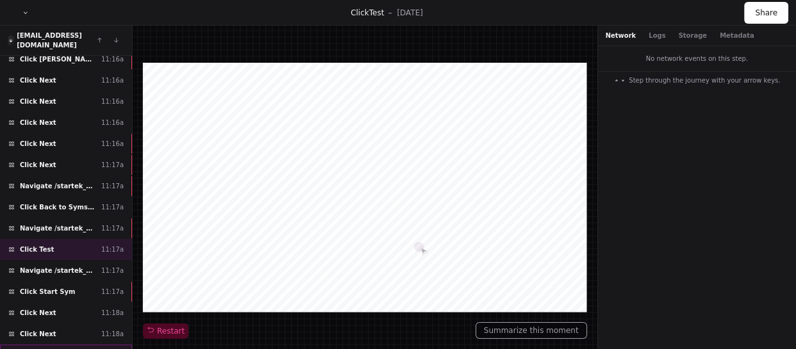
scroll to position [8102, 0]
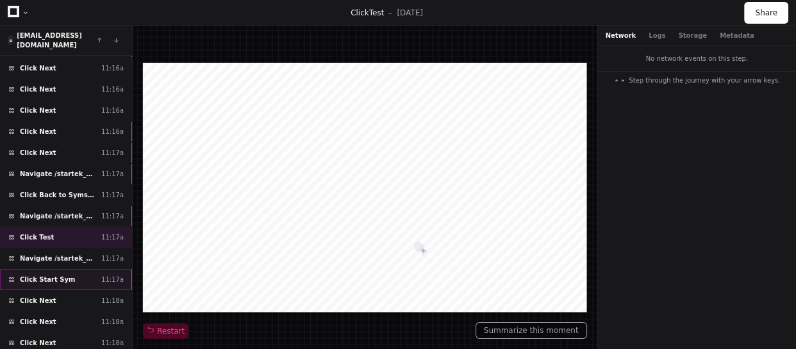
click at [63, 269] on div "Click Start Sym 11:17a" at bounding box center [66, 279] width 132 height 21
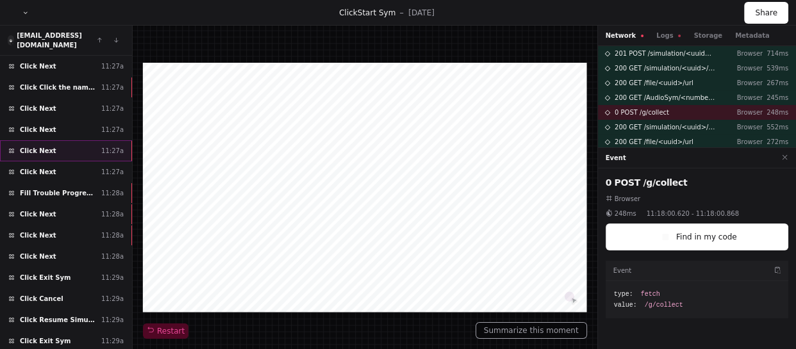
scroll to position [9482, 0]
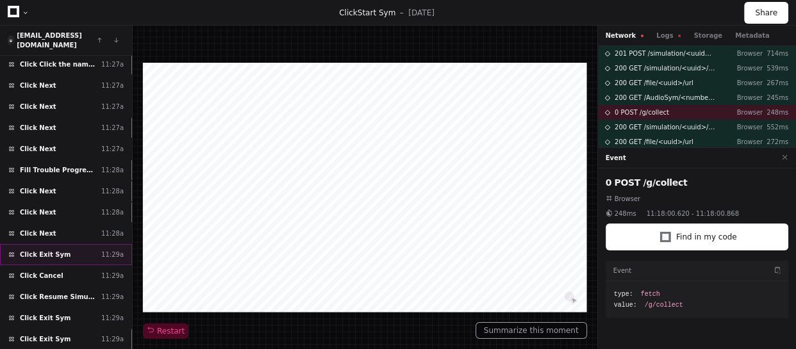
click at [63, 244] on div "Click Exit Sym 11:29a" at bounding box center [66, 254] width 132 height 21
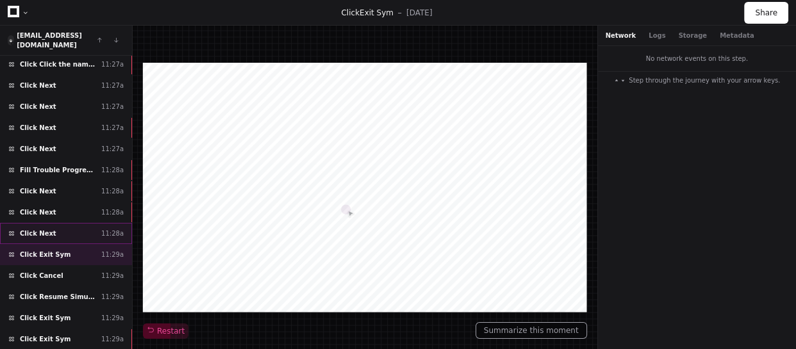
click at [69, 223] on div "Click Next 11:28a" at bounding box center [66, 233] width 132 height 21
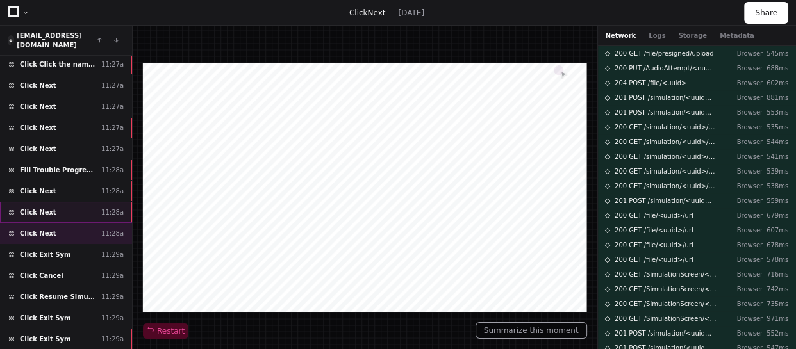
click at [75, 202] on div "Click Next 11:28a" at bounding box center [66, 212] width 132 height 21
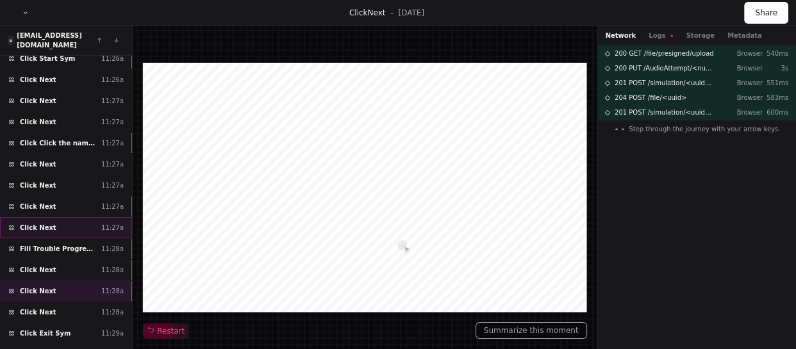
scroll to position [9423, 0]
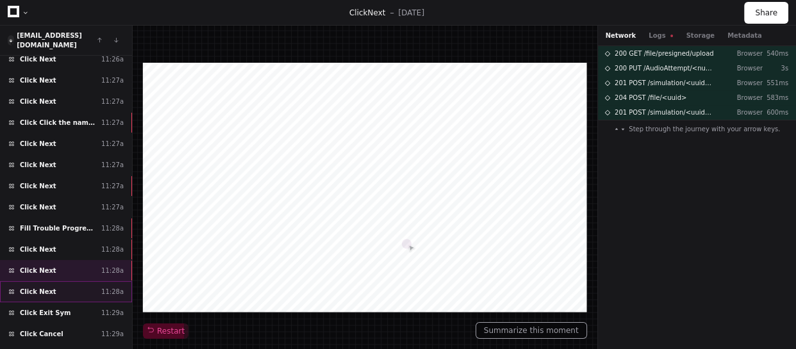
click at [69, 282] on div "Click Next 11:28a" at bounding box center [66, 292] width 132 height 21
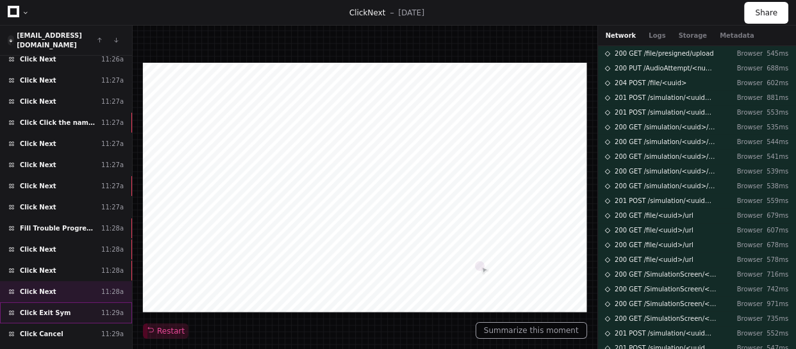
click at [72, 303] on div "Click Exit Sym 11:29a" at bounding box center [66, 313] width 132 height 21
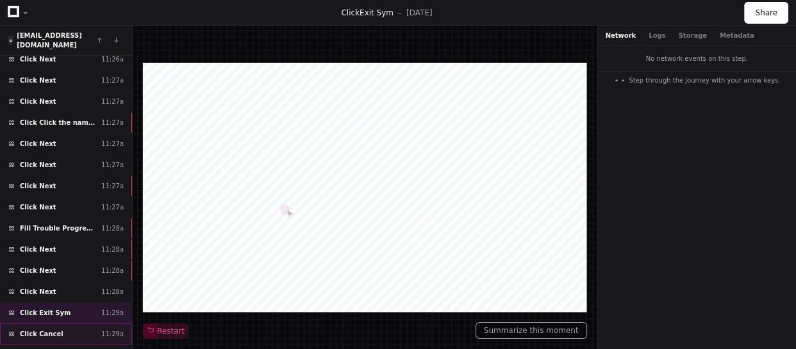
click at [68, 324] on div "Click Cancel 11:29a" at bounding box center [66, 334] width 132 height 21
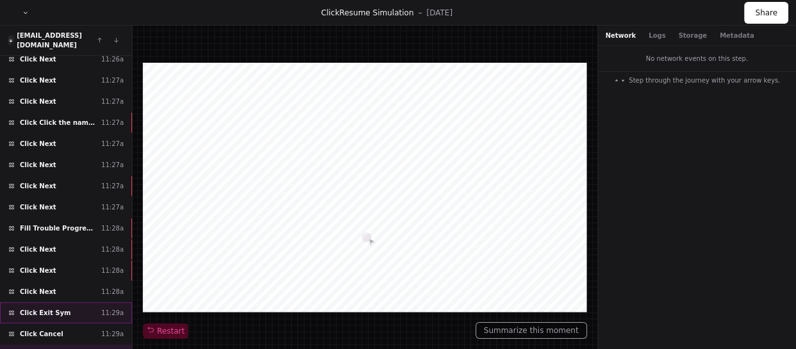
scroll to position [9482, 0]
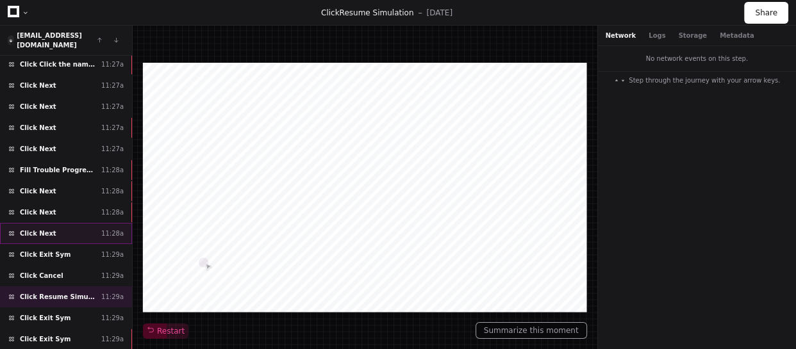
click at [72, 223] on div "Click Next 11:28a" at bounding box center [66, 233] width 132 height 21
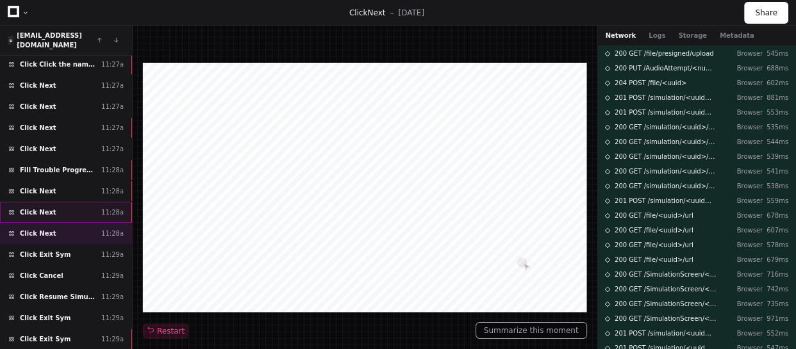
click at [69, 202] on div "Click Next 11:28a" at bounding box center [66, 212] width 132 height 21
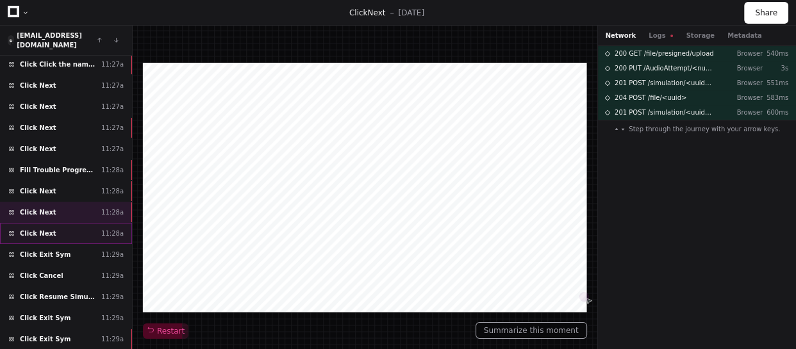
click at [83, 223] on div "Click Next 11:28a" at bounding box center [66, 233] width 132 height 21
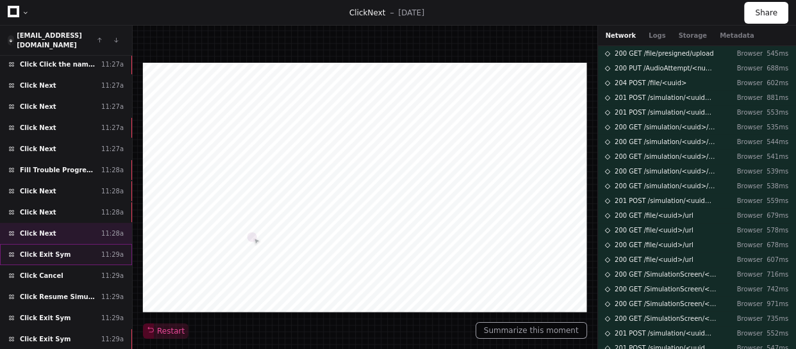
click at [67, 244] on div "Click Exit Sym 11:29a" at bounding box center [66, 254] width 132 height 21
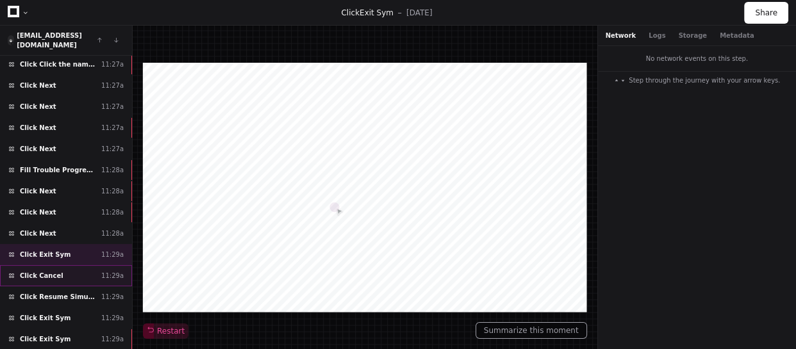
click at [96, 265] on div "Click Cancel 11:29a" at bounding box center [66, 275] width 132 height 21
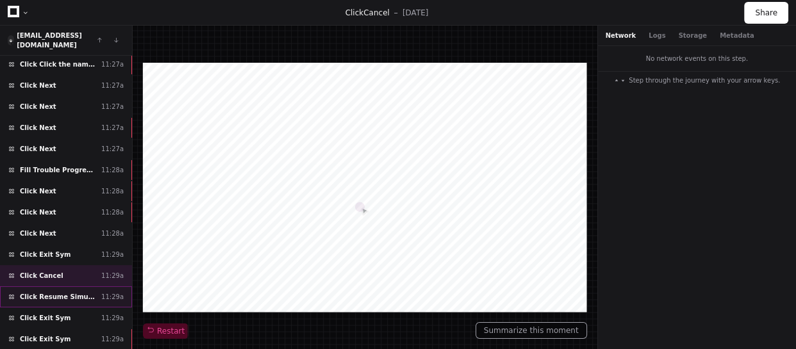
click at [74, 287] on div "Click Resume Simulation 11:29a" at bounding box center [66, 297] width 132 height 21
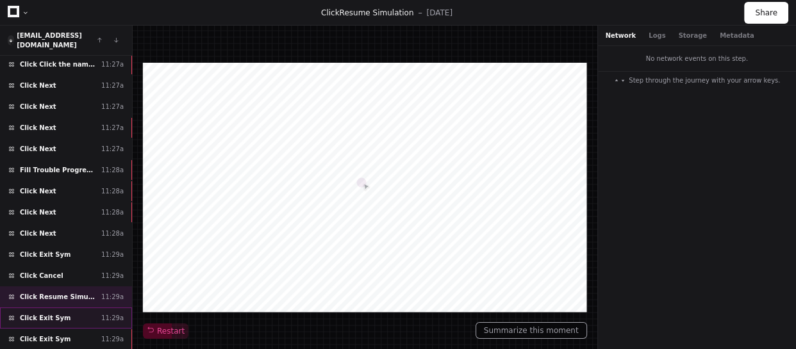
click at [70, 308] on div "Click Exit Sym 11:29a" at bounding box center [66, 318] width 132 height 21
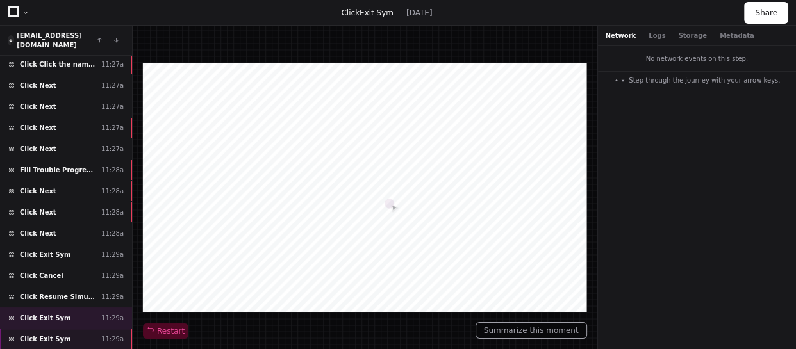
click at [65, 329] on div "Click Exit Sym 11:29a" at bounding box center [66, 339] width 132 height 21
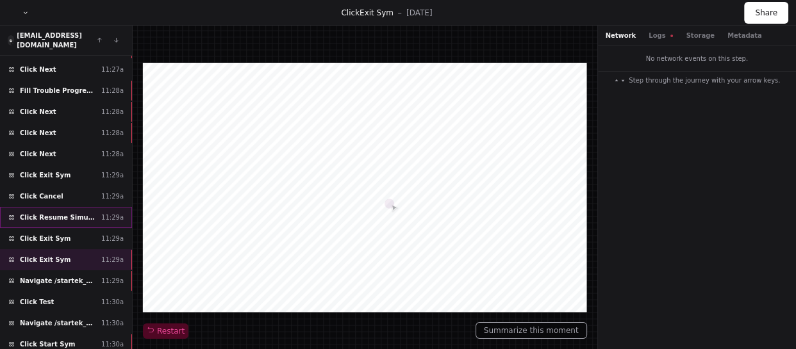
scroll to position [9564, 0]
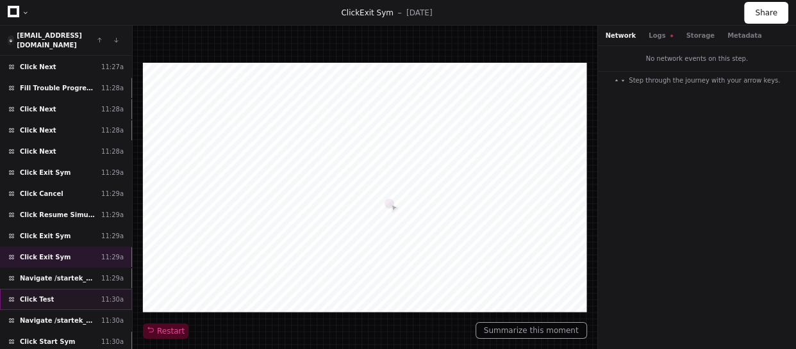
click at [85, 289] on div "Click Test 11:30a" at bounding box center [66, 299] width 132 height 21
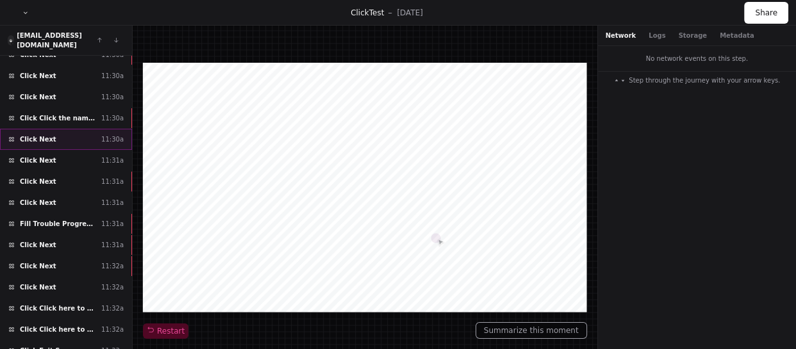
scroll to position [9879, 0]
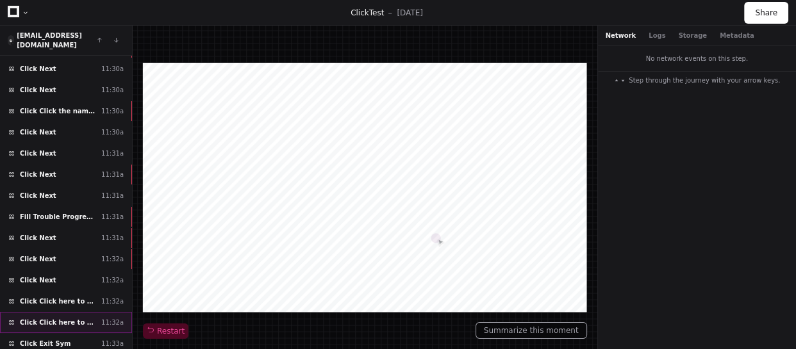
click at [94, 318] on span "Click Click here to scroll down" at bounding box center [58, 323] width 76 height 10
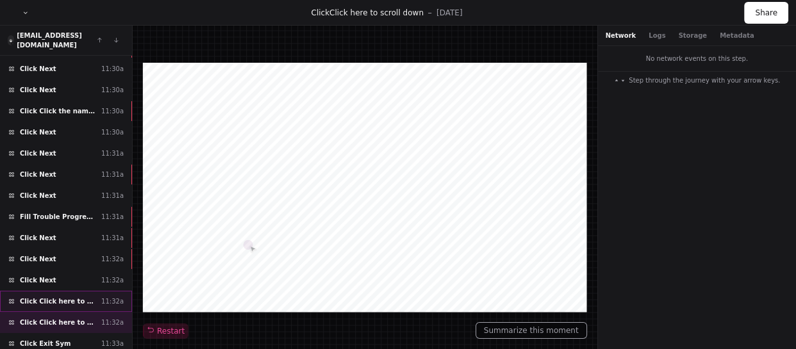
scroll to position [9938, 0]
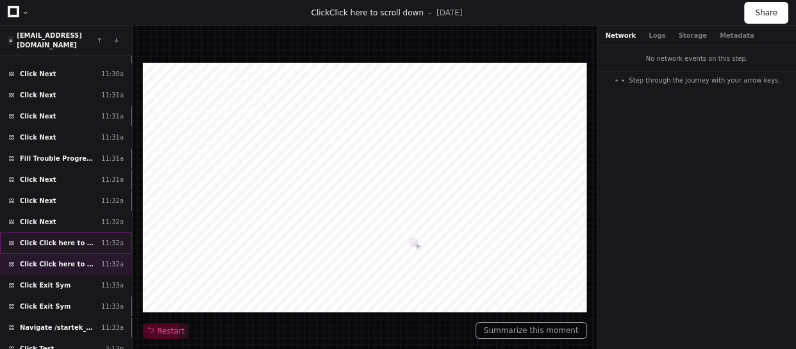
click at [80, 239] on span "Click Click here to scroll down" at bounding box center [58, 244] width 76 height 10
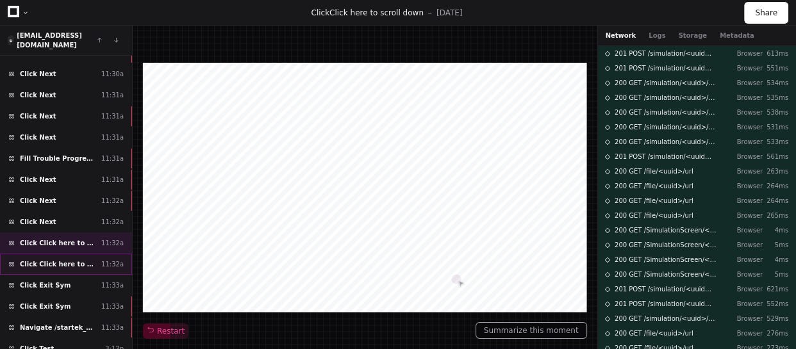
click at [97, 254] on div "Click Click here to scroll down 11:32a" at bounding box center [66, 264] width 132 height 21
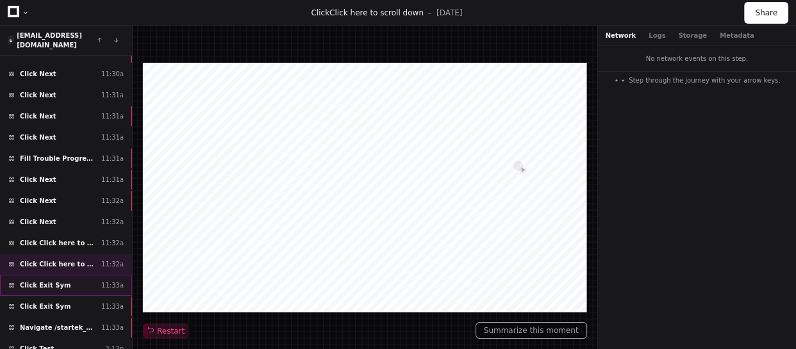
click at [94, 275] on div "Click Exit Sym 11:33a" at bounding box center [66, 285] width 132 height 21
